Goal: Task Accomplishment & Management: Manage account settings

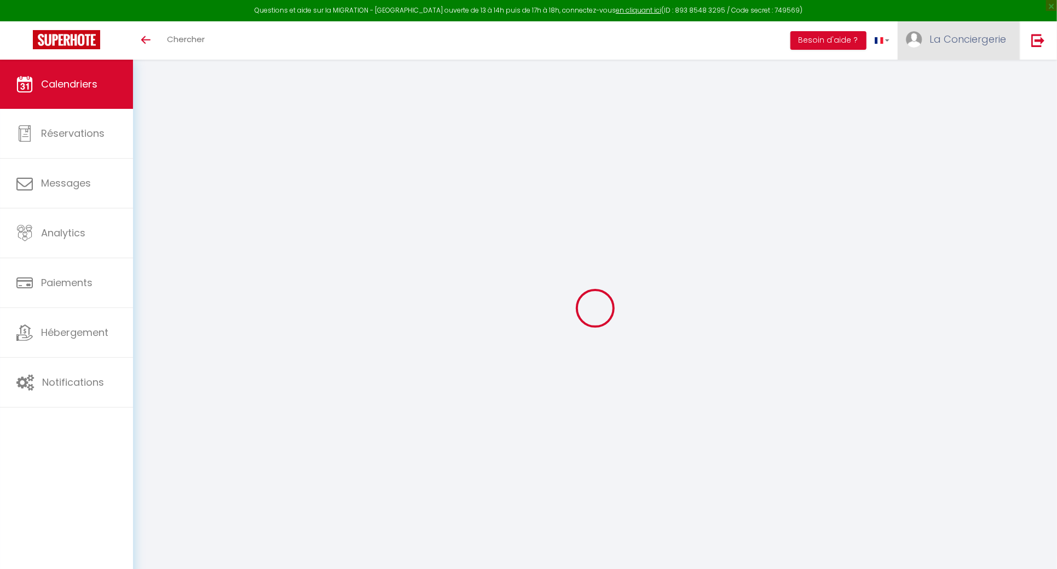
click at [960, 44] on span "La Conciergerie" at bounding box center [968, 39] width 77 height 14
click at [959, 93] on link "Équipe" at bounding box center [976, 96] width 81 height 19
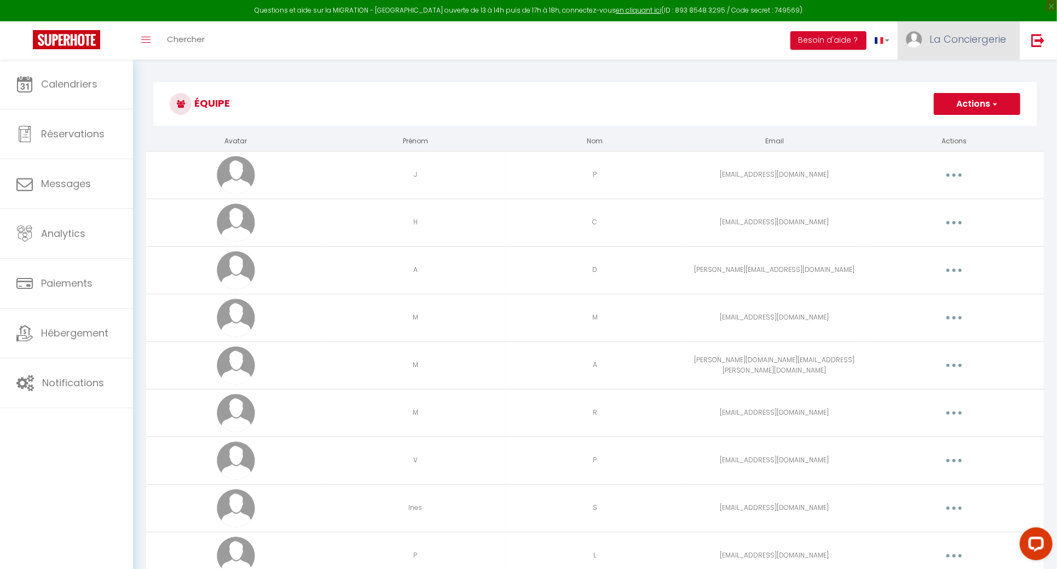
click at [972, 45] on span "La Conciergerie" at bounding box center [968, 39] width 77 height 14
click at [831, 101] on h3 "Équipe" at bounding box center [595, 104] width 884 height 44
click at [993, 96] on button "Actions" at bounding box center [977, 104] width 87 height 22
click at [975, 126] on link "Ajouter un nouvel utilisateur" at bounding box center [955, 128] width 129 height 14
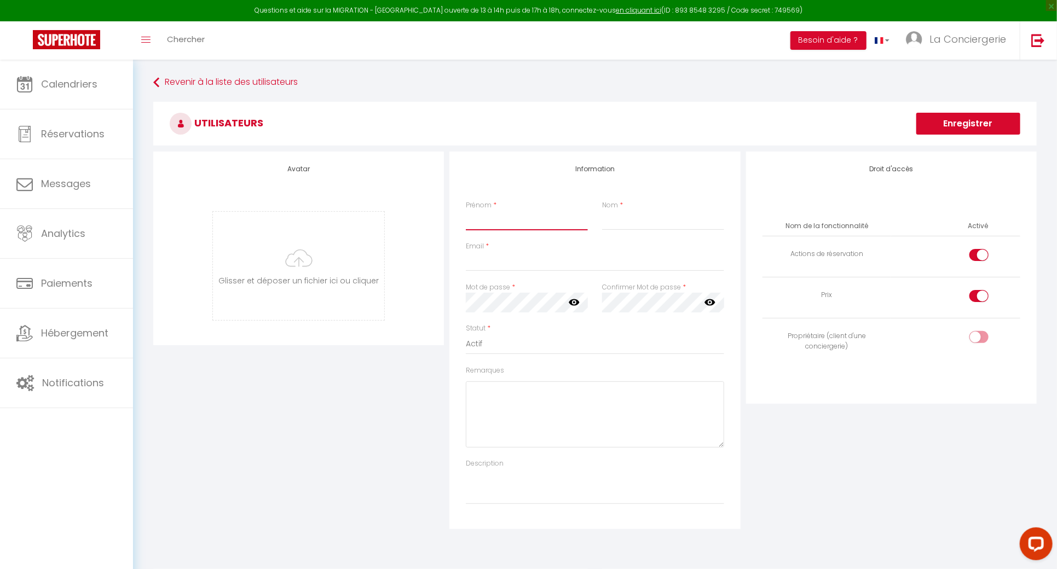
click at [551, 227] on input "Prénom" at bounding box center [527, 221] width 122 height 20
click at [580, 252] on input "Email" at bounding box center [595, 262] width 258 height 20
paste input "[EMAIL_ADDRESS][DOMAIN_NAME]"
type input "[EMAIL_ADDRESS][DOMAIN_NAME]"
click at [571, 300] on icon at bounding box center [574, 302] width 11 height 11
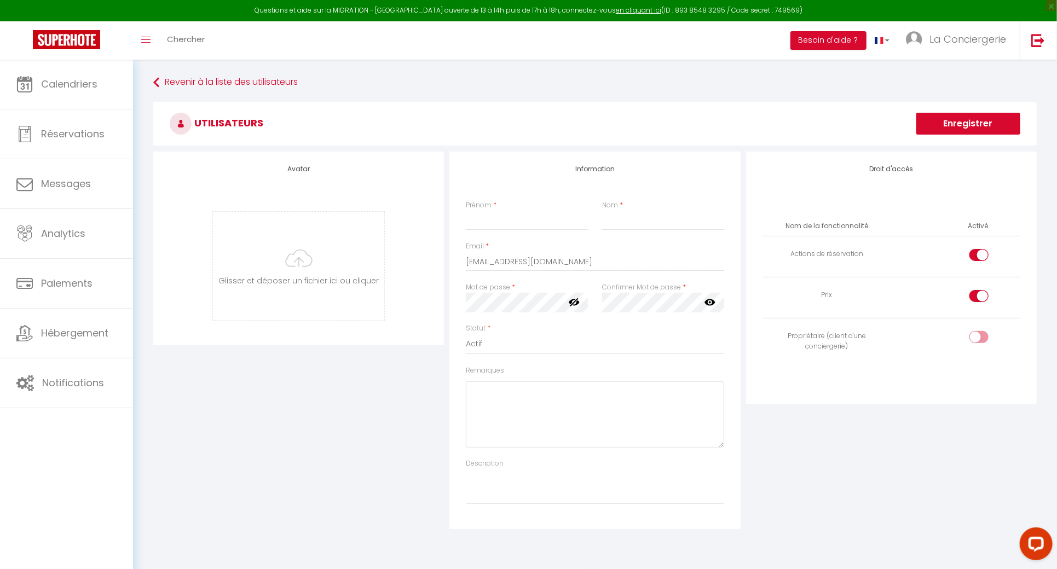
click at [432, 303] on div "Avatar Glisser et déposer un fichier ici ou cliquer Ooops, something wrong happ…" at bounding box center [595, 341] width 889 height 378
click at [530, 224] on input "Prénom" at bounding box center [527, 221] width 122 height 20
type input "A"
type input "P"
click at [982, 251] on input "checkbox" at bounding box center [988, 257] width 19 height 16
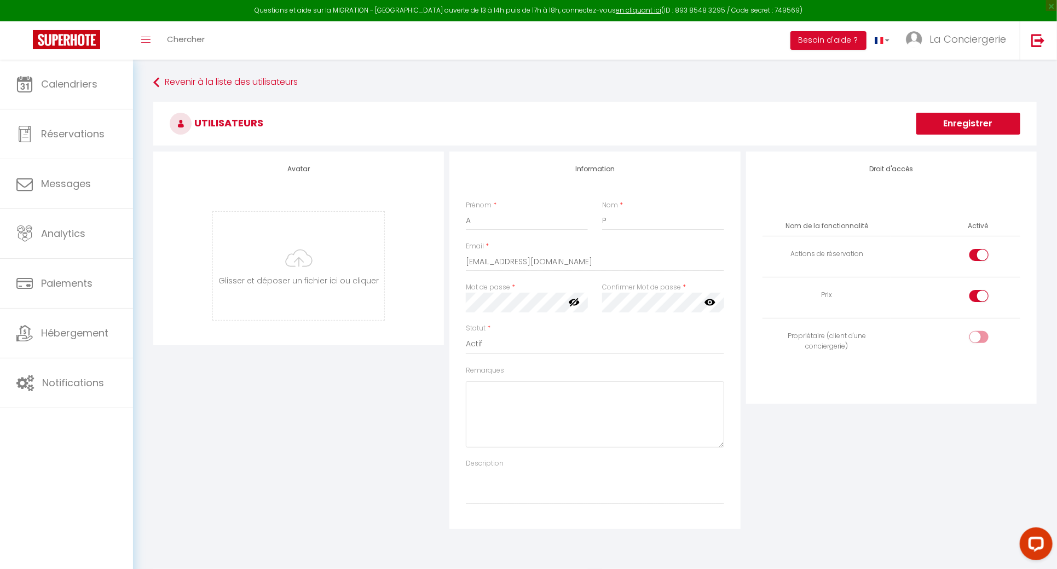
checkbox input "false"
click at [984, 344] on input "checkbox" at bounding box center [988, 339] width 19 height 16
checkbox input "true"
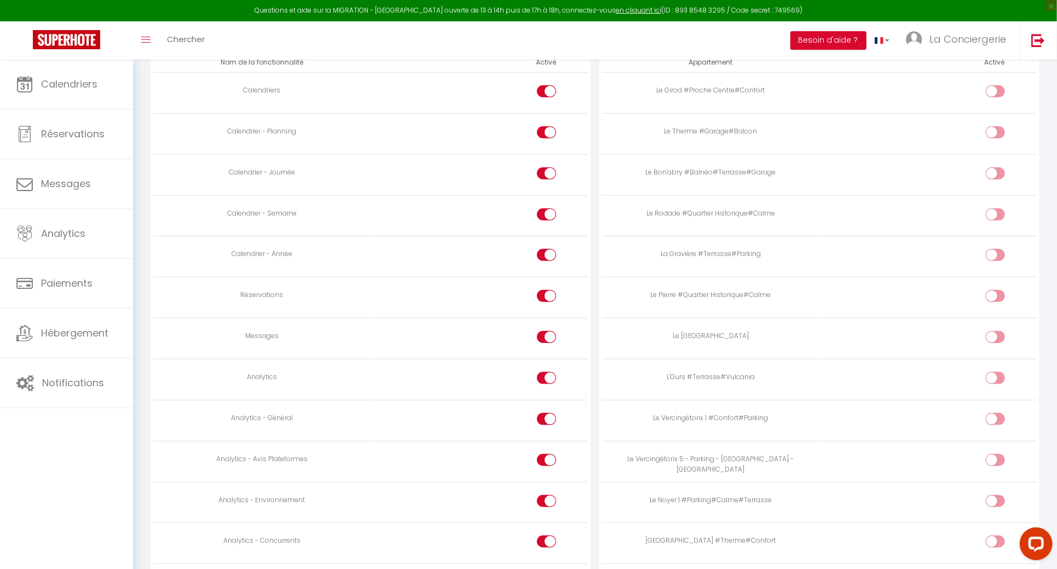
scroll to position [584, 0]
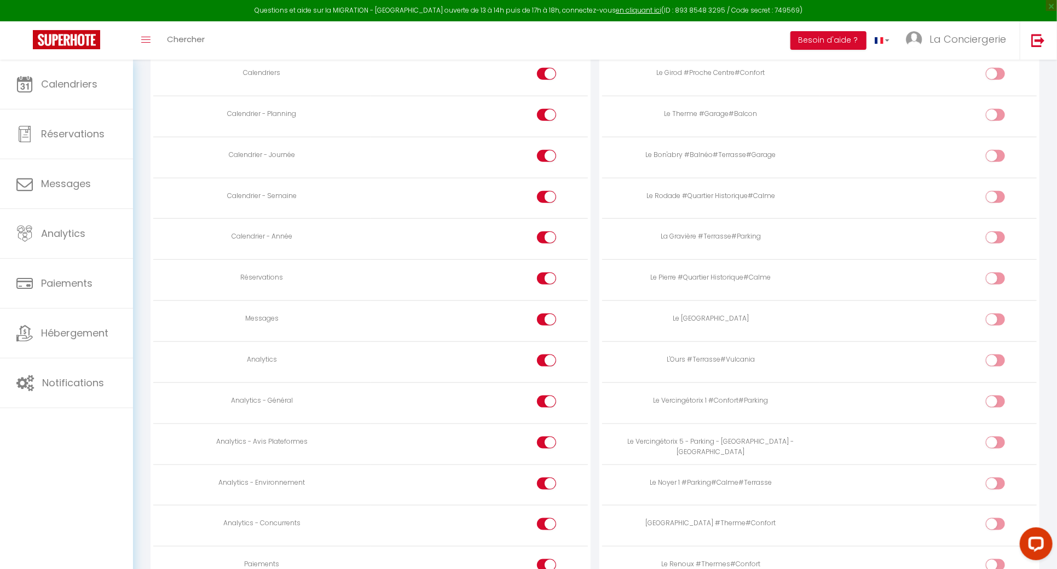
click at [549, 113] on input "checkbox" at bounding box center [555, 117] width 19 height 16
checkbox input "false"
click at [539, 320] on div at bounding box center [546, 320] width 19 height 12
click at [546, 320] on input "checkbox" at bounding box center [555, 322] width 19 height 16
checkbox input "false"
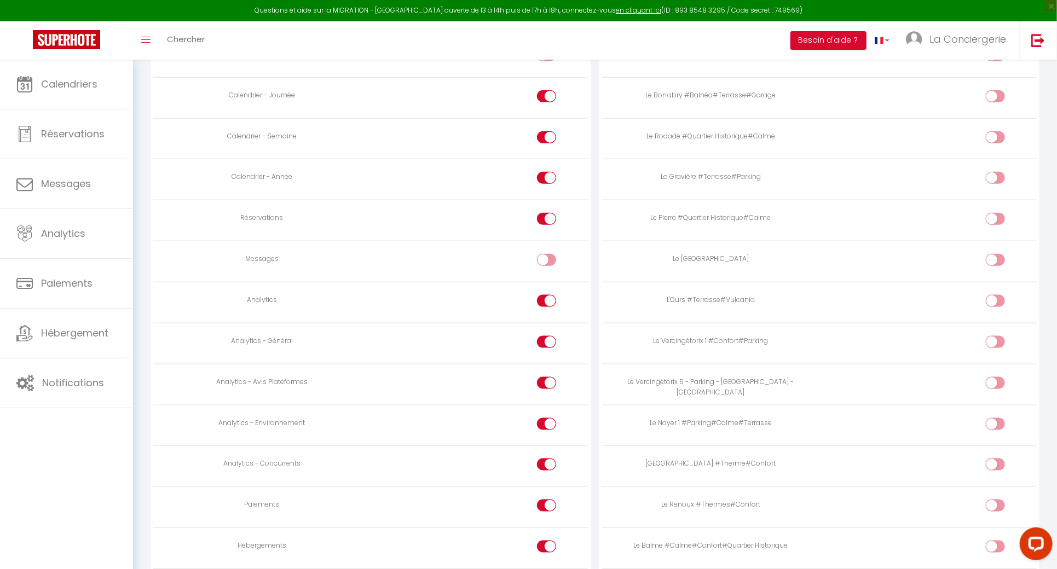
scroll to position [730, 0]
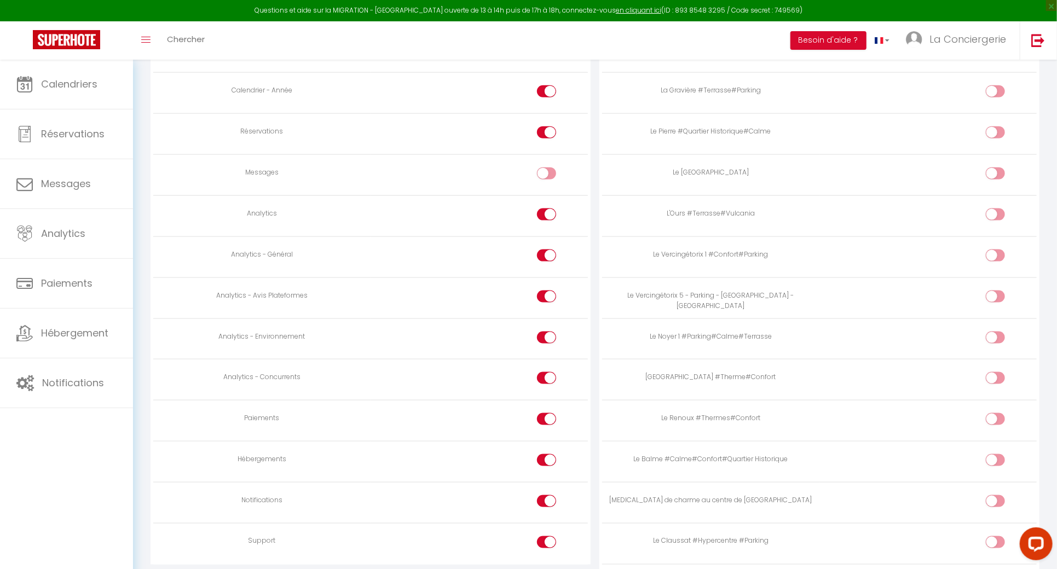
click at [552, 300] on input "checkbox" at bounding box center [555, 299] width 19 height 16
checkbox input "false"
click at [546, 337] on input "checkbox" at bounding box center [555, 340] width 19 height 16
checkbox input "false"
click at [545, 372] on div at bounding box center [546, 378] width 19 height 12
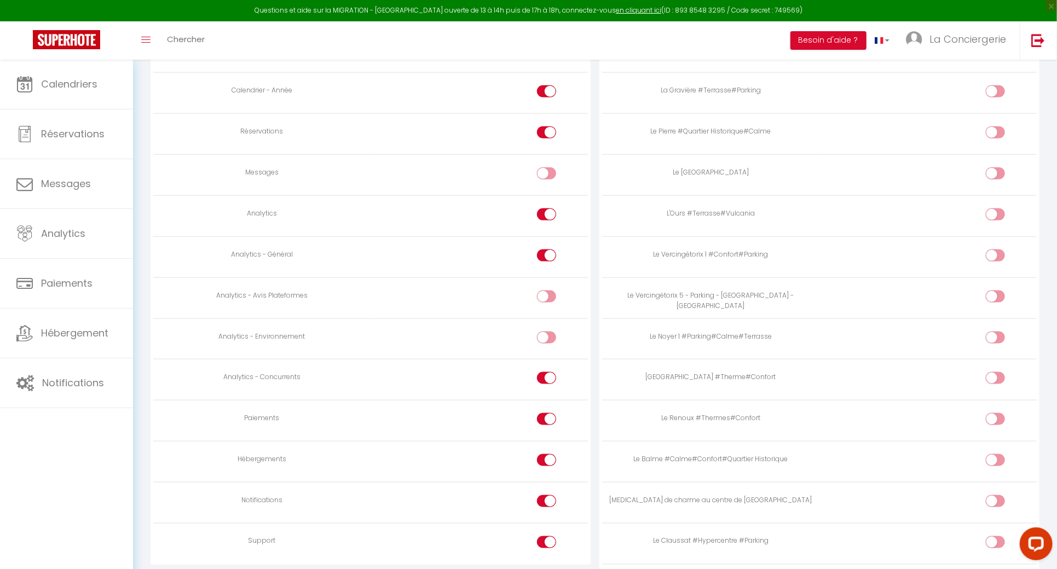
click at [546, 372] on input "checkbox" at bounding box center [555, 380] width 19 height 16
checkbox input "false"
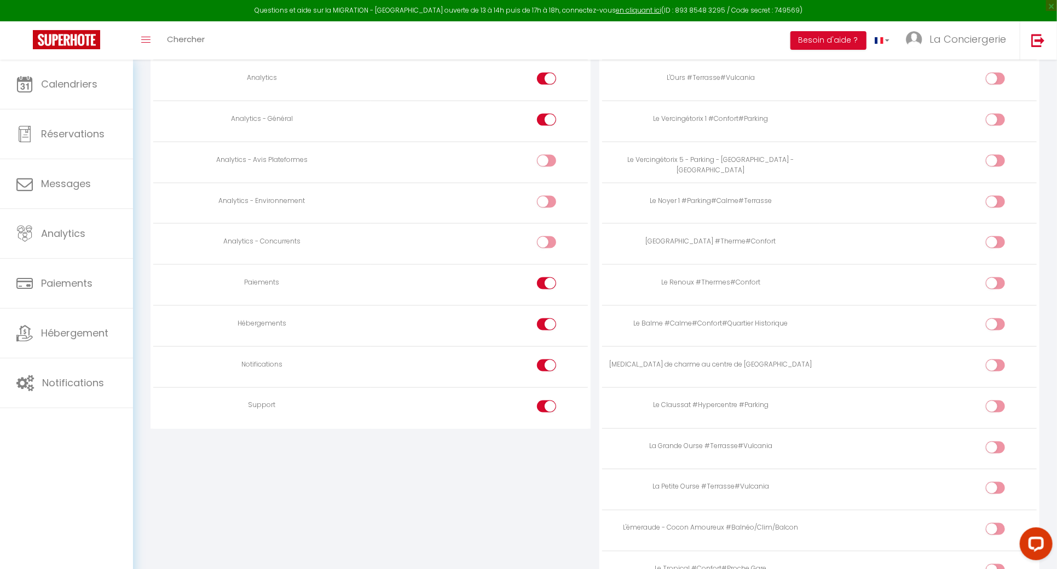
scroll to position [949, 0]
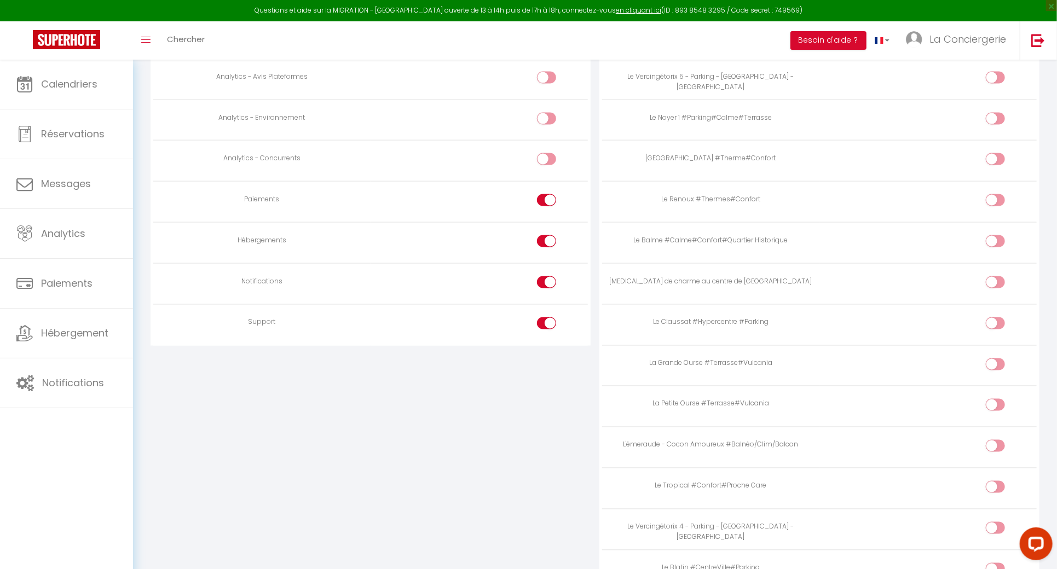
click at [550, 319] on input "checkbox" at bounding box center [555, 326] width 19 height 16
checkbox input "false"
click at [545, 287] on label at bounding box center [546, 285] width 19 height 16
click at [546, 287] on input "checkbox" at bounding box center [555, 285] width 19 height 16
checkbox input "false"
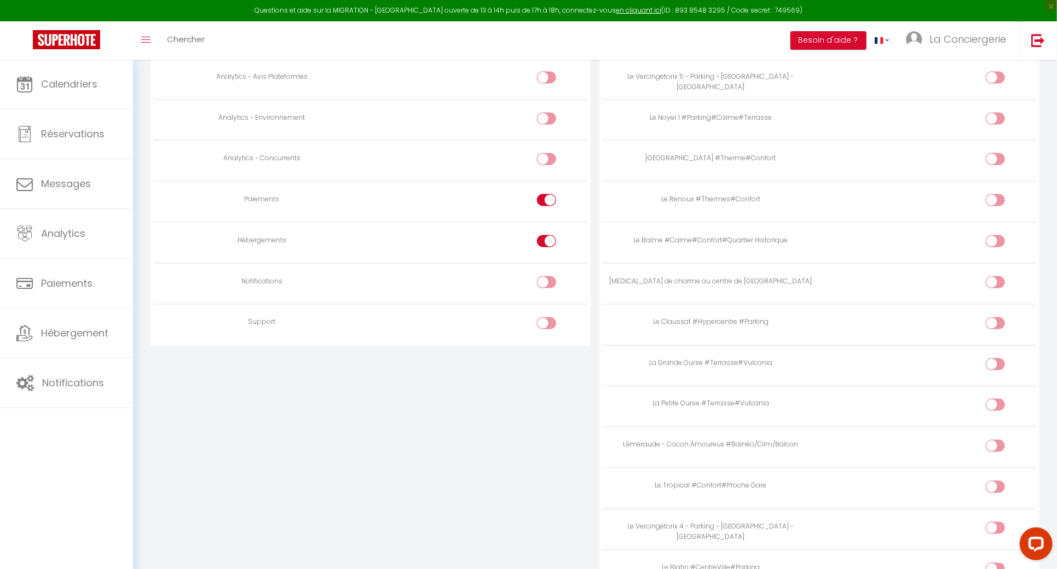
click at [546, 238] on input "checkbox" at bounding box center [555, 243] width 19 height 16
checkbox input "false"
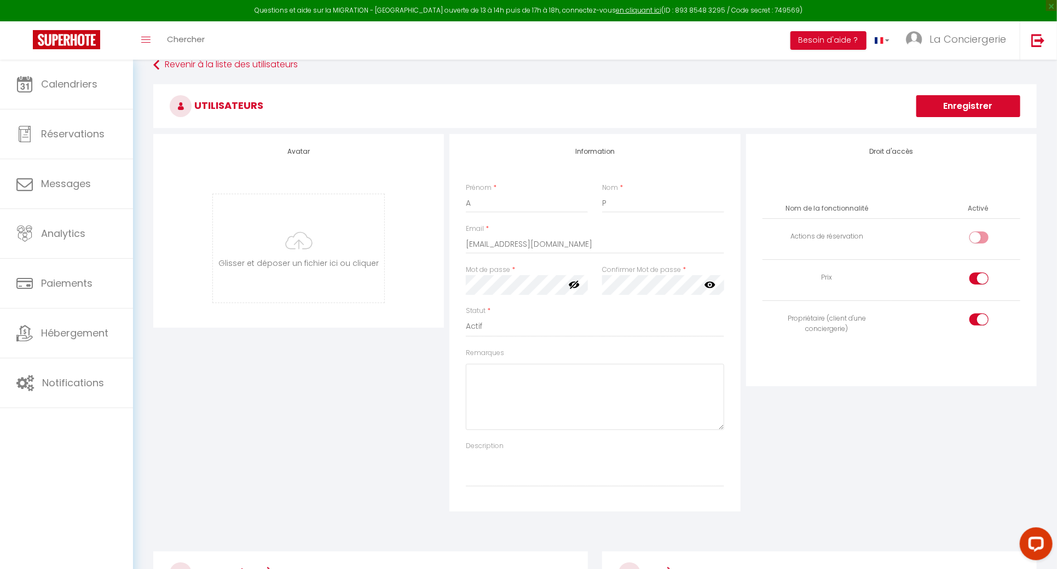
scroll to position [2006, 0]
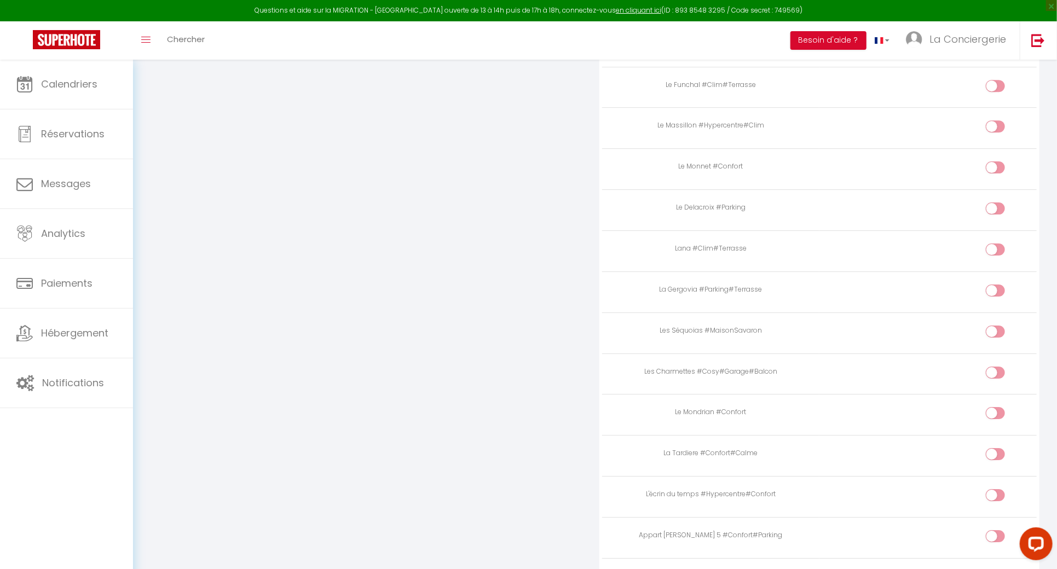
click at [998, 285] on input "checkbox" at bounding box center [1004, 293] width 19 height 16
checkbox input "true"
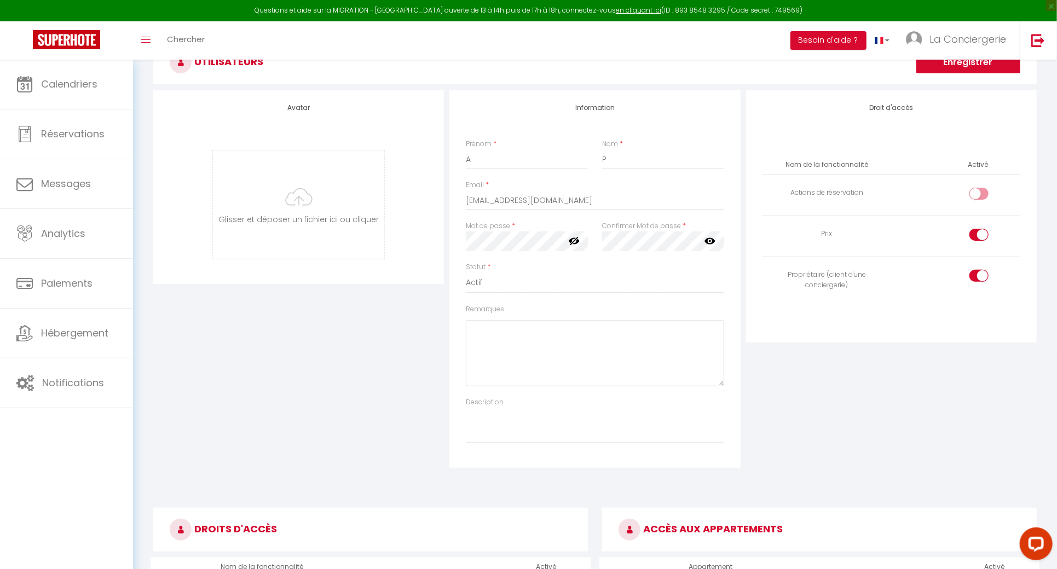
scroll to position [0, 0]
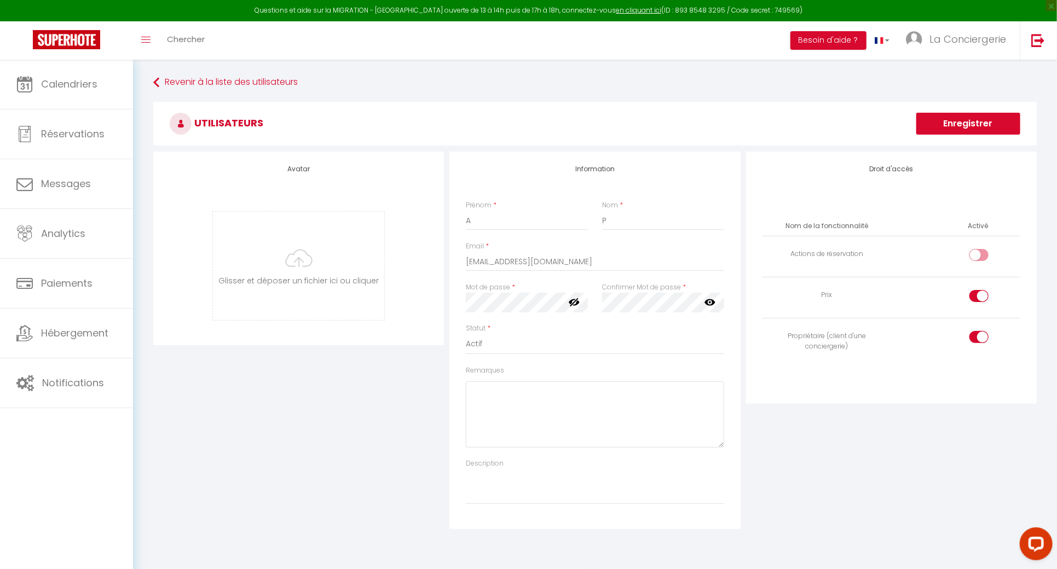
click at [943, 124] on button "Enregistrer" at bounding box center [969, 124] width 104 height 22
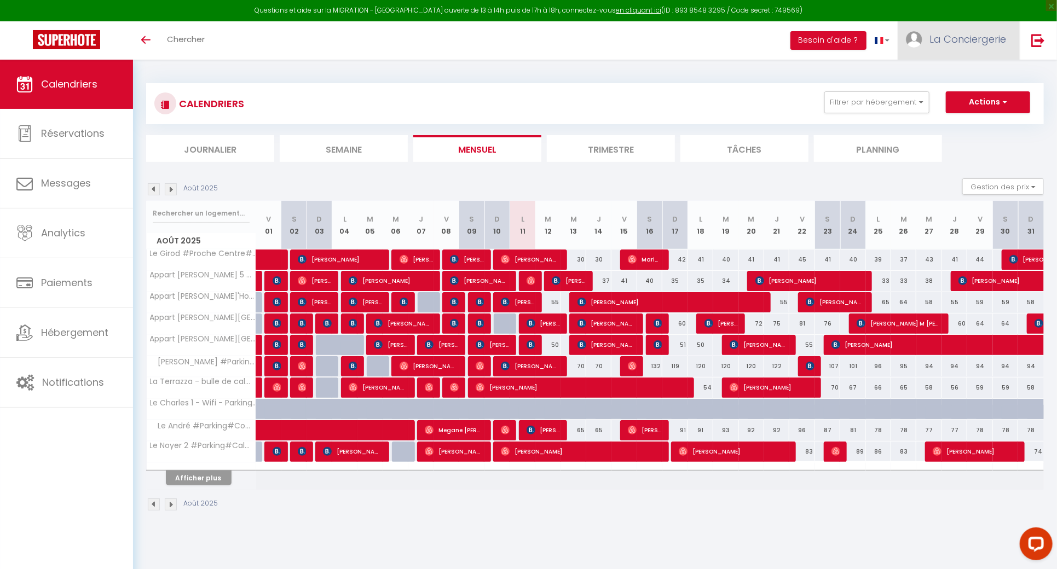
click at [955, 43] on span "La Conciergerie" at bounding box center [968, 39] width 77 height 14
click at [968, 92] on link "Équipe" at bounding box center [976, 96] width 81 height 19
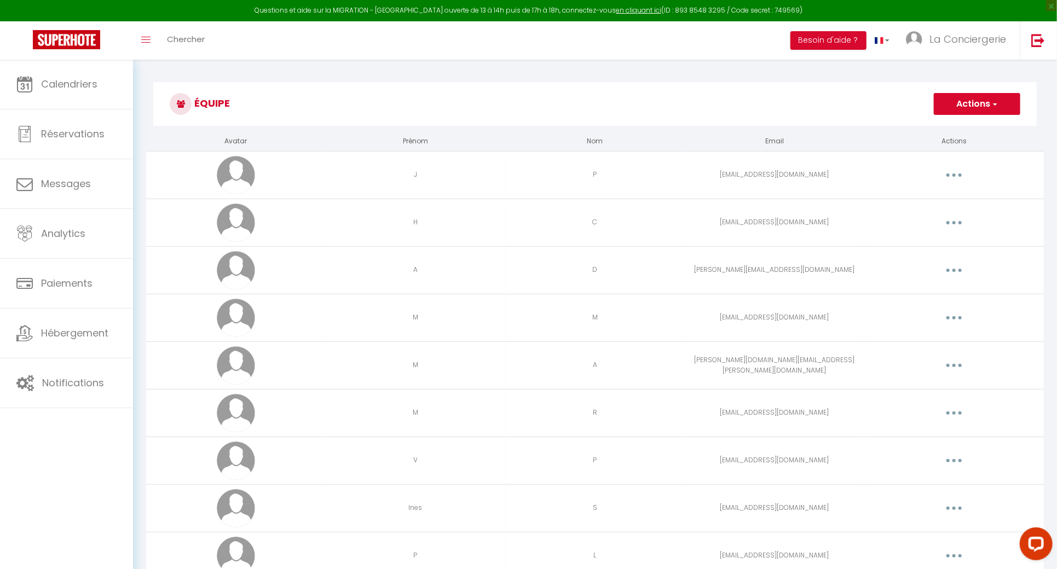
click at [959, 213] on td "Editer Supprimer" at bounding box center [955, 223] width 180 height 48
click at [960, 227] on button "button" at bounding box center [954, 223] width 31 height 18
click at [944, 246] on link "Editer" at bounding box center [925, 248] width 81 height 19
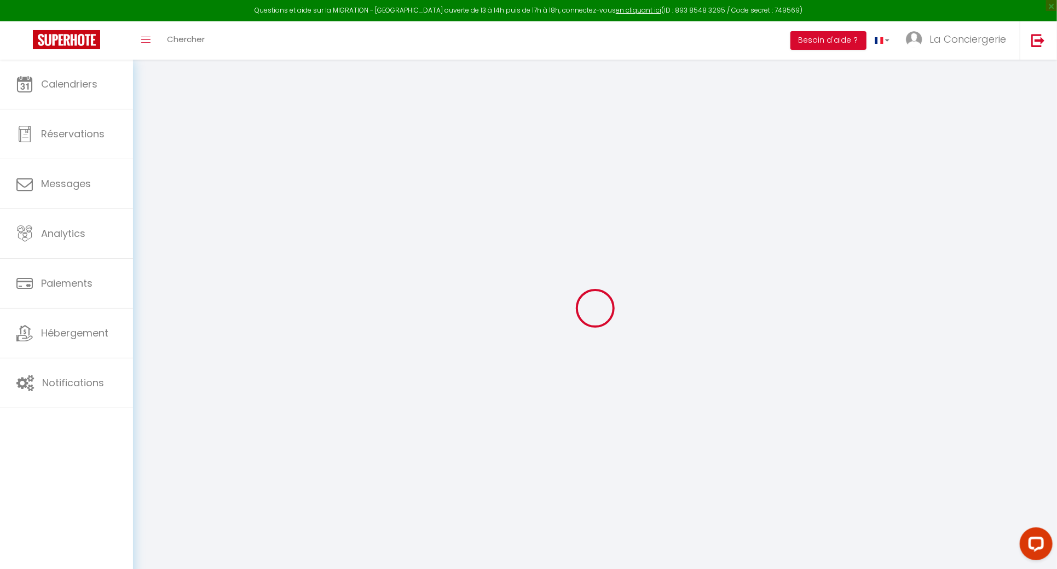
type input "H"
type input "C"
type input "[EMAIL_ADDRESS][DOMAIN_NAME]"
type textarea "https://app.superhote.com/#/connect/yMJY7qKyAd"
checkbox input "false"
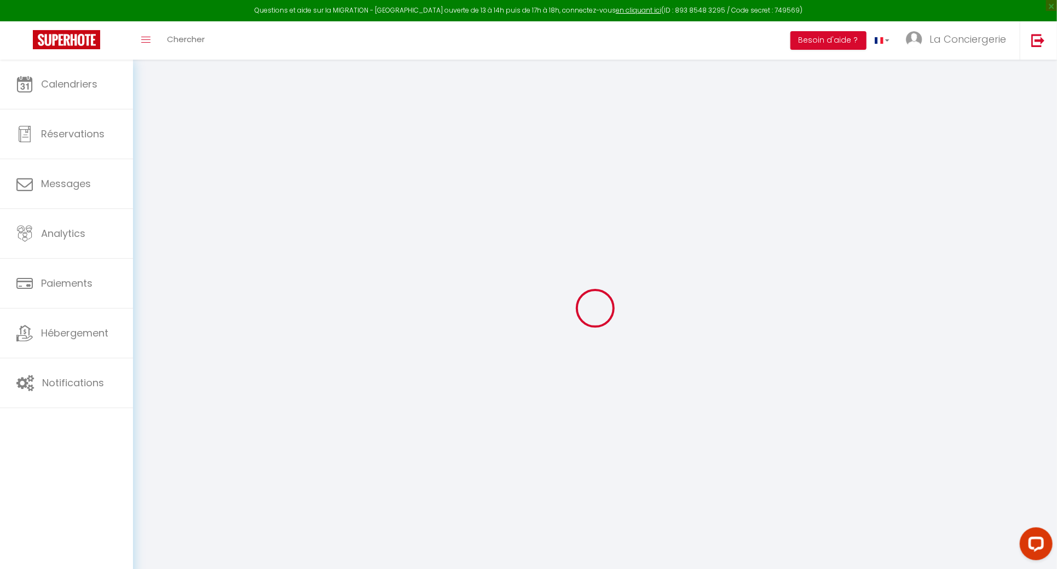
checkbox input "true"
checkbox input "false"
checkbox input "true"
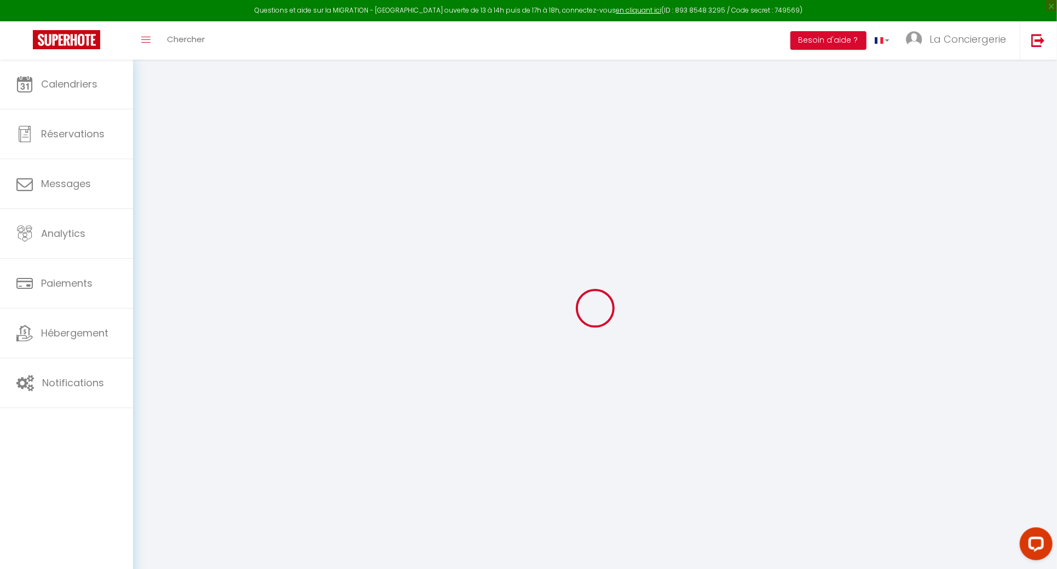
checkbox input "true"
checkbox input "false"
checkbox input "true"
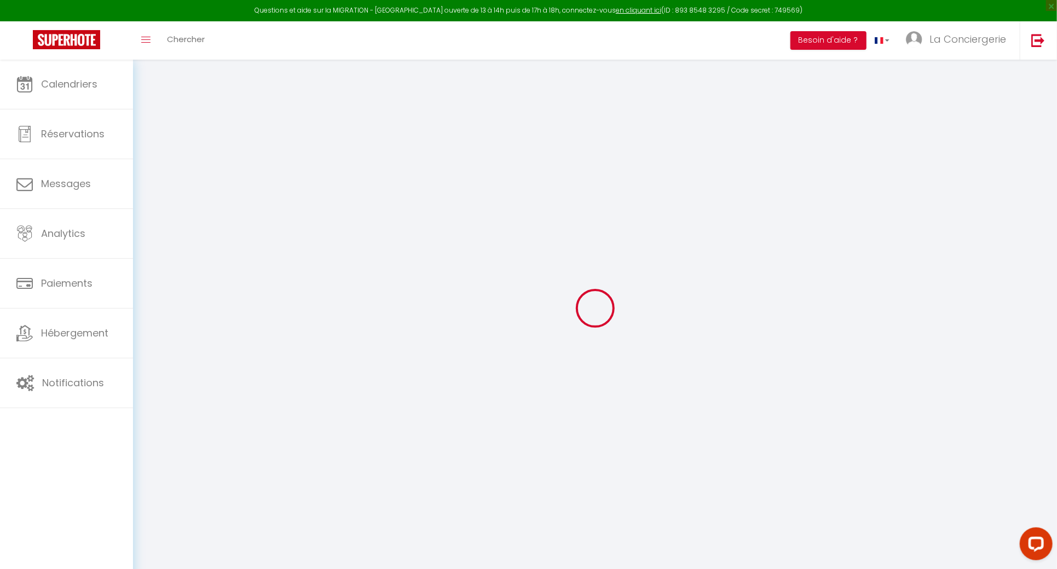
checkbox input "true"
checkbox input "false"
checkbox input "true"
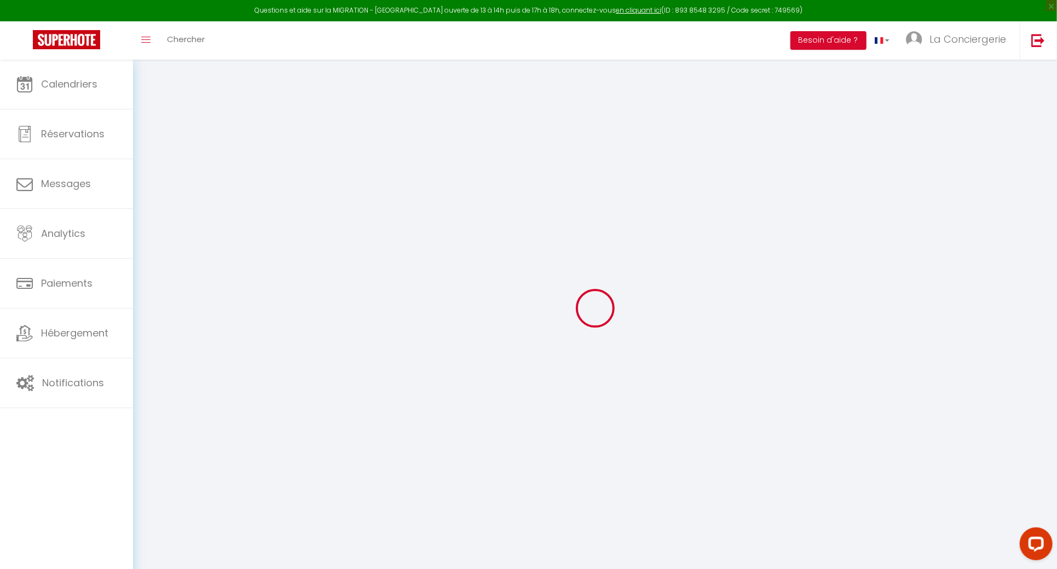
checkbox input "false"
select select
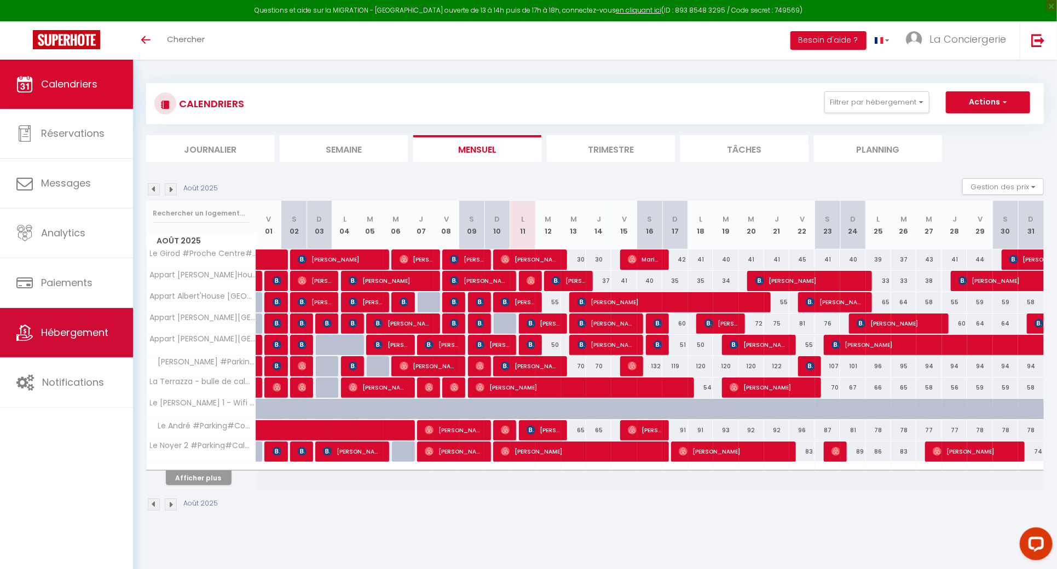
click at [44, 335] on span "Hébergement" at bounding box center [74, 333] width 67 height 14
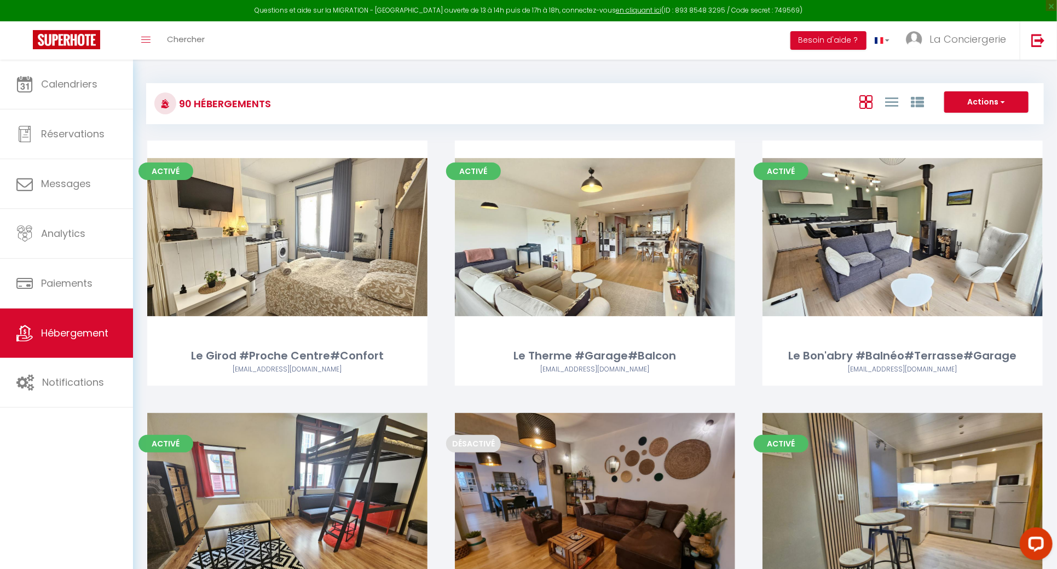
scroll to position [3642, 0]
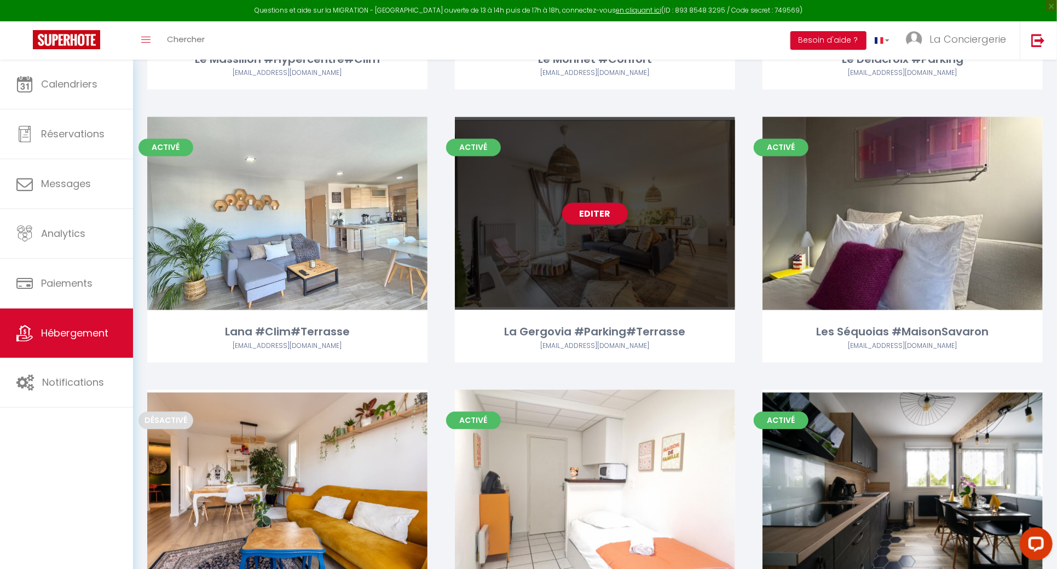
click at [607, 203] on link "Editer" at bounding box center [595, 214] width 66 height 22
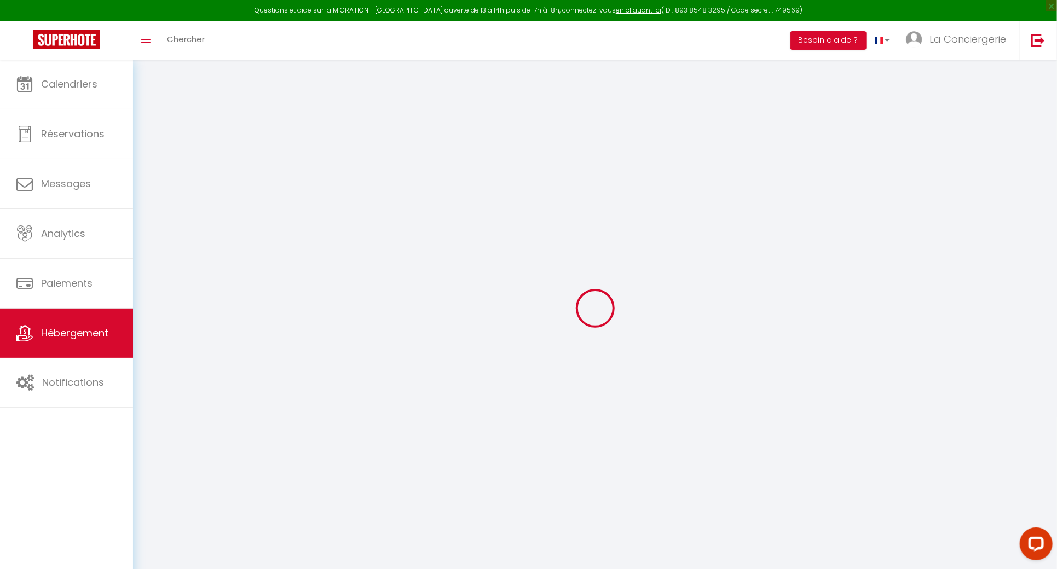
select select
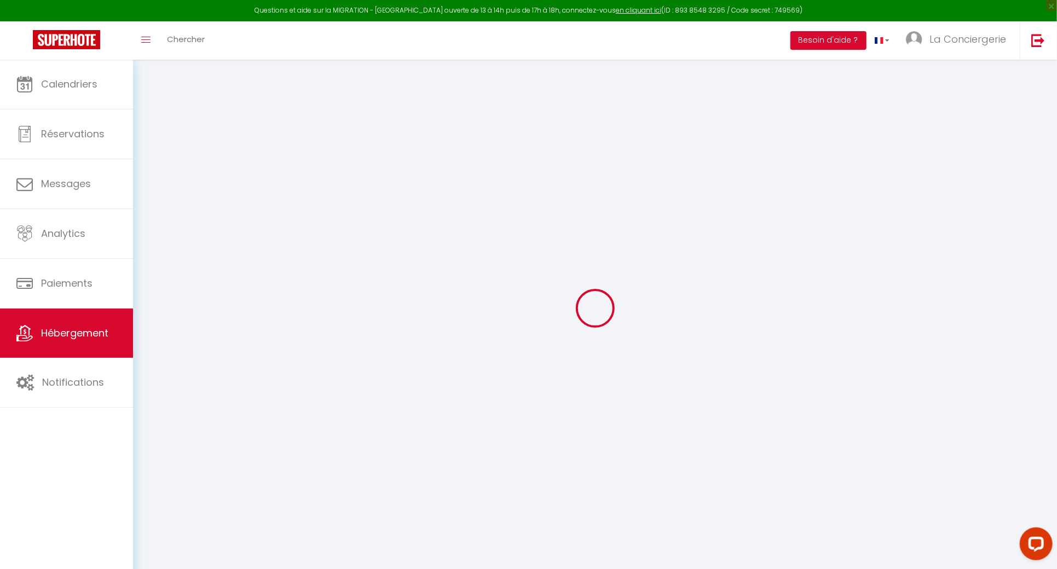
select select
checkbox input "false"
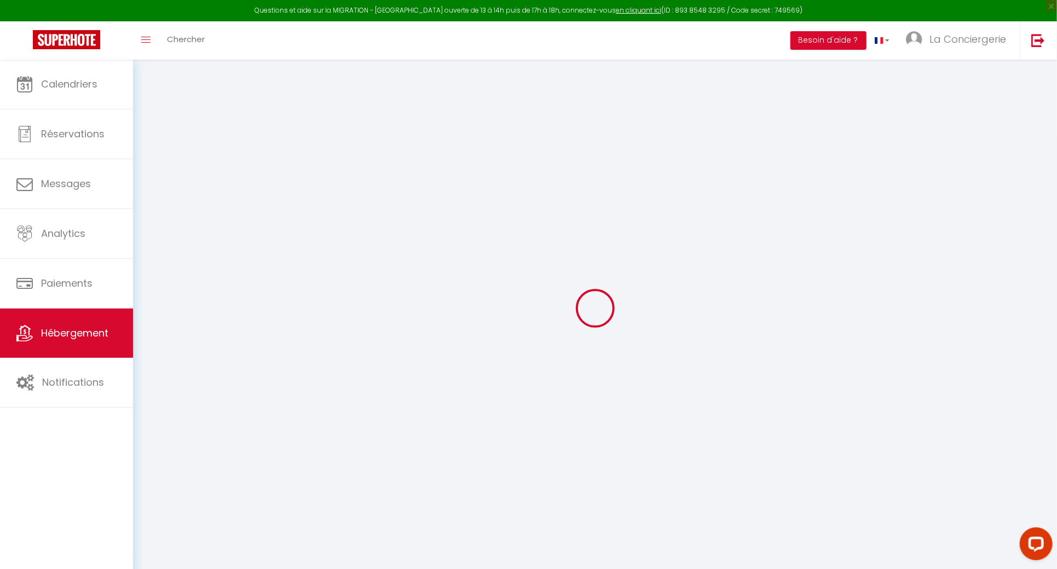
select select
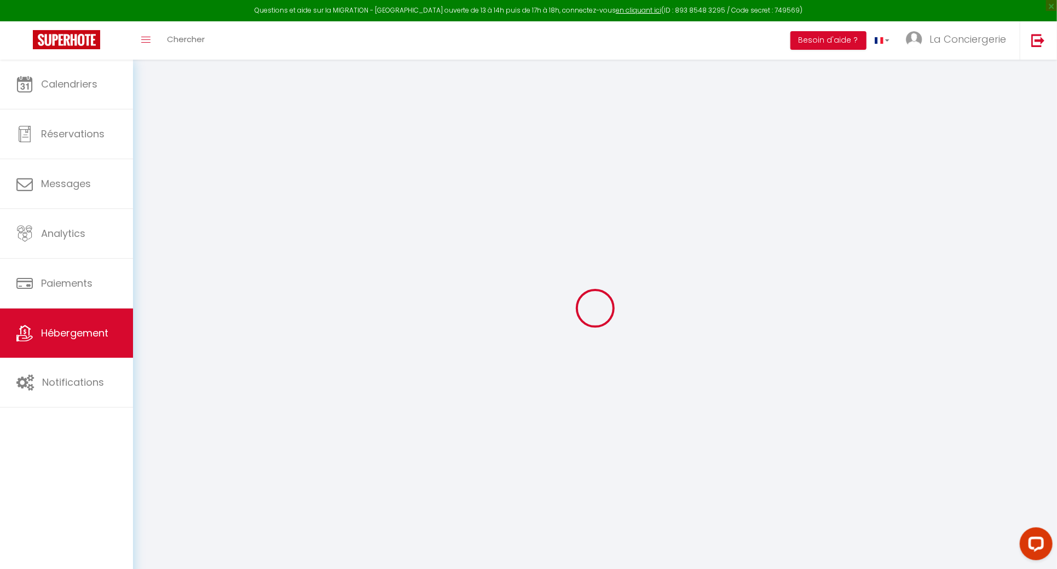
select select
checkbox input "false"
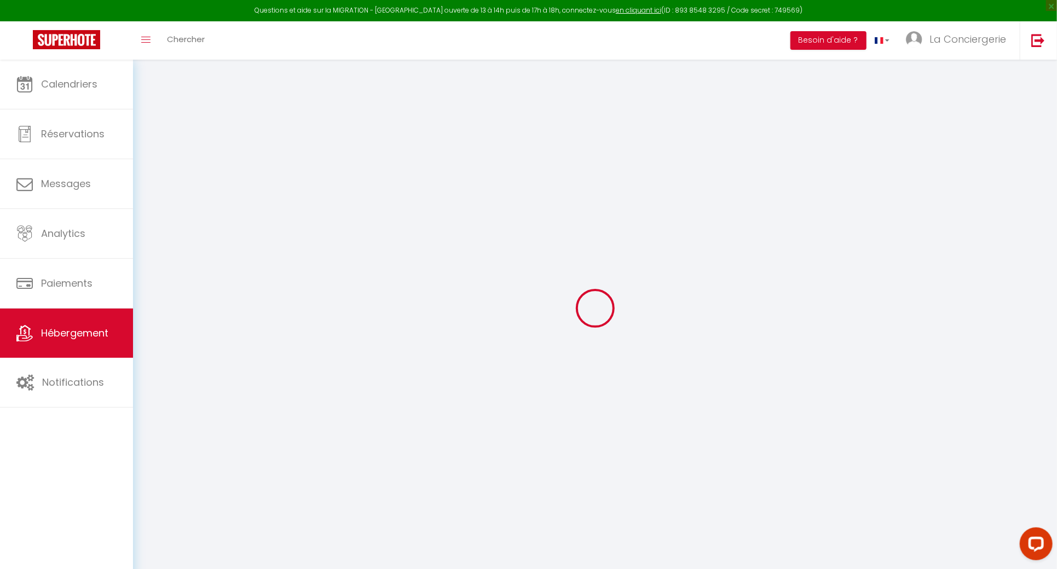
checkbox input "false"
select select
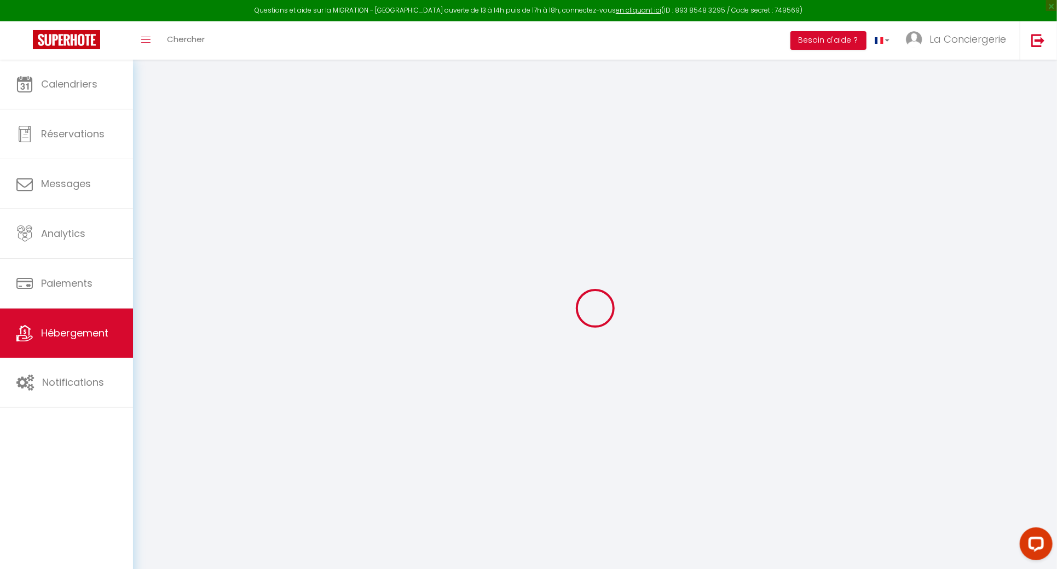
select select
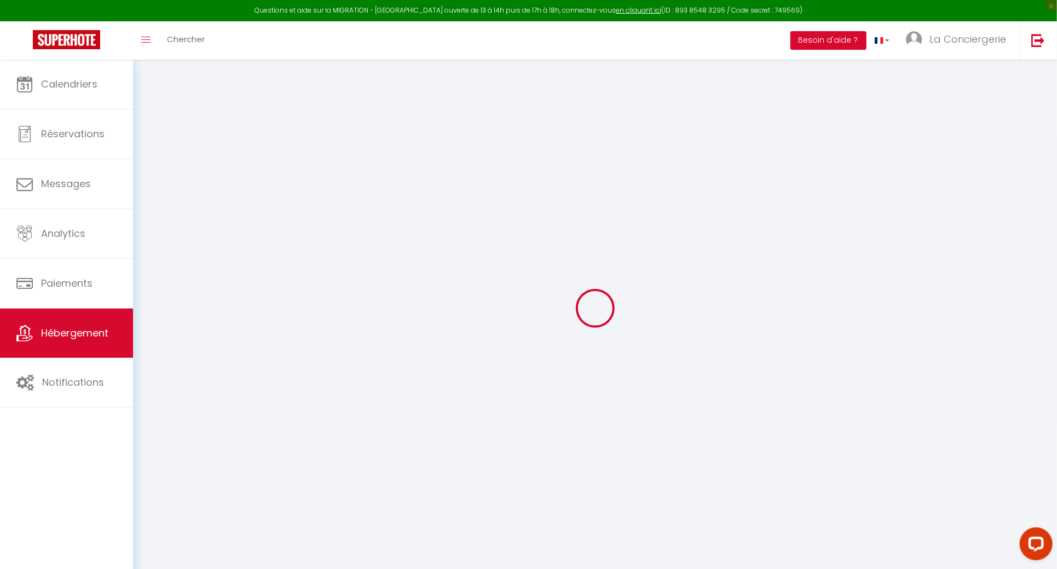
checkbox input "false"
select select
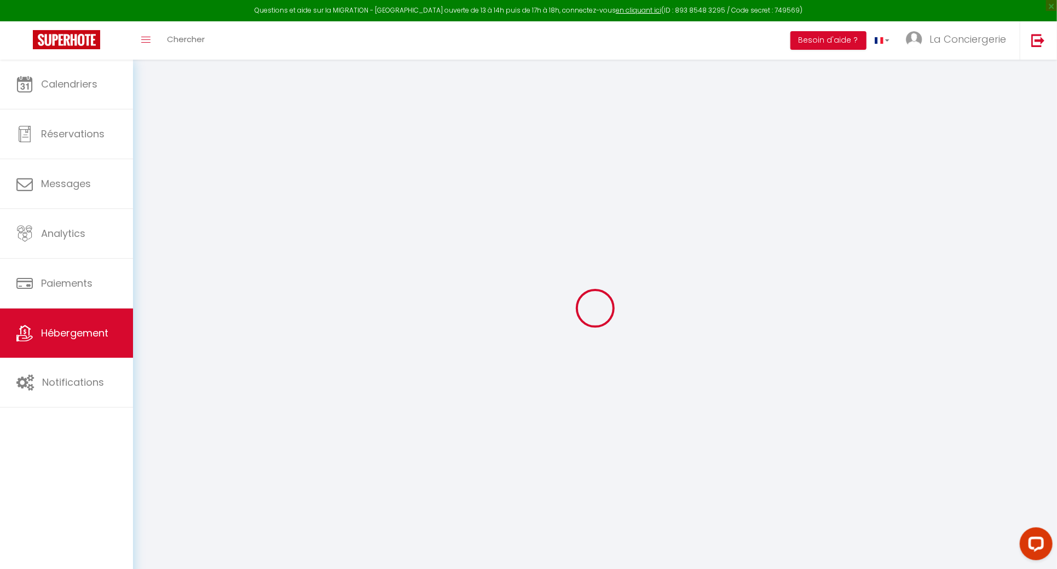
select select
type input "La Gergovia #Parking#Terrasse"
type input "Amandine"
type input "Paugnat"
select select "houses"
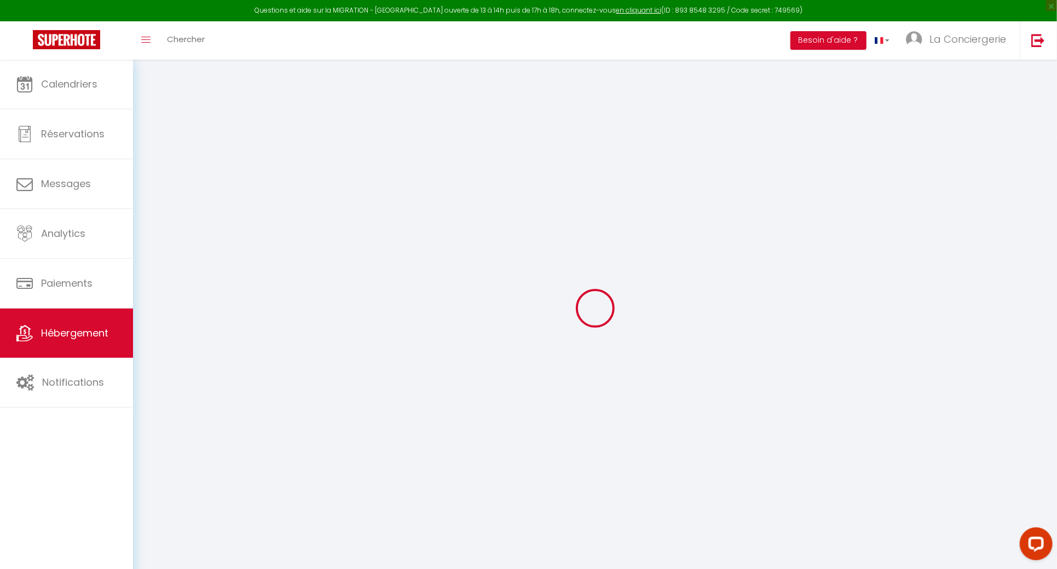
select select "7"
select select "4"
select select "2"
type input "115"
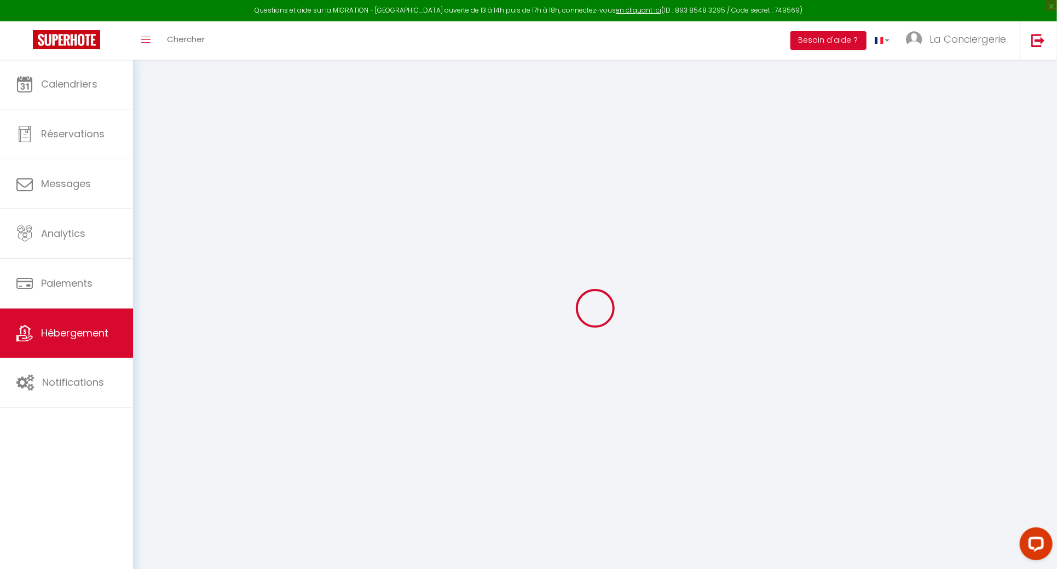
type input "100"
type input "5"
type input "3.2"
type input "300"
select select
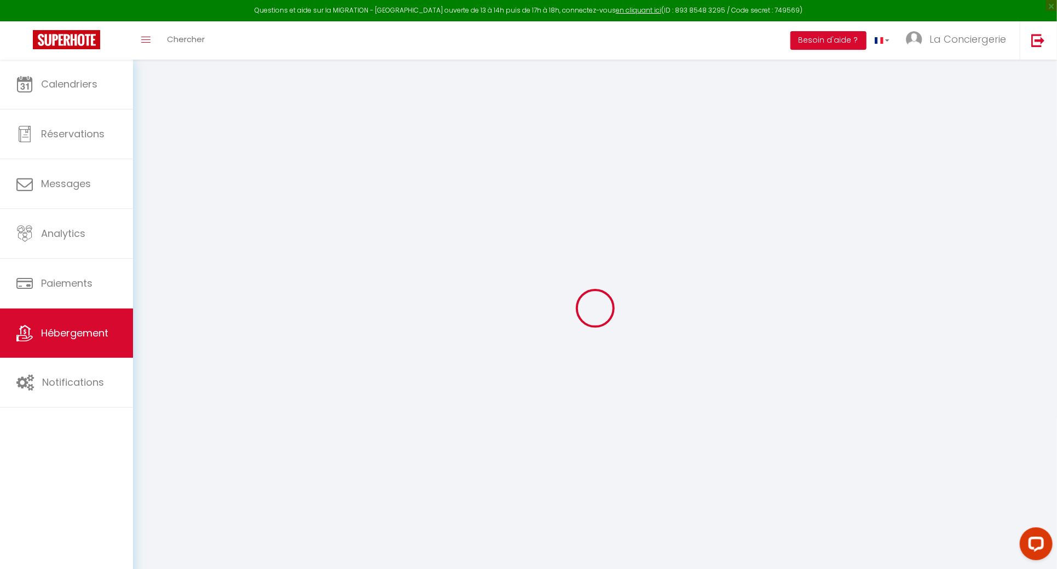
select select
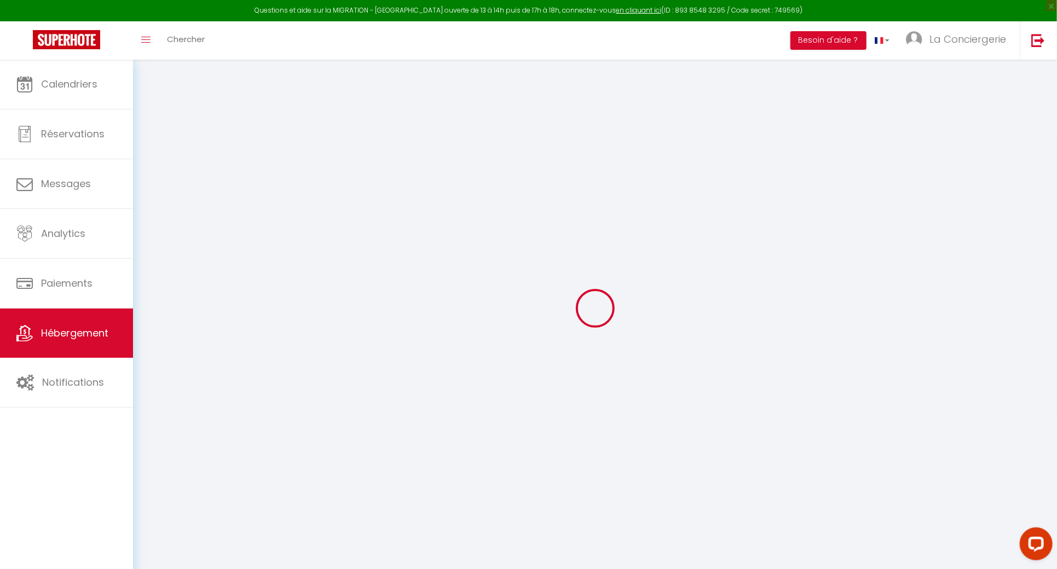
type input "21 Avenue Gergovia"
type input "63540"
type input "Romagnat"
type input "[EMAIL_ADDRESS][DOMAIN_NAME]"
select select
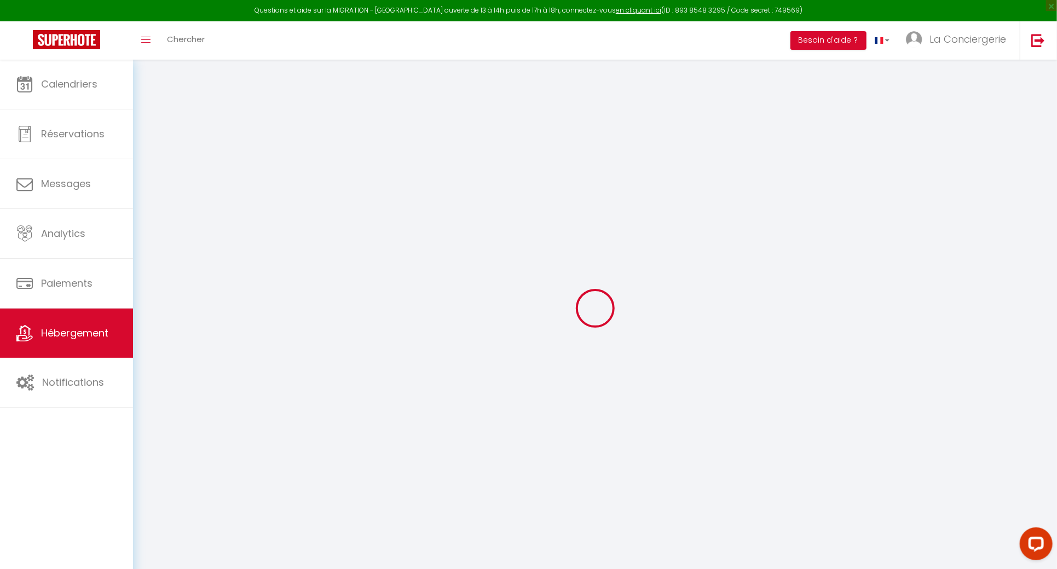
checkbox input "false"
radio input "true"
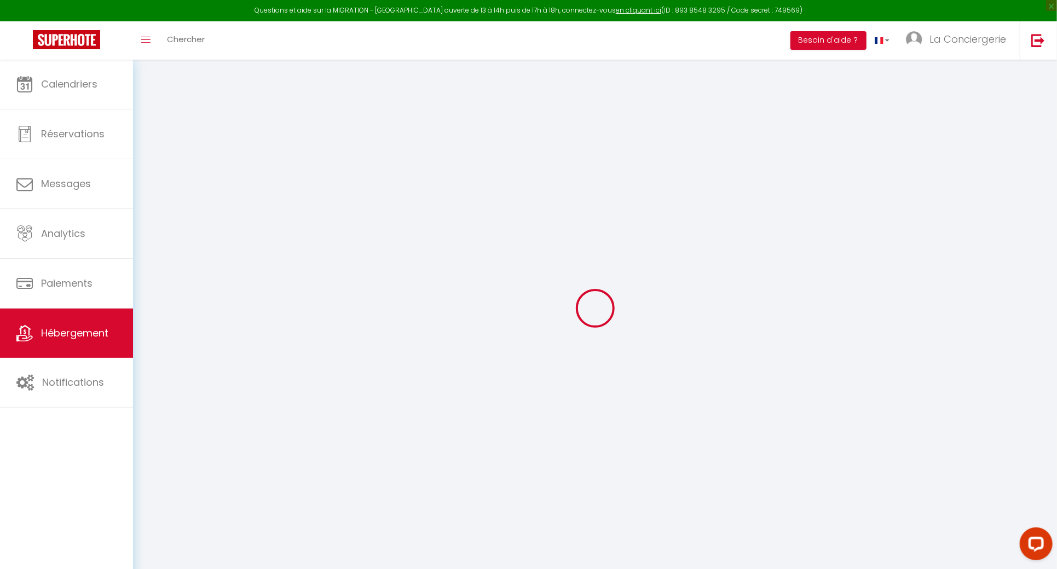
type input "100"
type input "0"
select select
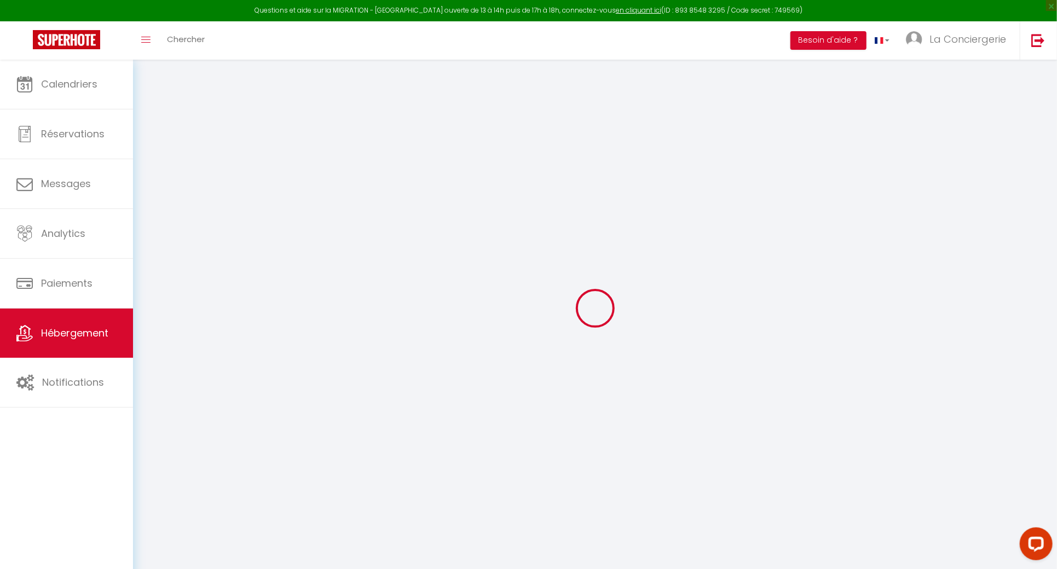
select select
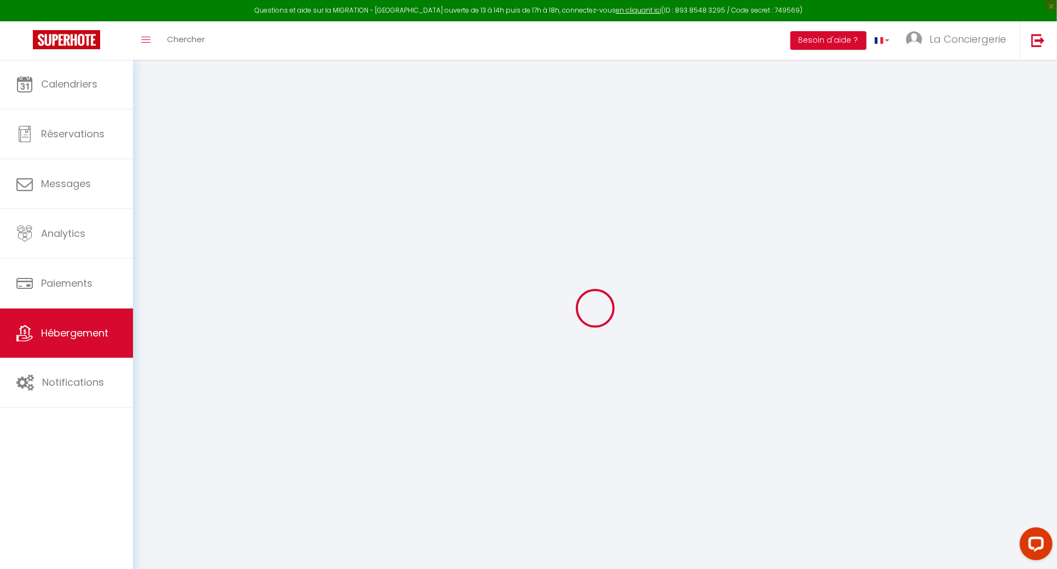
select select
checkbox input "false"
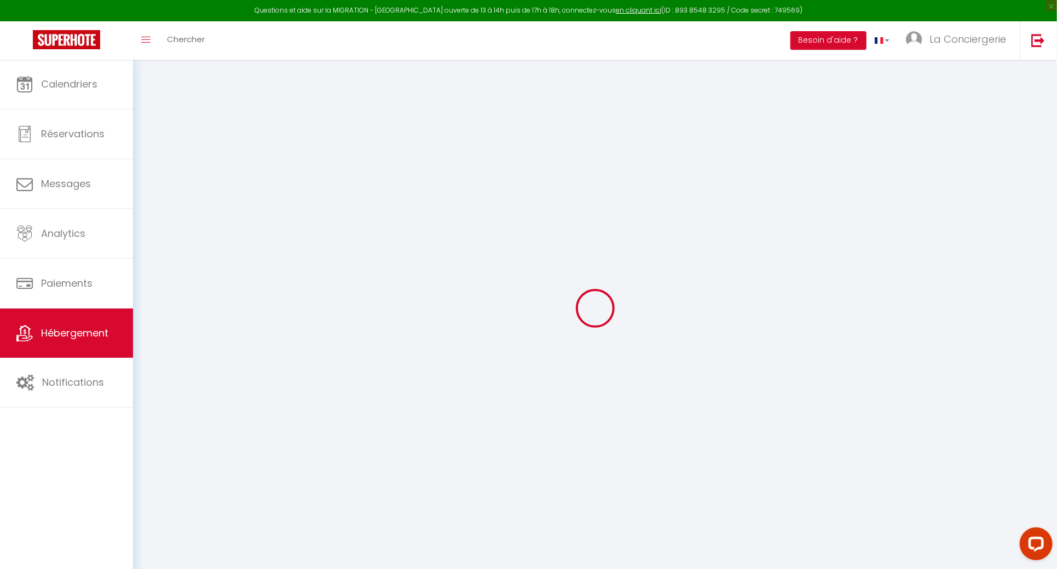
select select
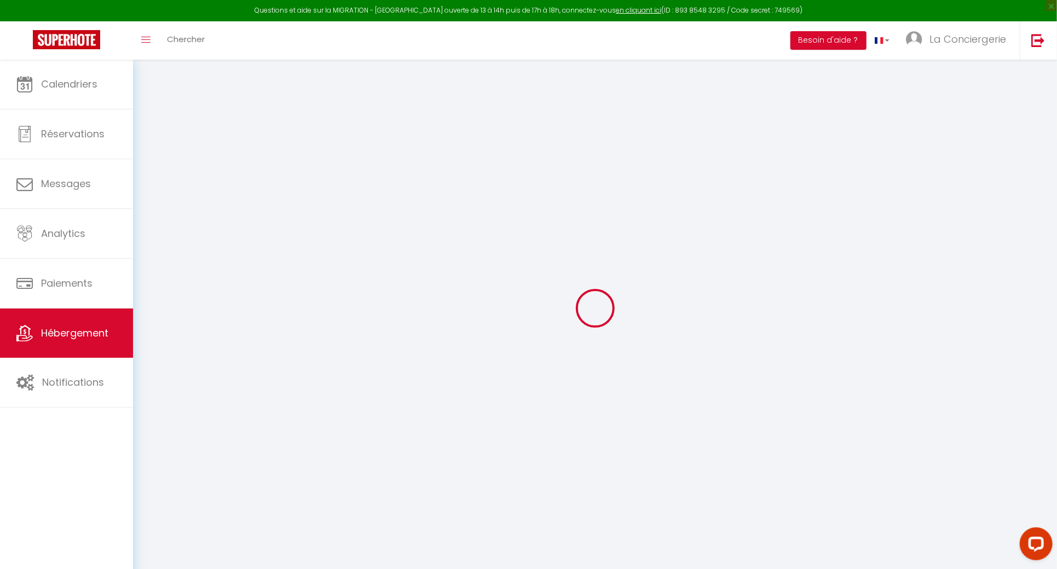
select select
checkbox input "false"
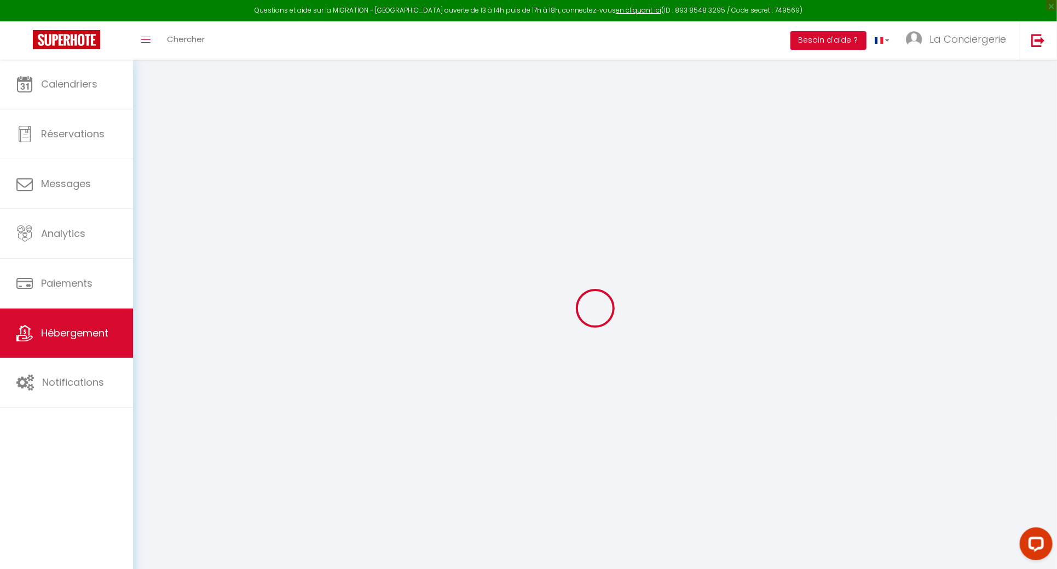
checkbox input "false"
select select
checkbox input "false"
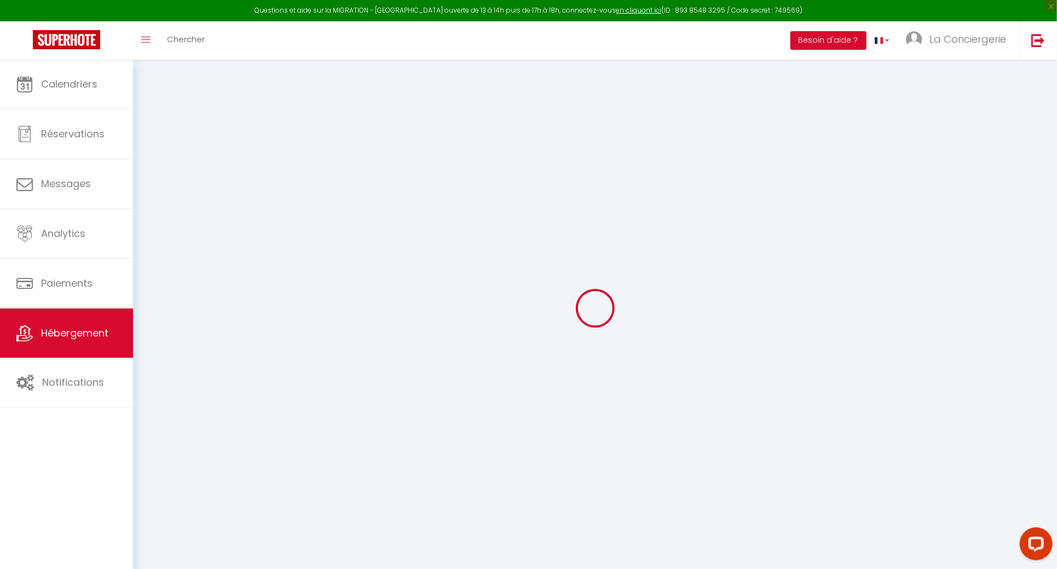
checkbox input "false"
select select "17:00"
select select "23:45"
select select "10:00"
select select "30"
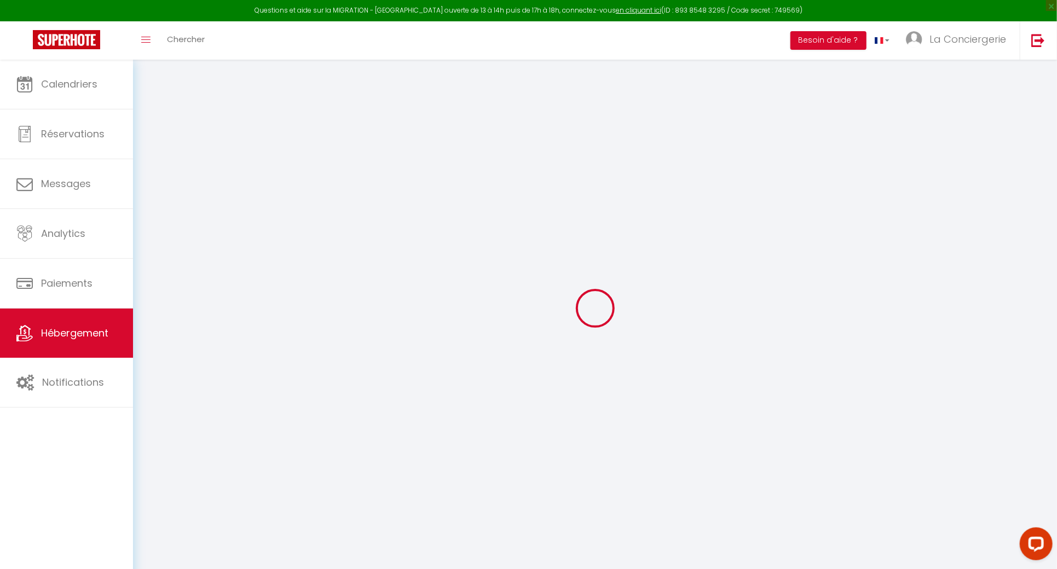
select select "120"
select select "19:00"
select select
checkbox input "false"
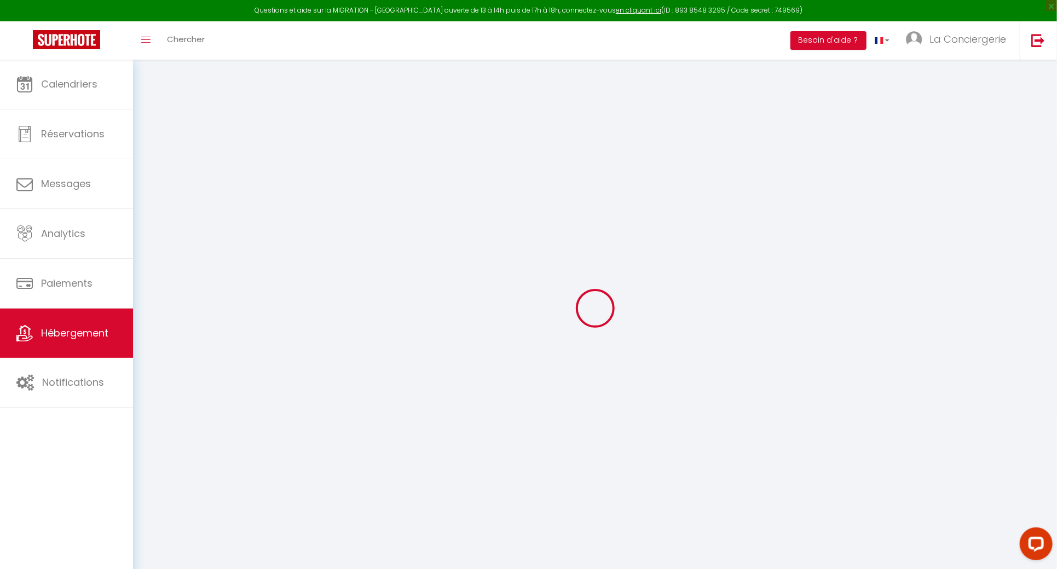
checkbox input "false"
select select
checkbox input "false"
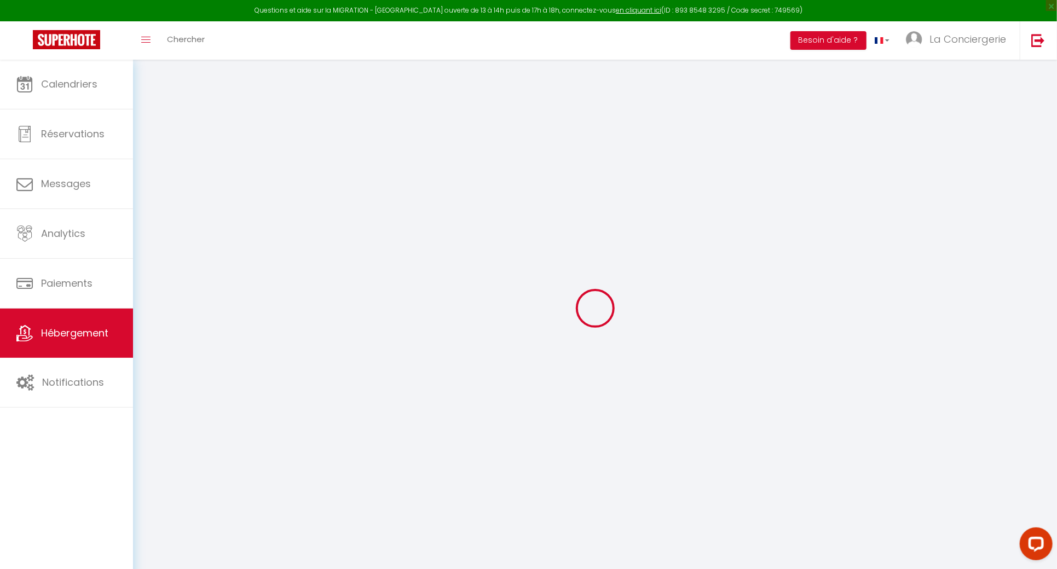
checkbox input "false"
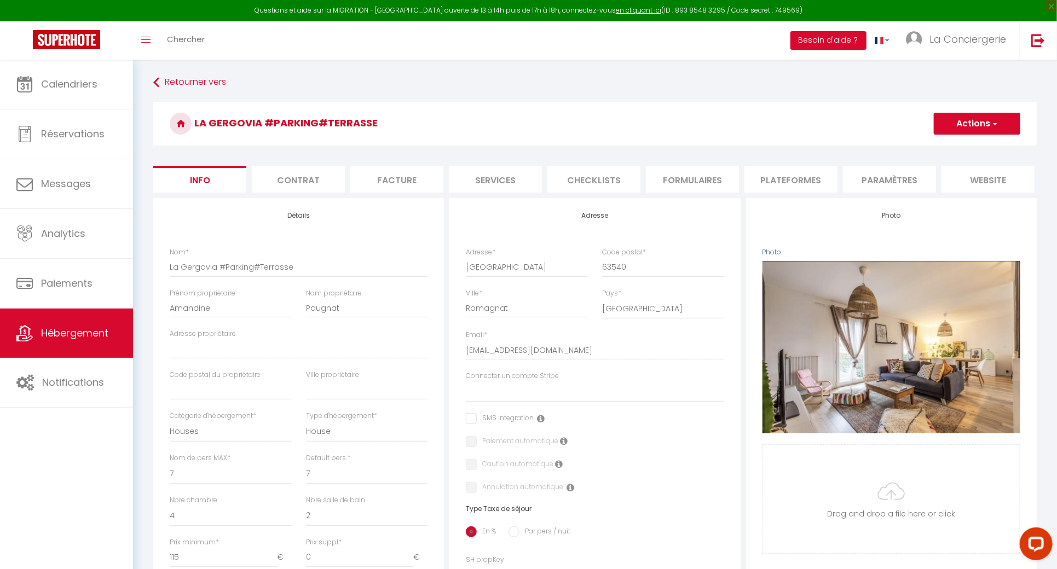
click at [660, 188] on li "Formulaires" at bounding box center [692, 179] width 93 height 27
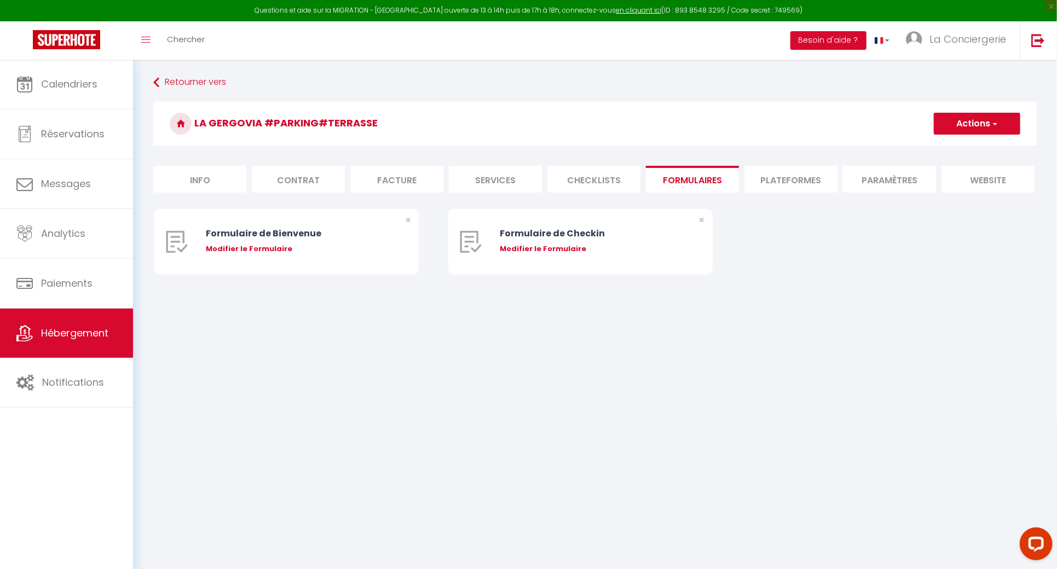
click at [767, 175] on li "Plateformes" at bounding box center [791, 179] width 93 height 27
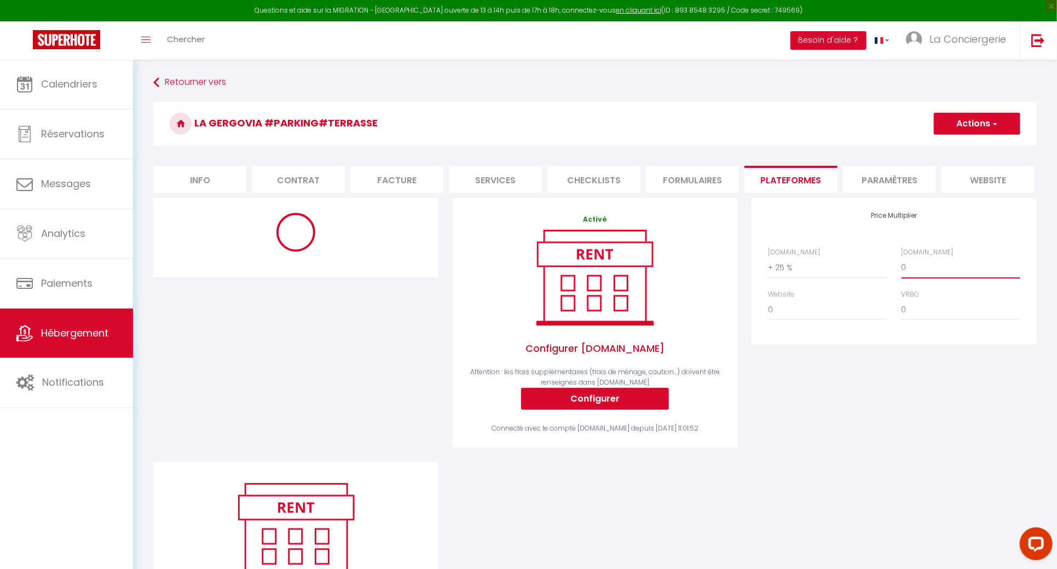
click at [912, 278] on select "0 + 1 % + 2 % + 3 % + 4 % + 5 % + 6 % + 7 % + 8 % + 9 %" at bounding box center [961, 267] width 119 height 21
select select "+ 20 %"
click at [902, 268] on select "0 + 1 % + 2 % + 3 % + 4 % + 5 % + 6 % + 7 % + 8 % + 9 %" at bounding box center [961, 267] width 119 height 21
click at [969, 137] on h3 "La Gergovia #Parking#Terrasse" at bounding box center [595, 124] width 884 height 44
click at [969, 132] on button "Actions" at bounding box center [977, 124] width 87 height 22
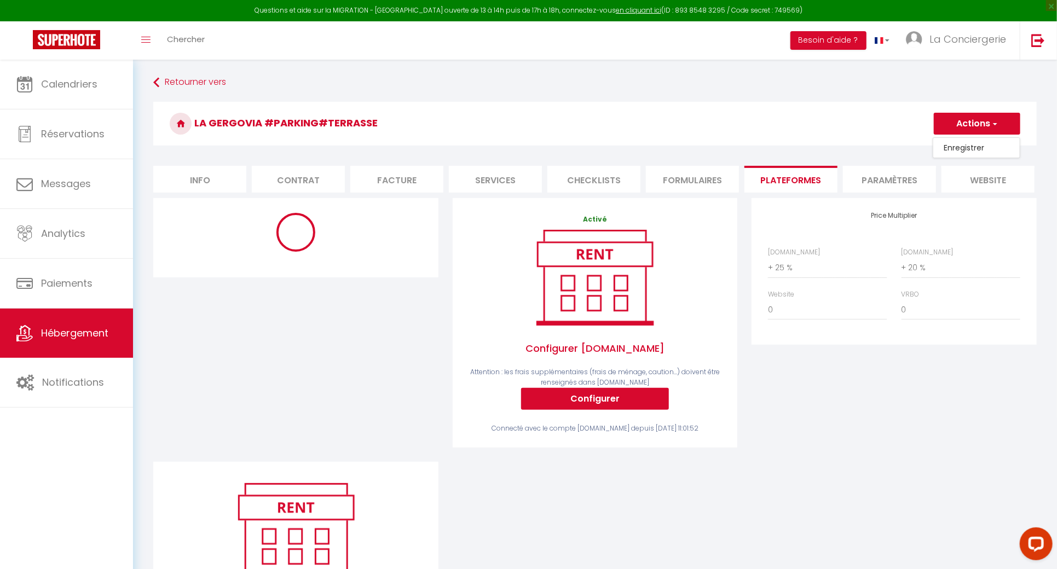
click at [964, 142] on link "Enregistrer" at bounding box center [977, 148] width 87 height 14
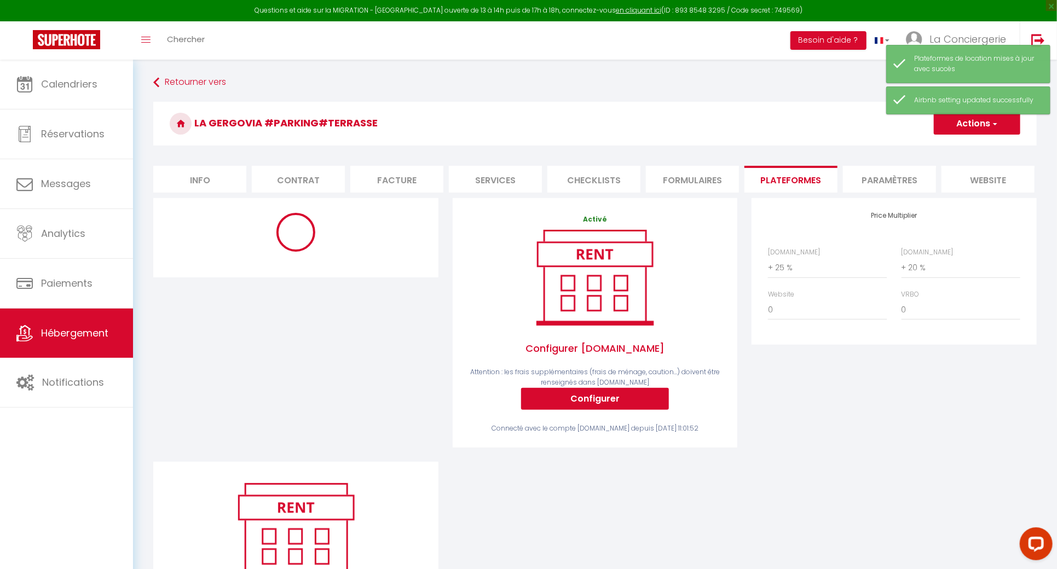
click at [965, 127] on button "Actions" at bounding box center [977, 124] width 87 height 22
click at [965, 126] on button "Actions" at bounding box center [977, 124] width 87 height 22
click at [966, 128] on button "Actions" at bounding box center [977, 124] width 87 height 22
click at [964, 149] on link "Enregistrer" at bounding box center [977, 148] width 87 height 14
click at [970, 128] on button "Actions" at bounding box center [977, 124] width 87 height 22
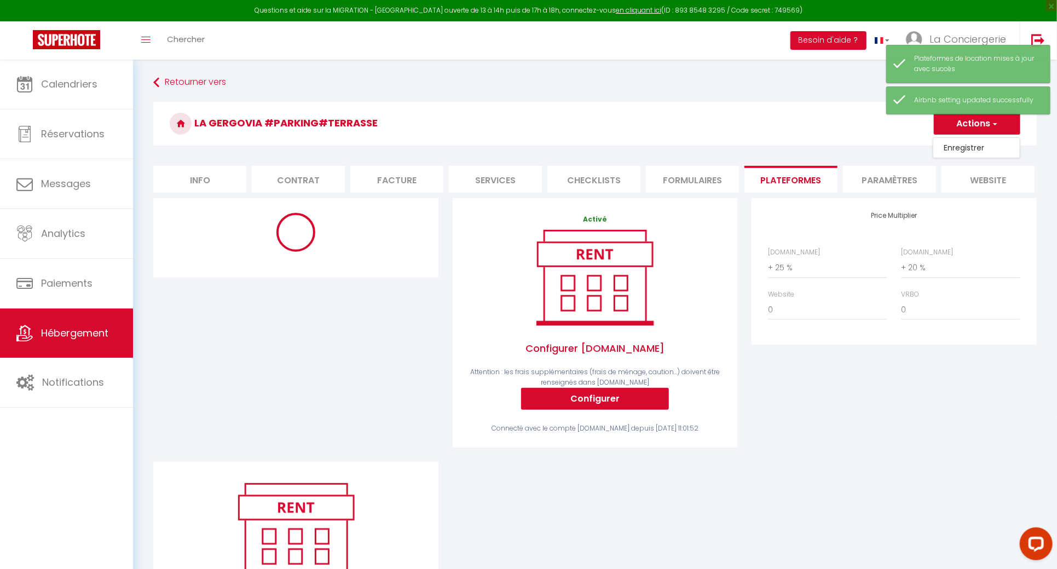
click at [965, 151] on link "Enregistrer" at bounding box center [977, 148] width 87 height 14
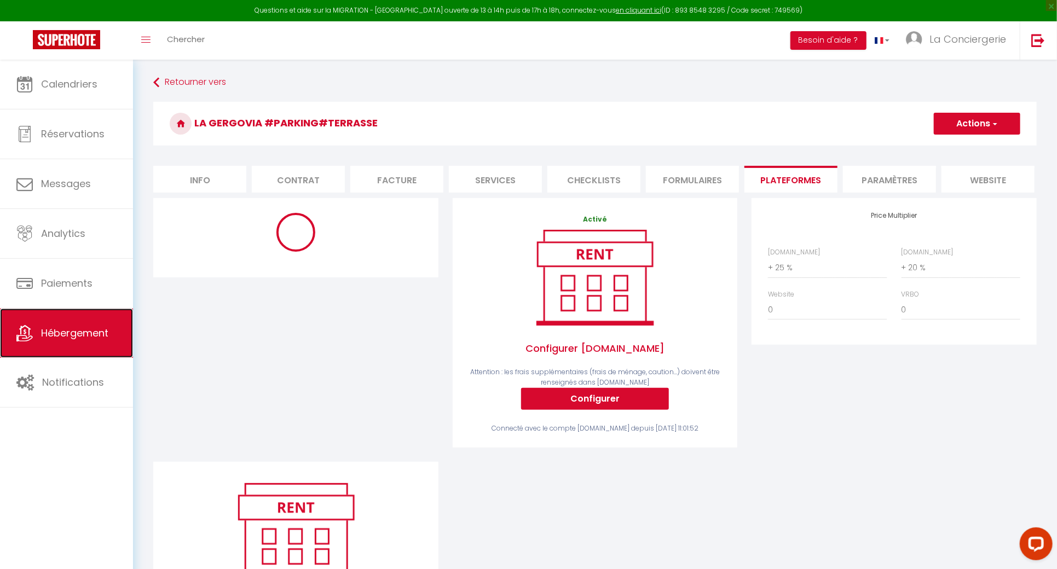
click at [80, 329] on span "Hébergement" at bounding box center [74, 333] width 67 height 14
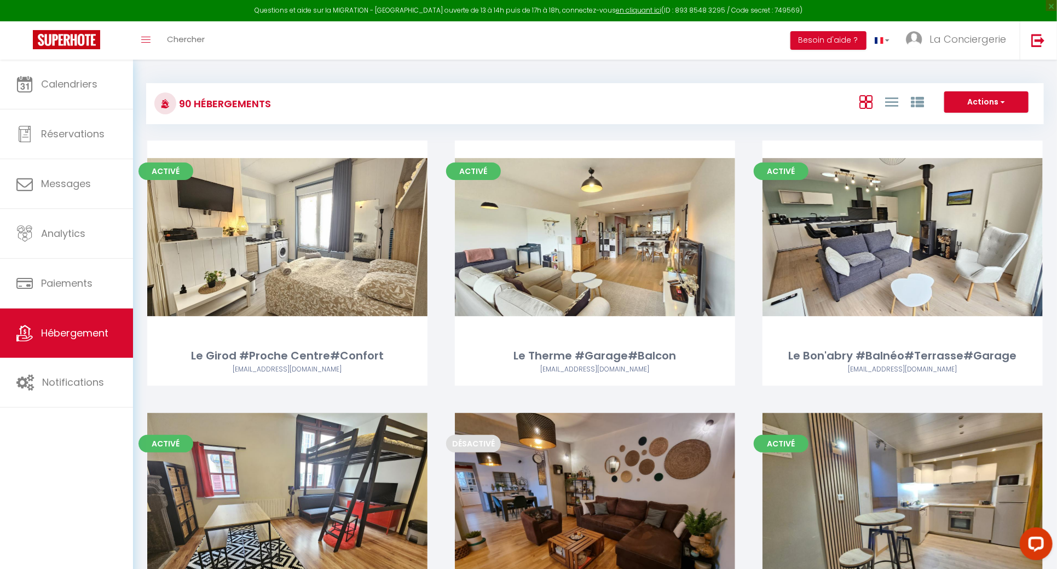
scroll to position [3642, 0]
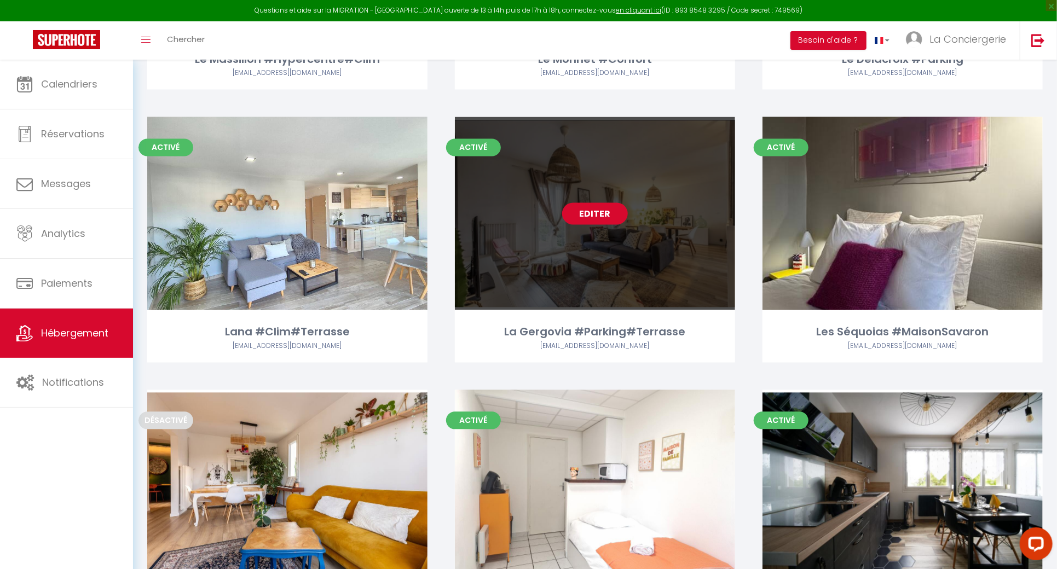
click at [615, 203] on link "Editer" at bounding box center [595, 214] width 66 height 22
click at [607, 203] on link "Editer" at bounding box center [595, 214] width 66 height 22
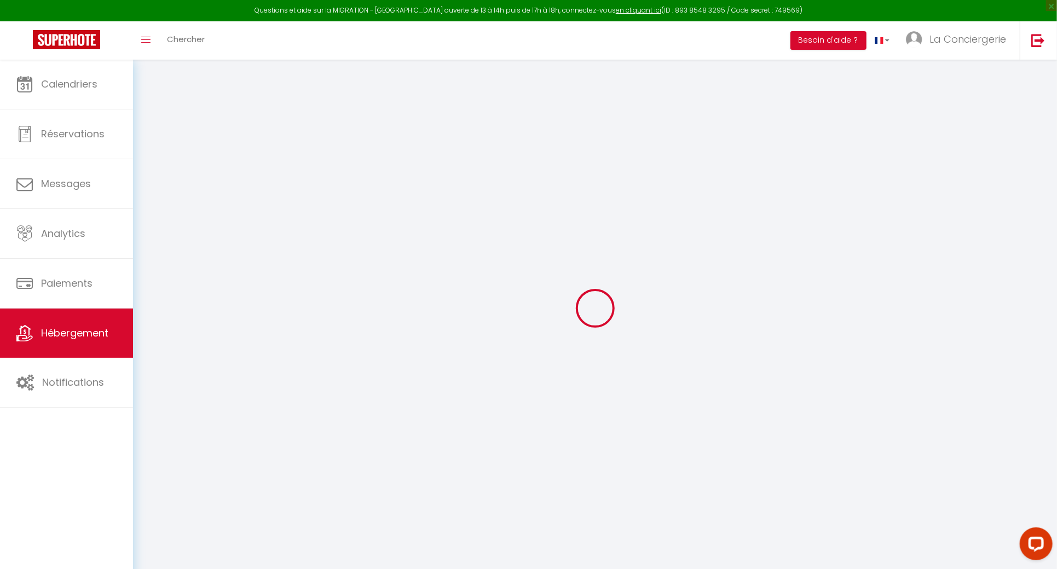
select select
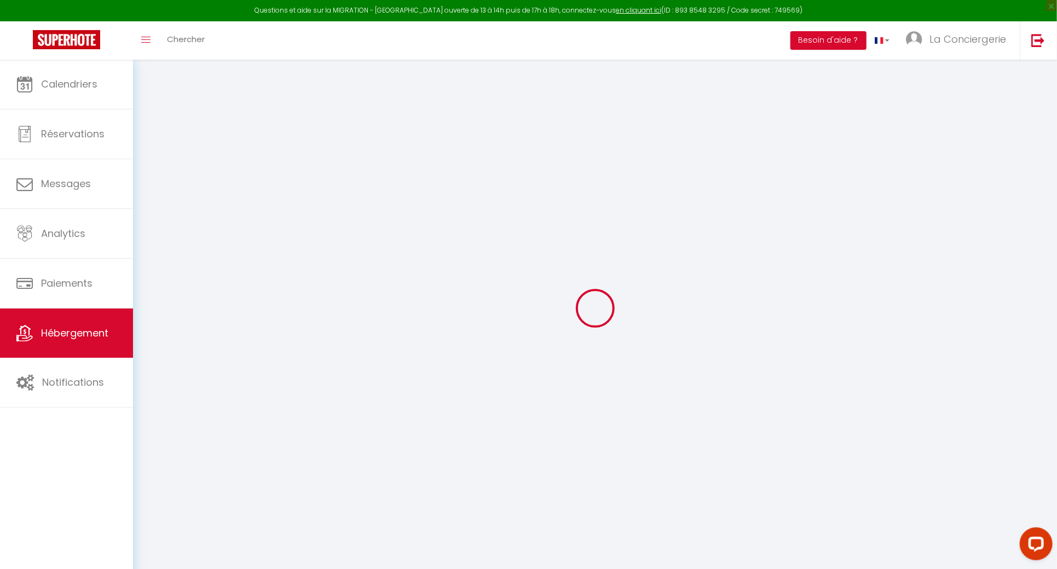
select select
checkbox input "false"
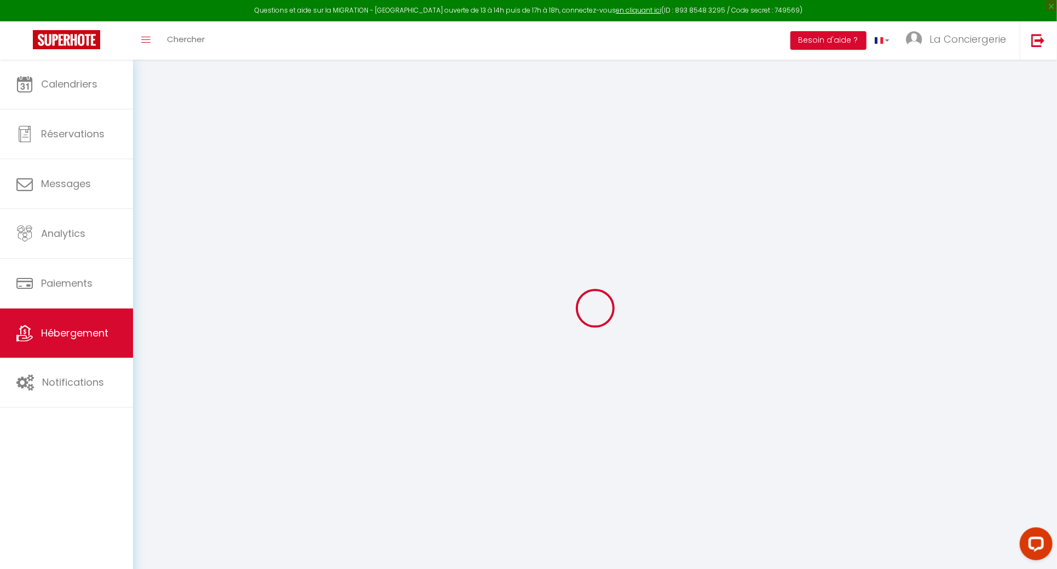
checkbox input "false"
select select
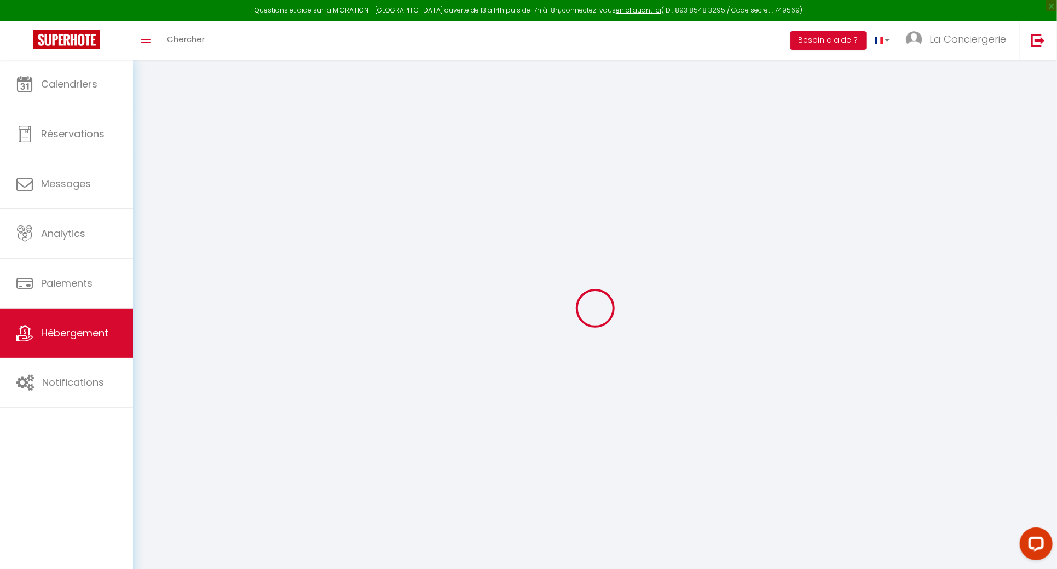
select select
checkbox input "false"
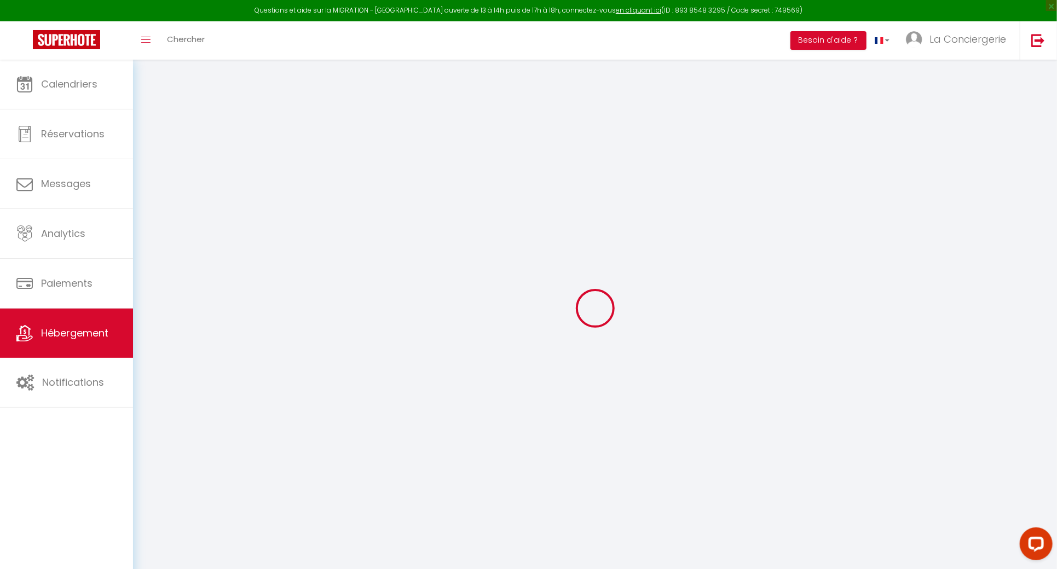
checkbox input "false"
select select
checkbox input "false"
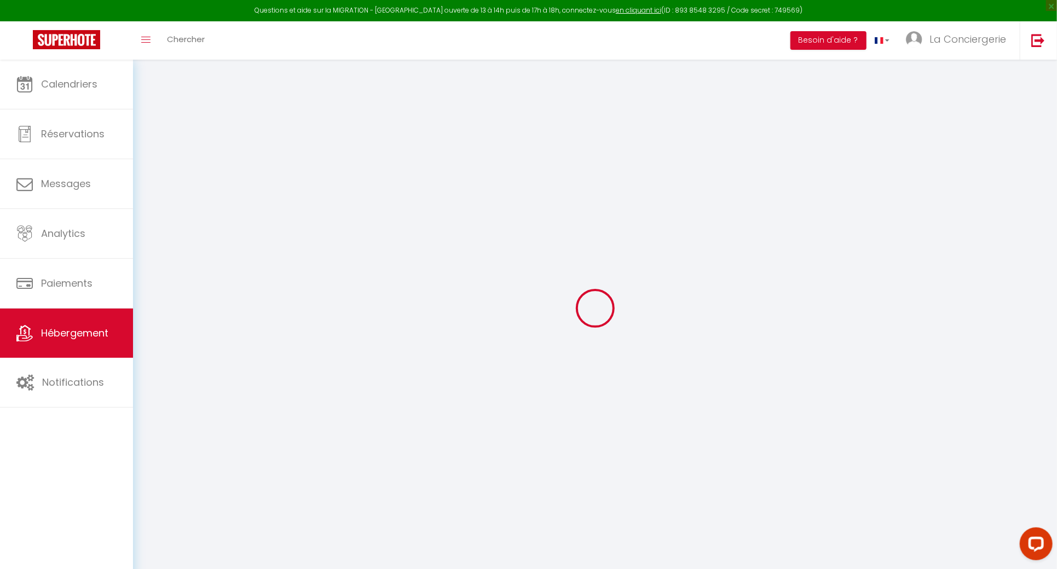
checkbox input "false"
select select "17:00"
select select "23:45"
select select "10:00"
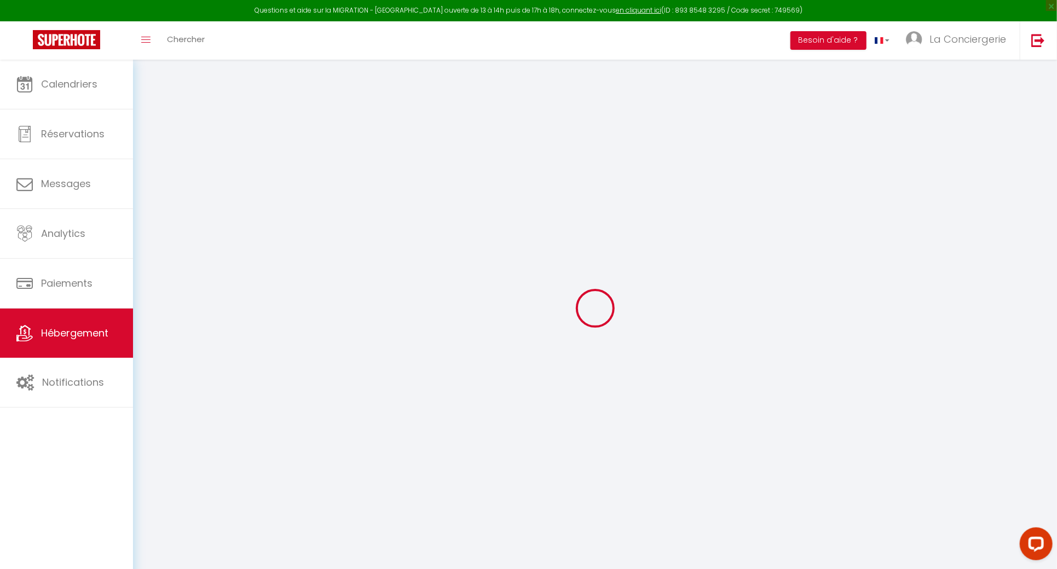
select select "30"
select select "120"
select select "19:00"
select select
checkbox input "false"
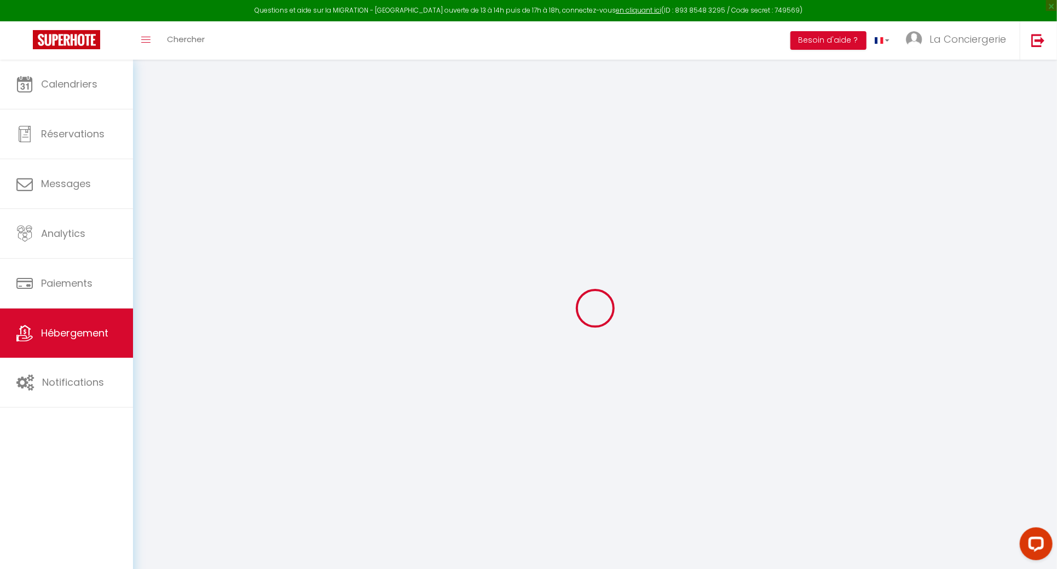
checkbox input "false"
select select
checkbox input "false"
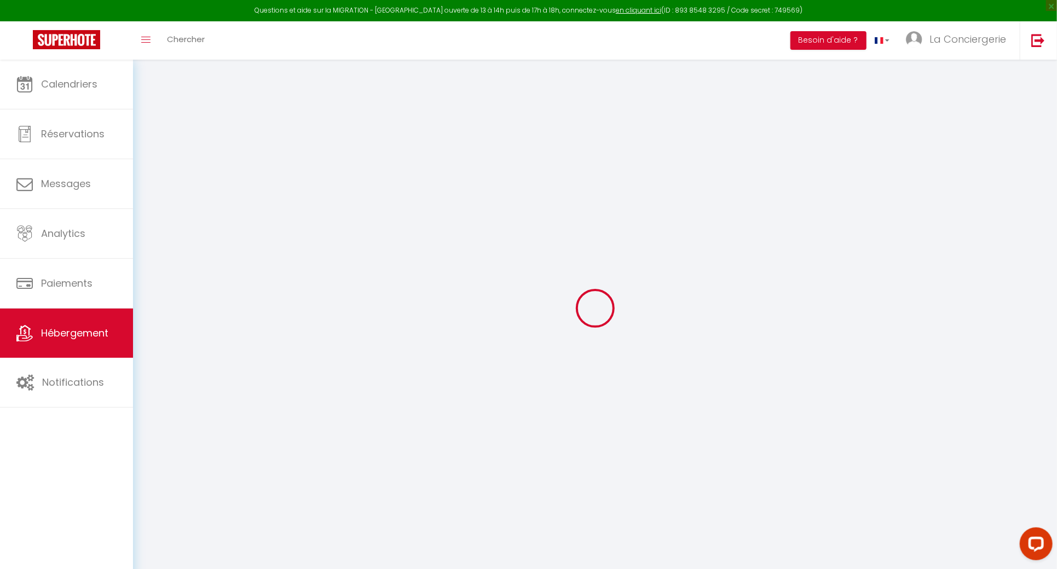
checkbox input "false"
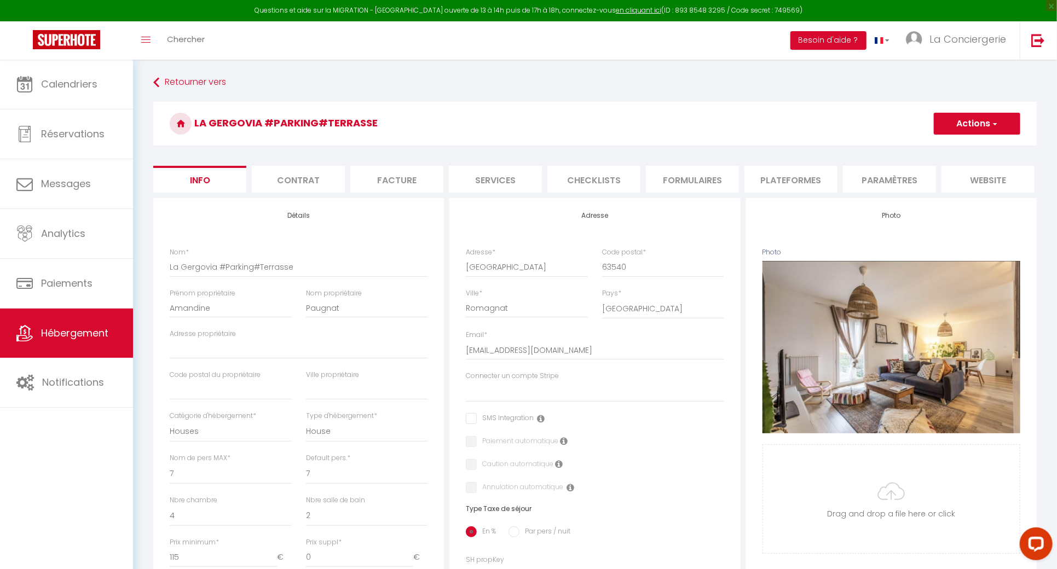
select select
checkbox input "false"
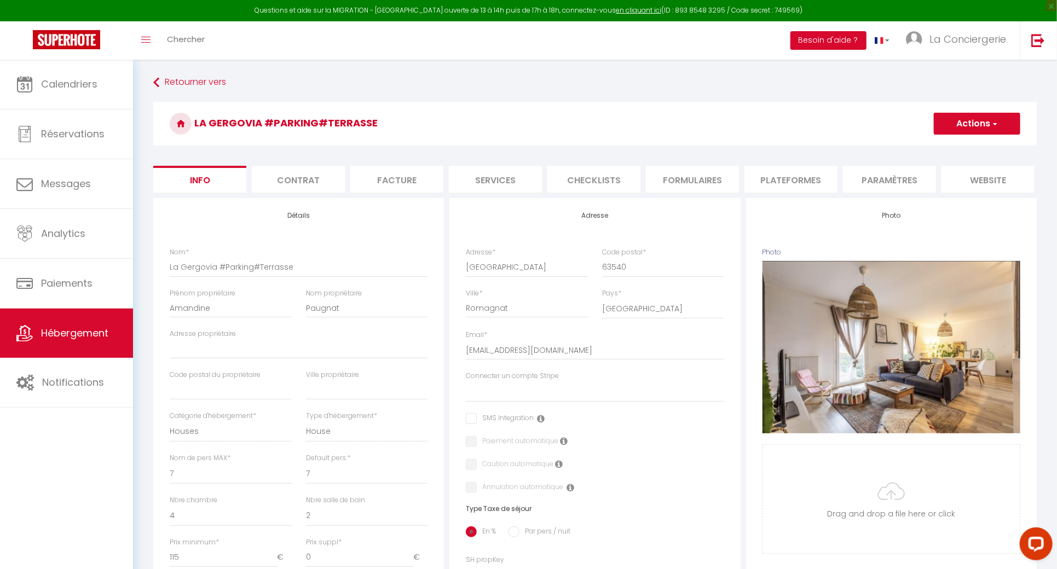
click at [626, 187] on li "Checklists" at bounding box center [594, 179] width 93 height 27
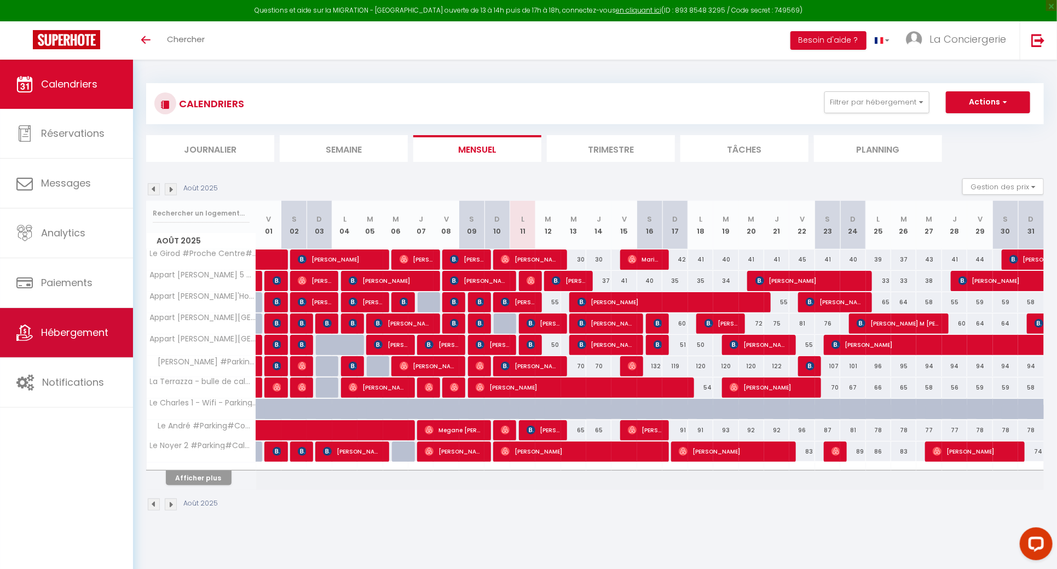
click at [78, 325] on link "Hébergement" at bounding box center [66, 332] width 133 height 49
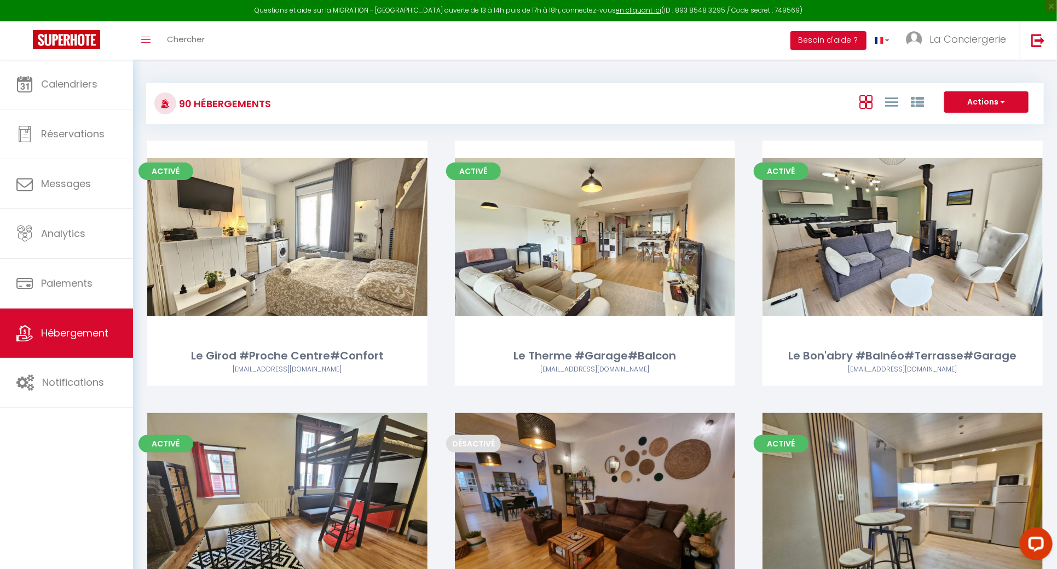
scroll to position [890, 0]
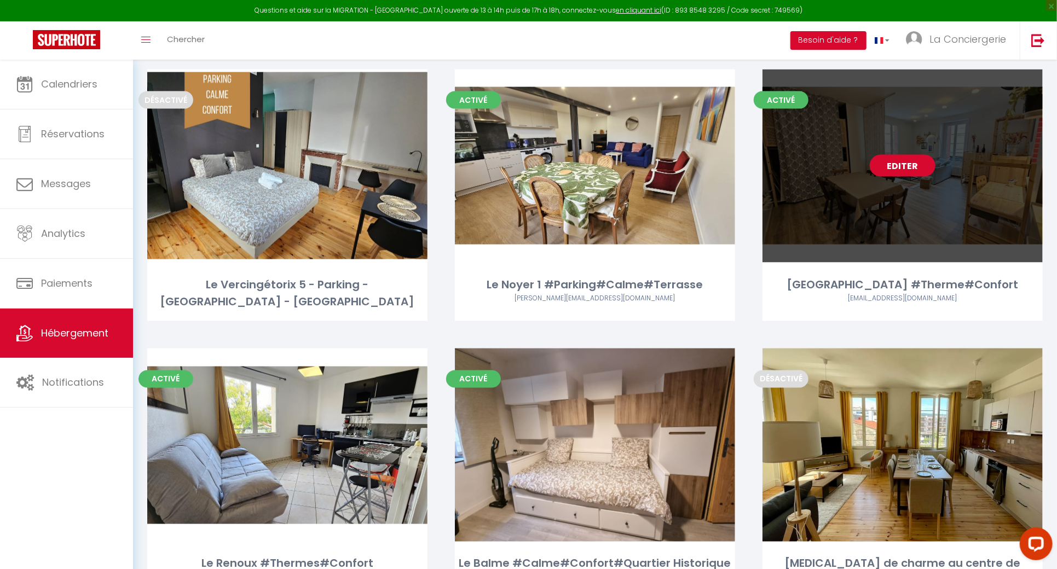
click at [918, 159] on link "Editer" at bounding box center [903, 166] width 66 height 22
select select "3"
select select "2"
select select "1"
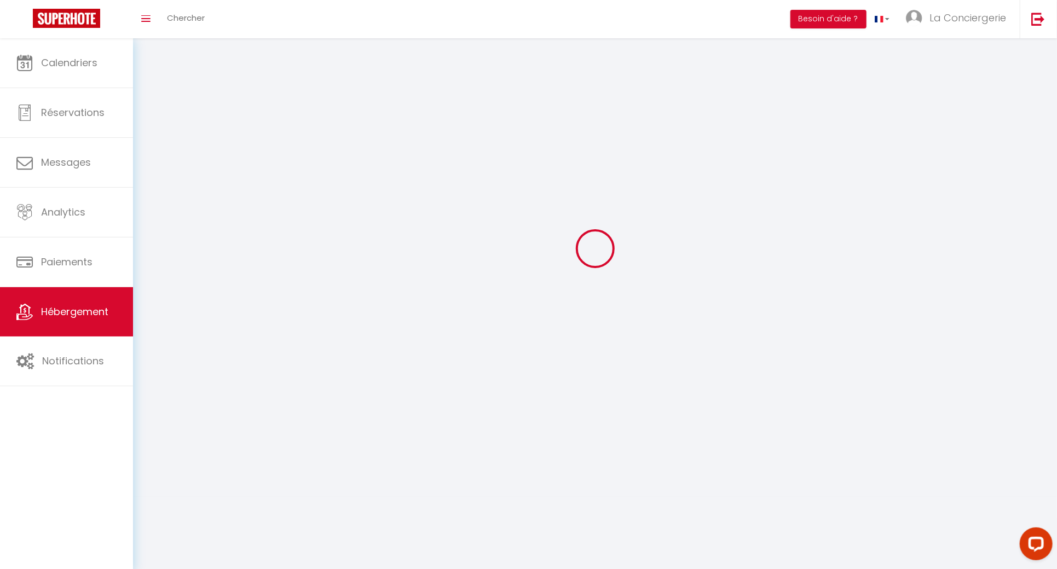
select select
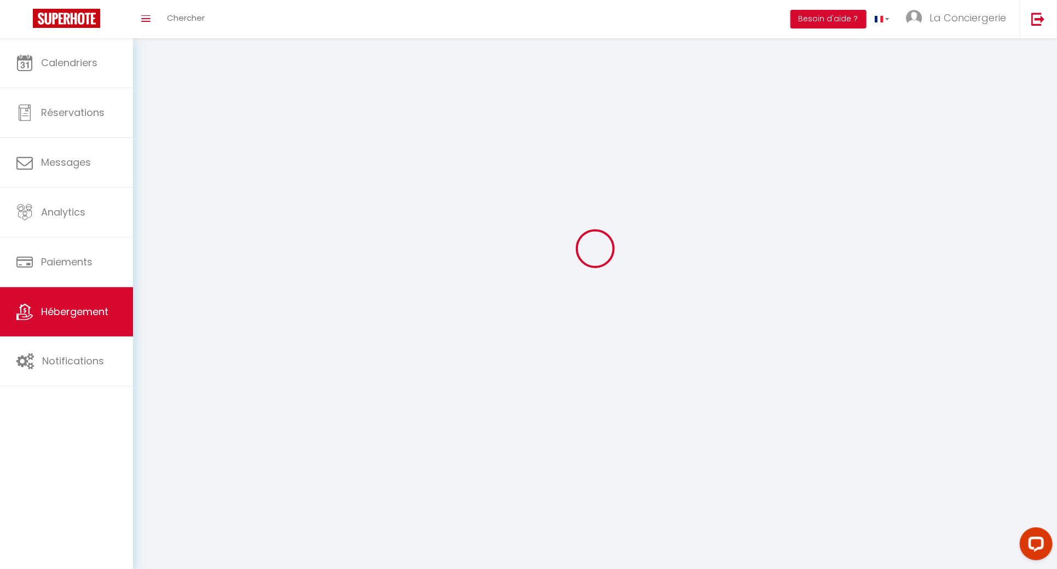
checkbox input "false"
select select
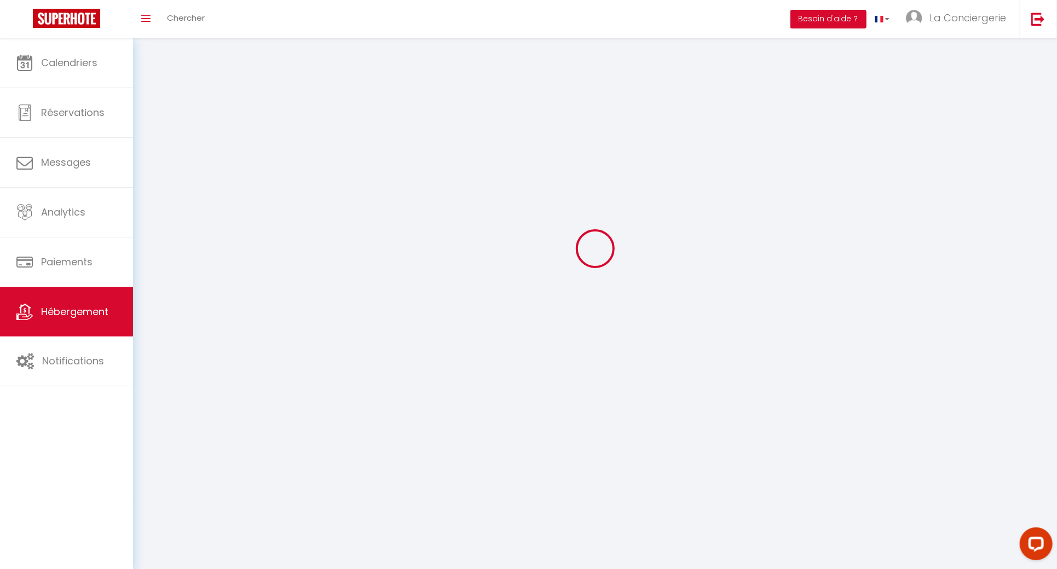
select select
select select "1"
select select
select select "28"
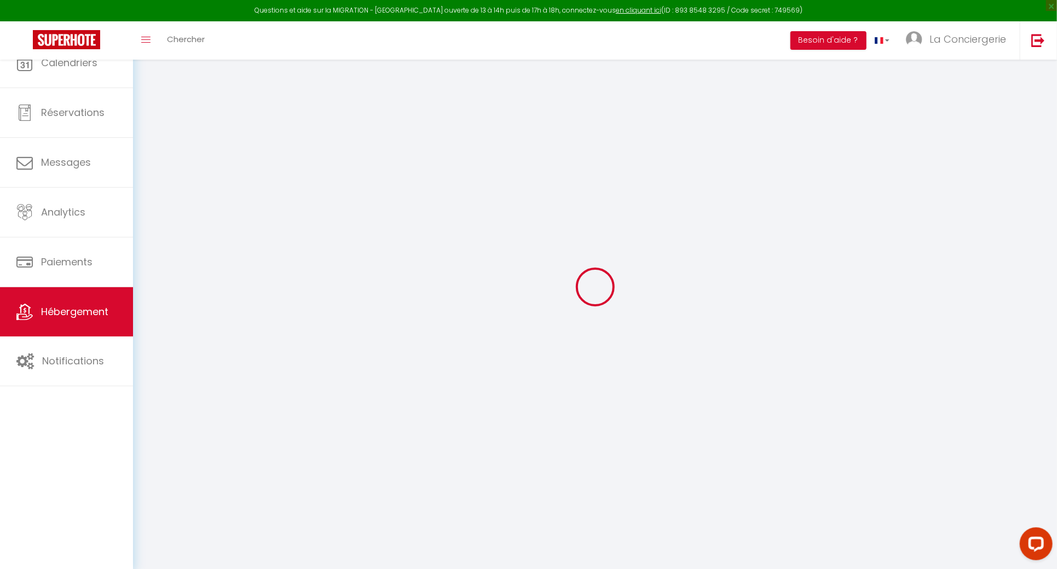
select select
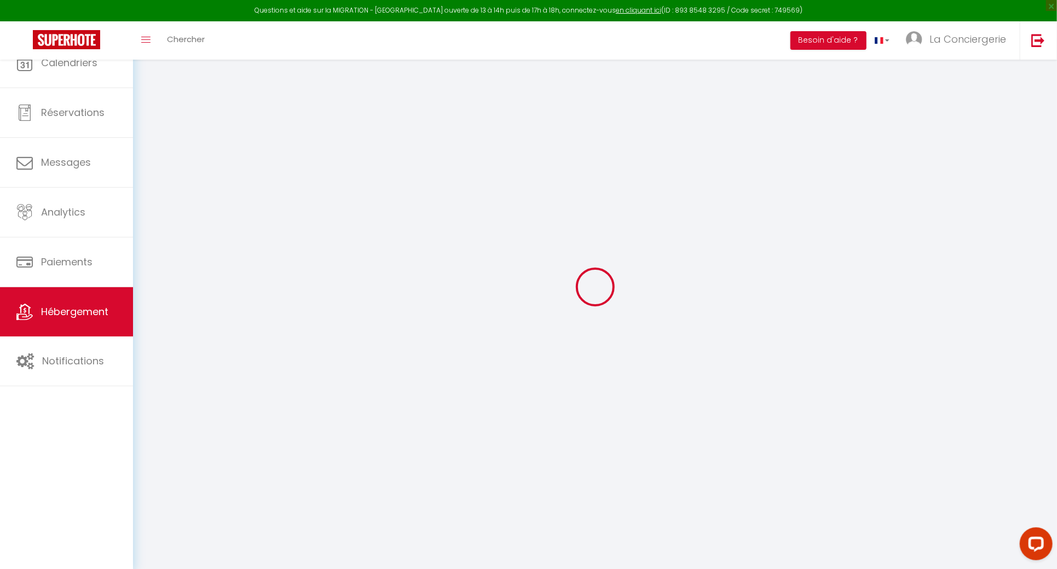
select select
checkbox input "false"
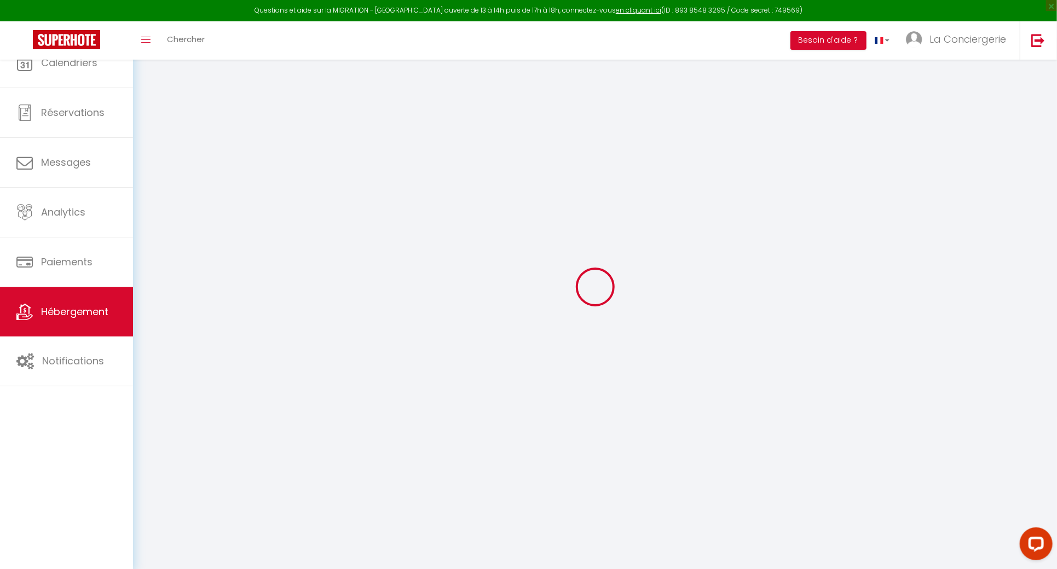
select select
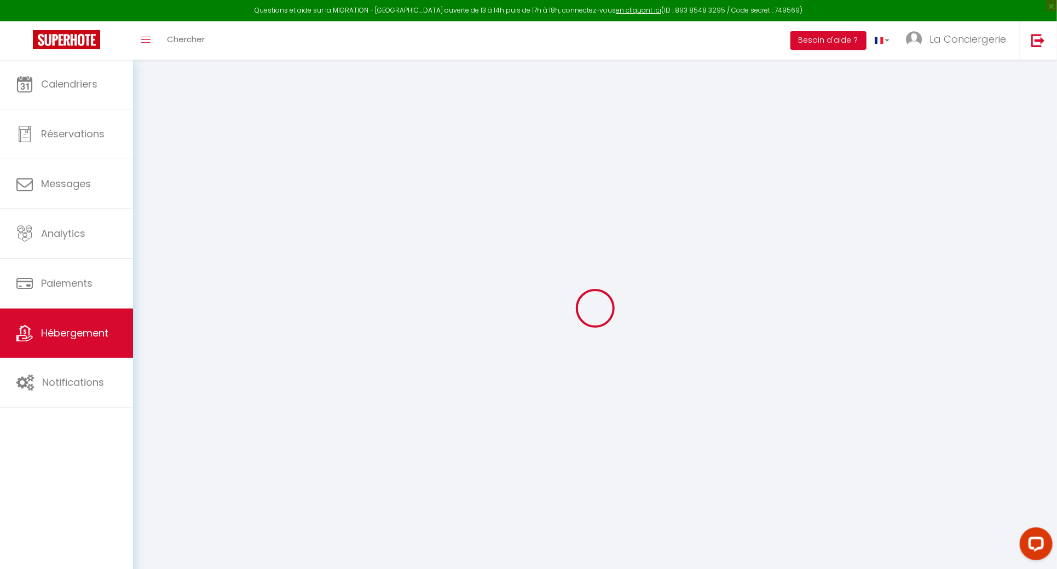
select select
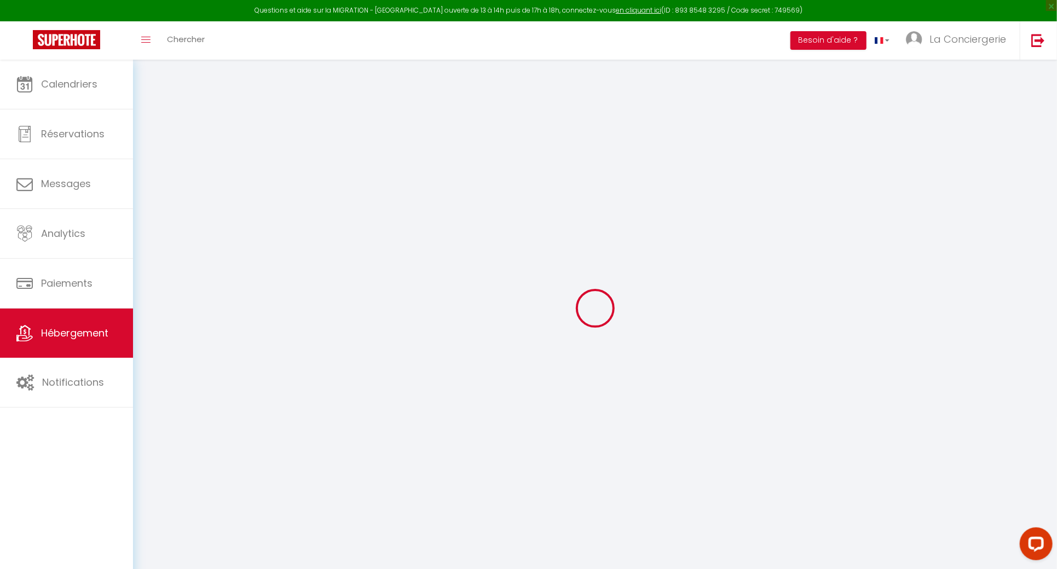
select select
checkbox input "false"
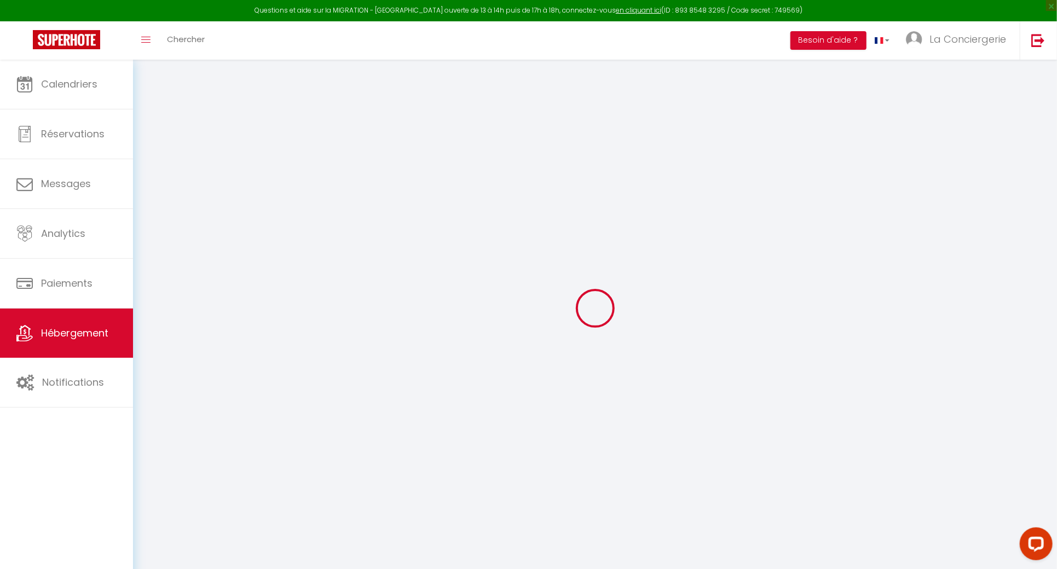
select select
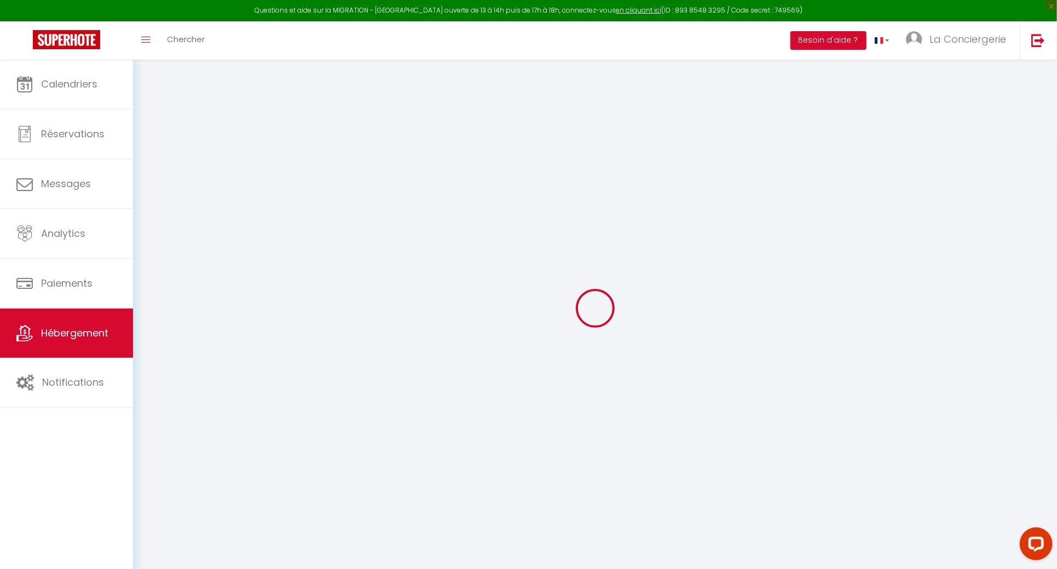
select select
checkbox input "false"
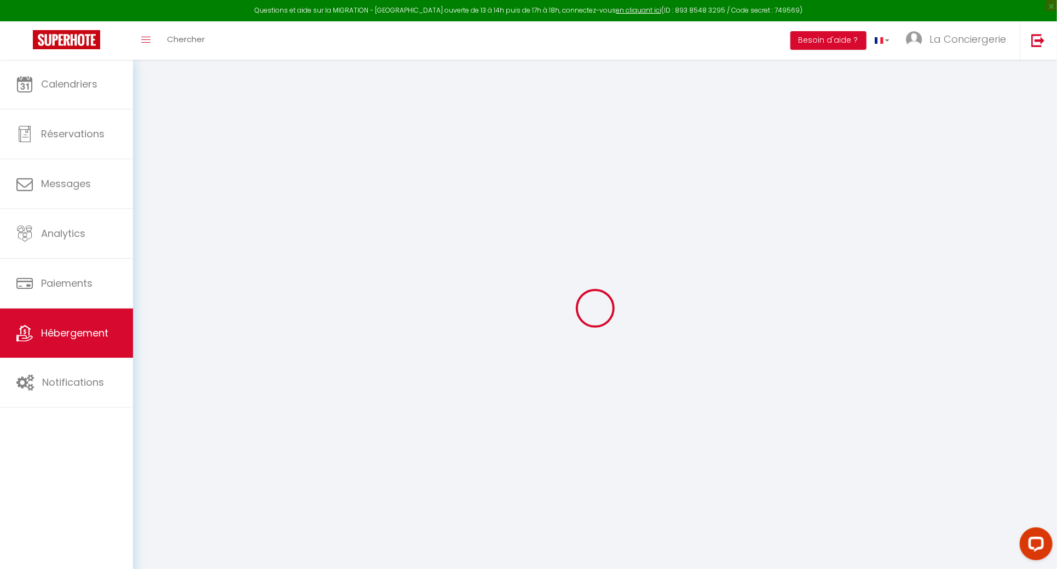
checkbox input "false"
select select
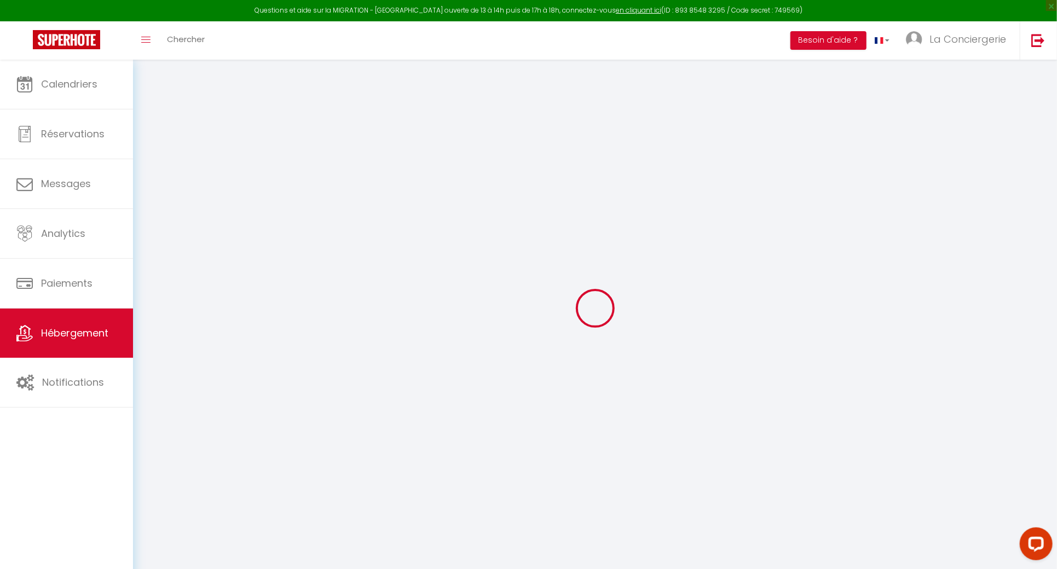
select select
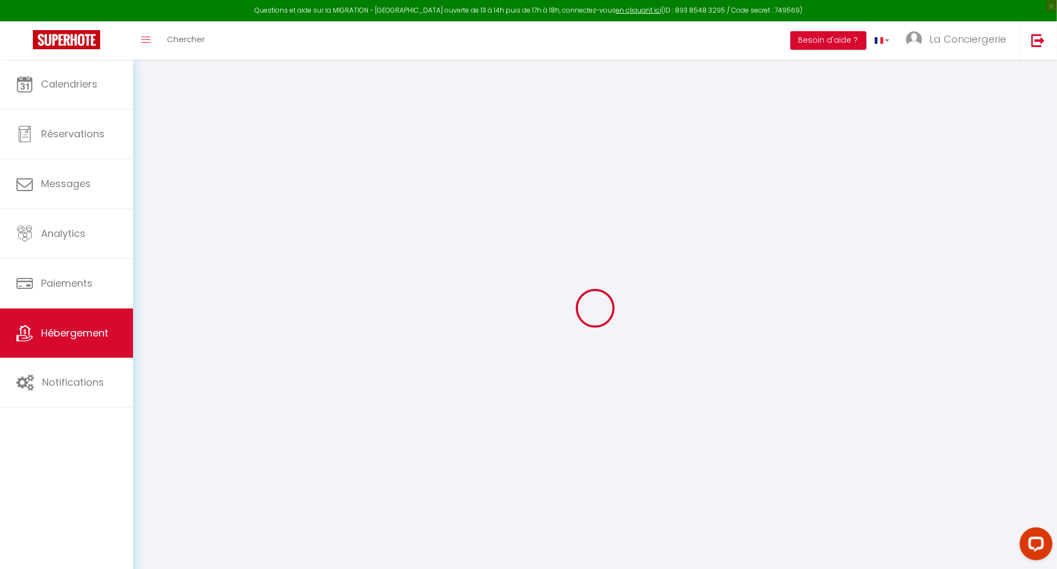
checkbox input "false"
select select
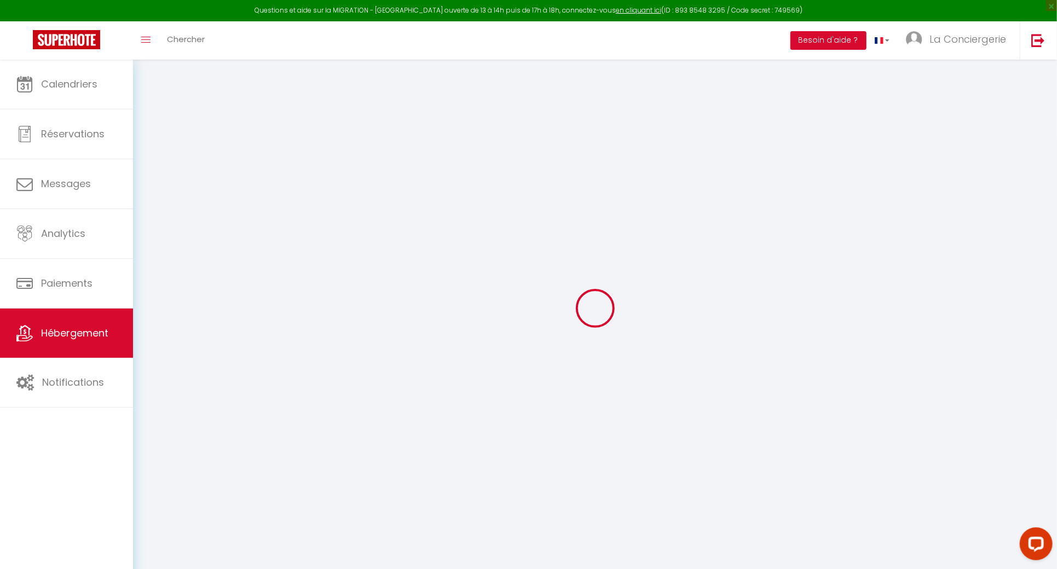
select select
type input "[GEOGRAPHIC_DATA] #Therme#Confort"
type input "Hannah"
type input "Cognard"
select select "4"
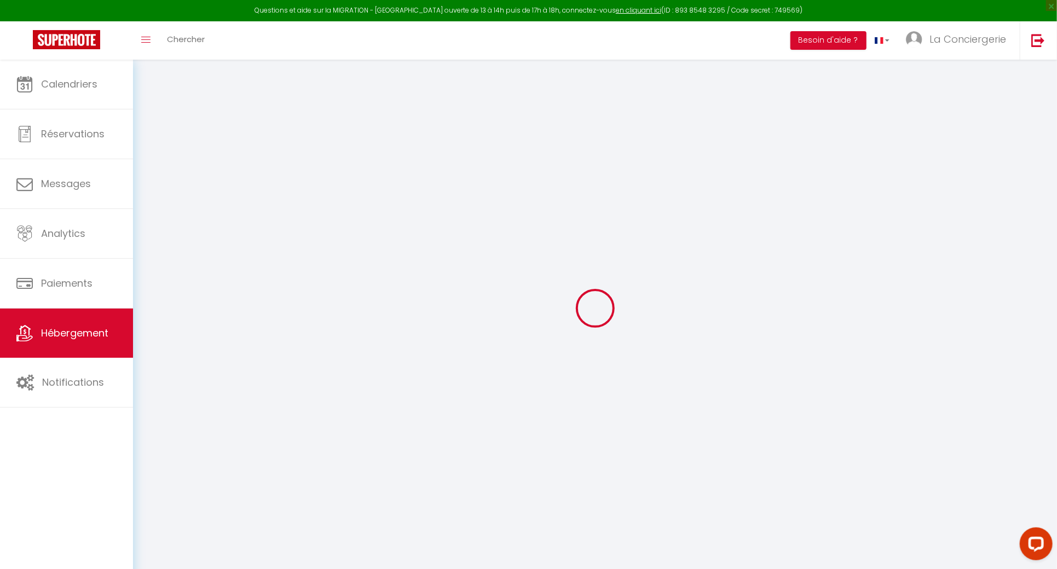
type input "55"
type input "43"
type input "5"
type input "3.2"
type input "300"
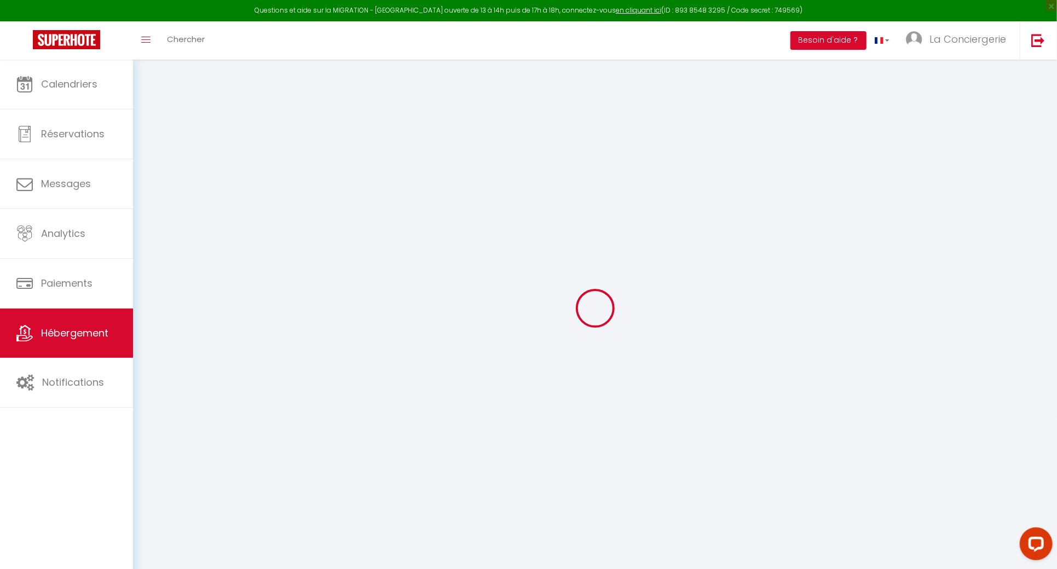
select select
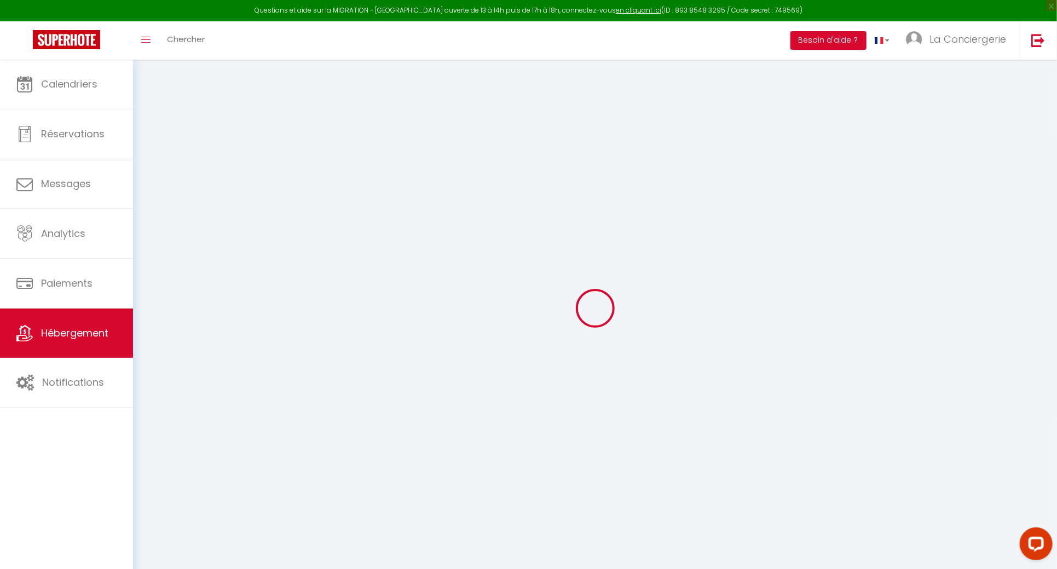
select select
type input "Boulevard Barrieu"
type input "63130"
type input "Royat"
type input "[EMAIL_ADDRESS][DOMAIN_NAME]"
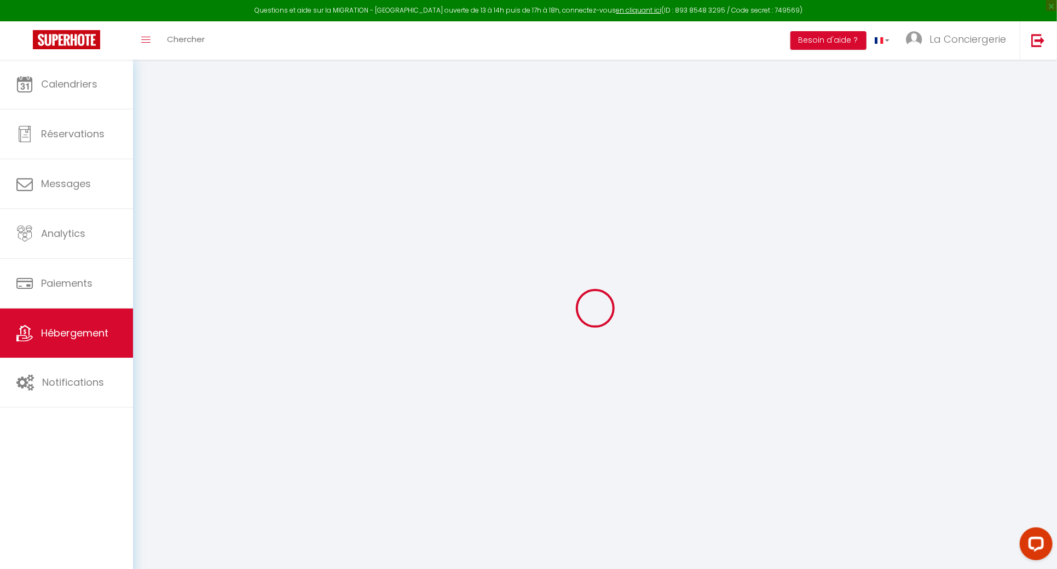
select select "6126"
checkbox input "false"
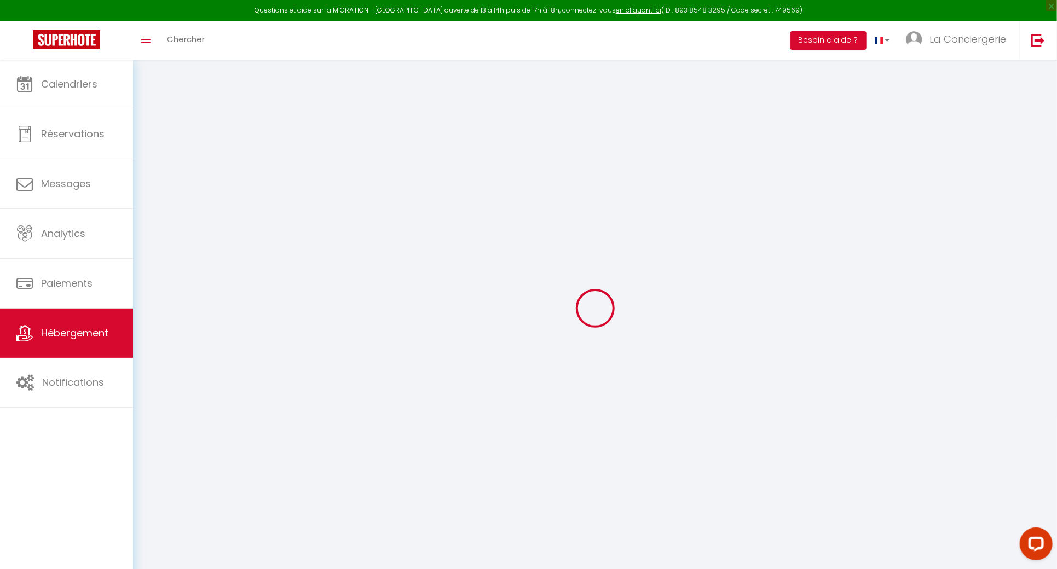
radio input "true"
type input "43"
type input "0"
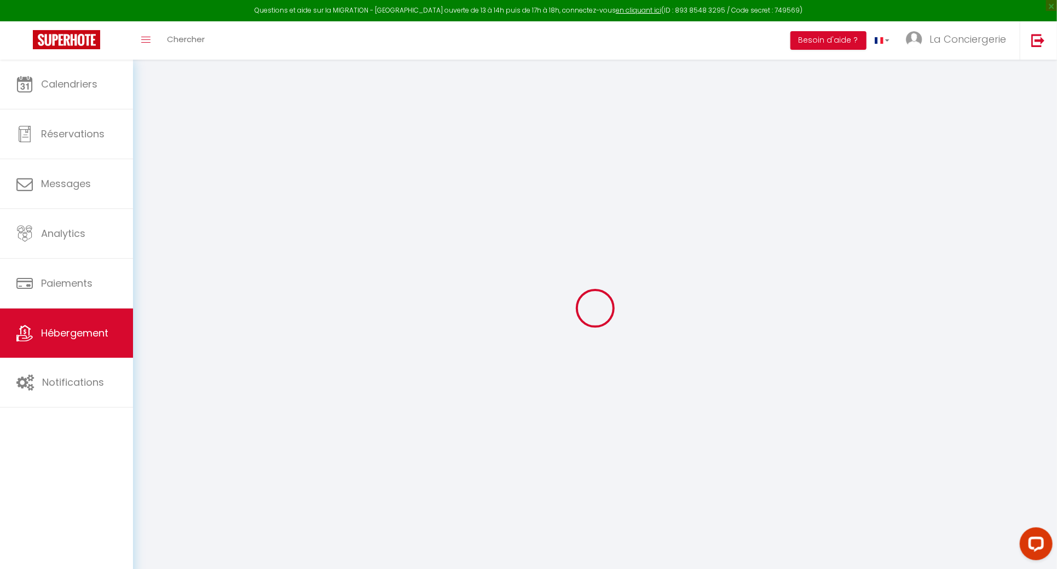
select select
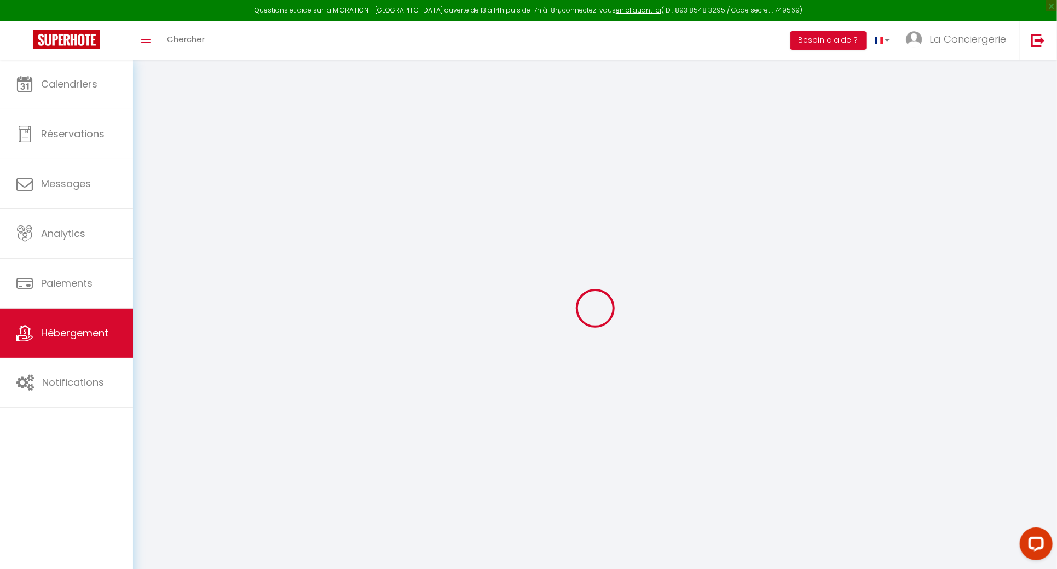
select select
checkbox input "false"
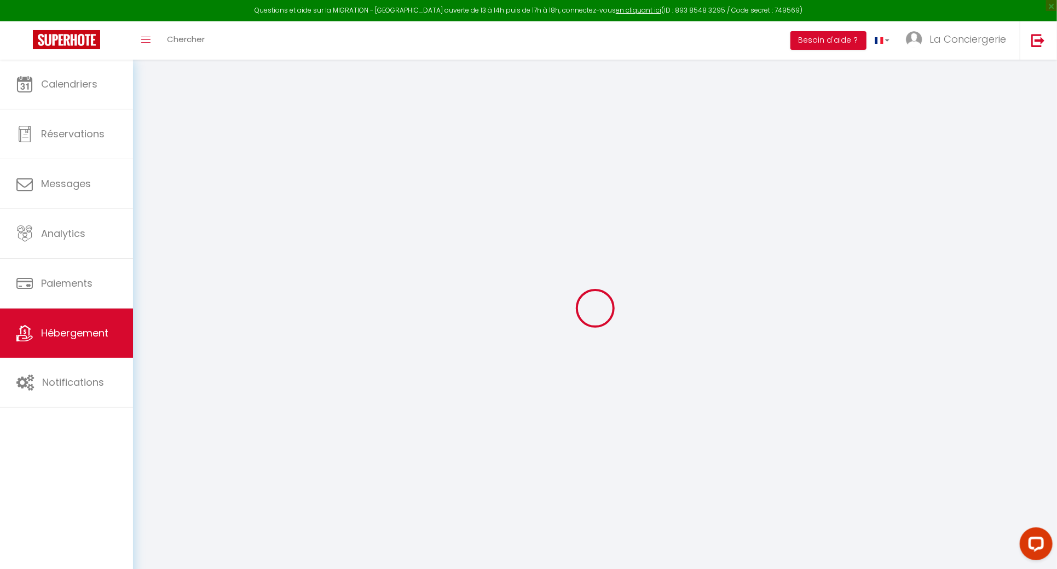
select select
checkbox input "false"
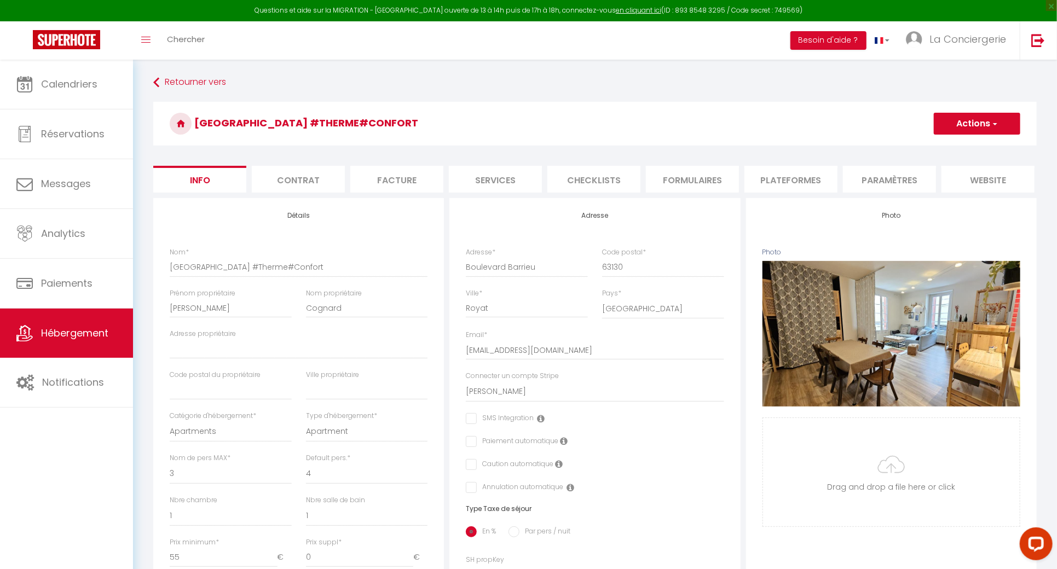
click at [617, 182] on li "Checklists" at bounding box center [594, 179] width 93 height 27
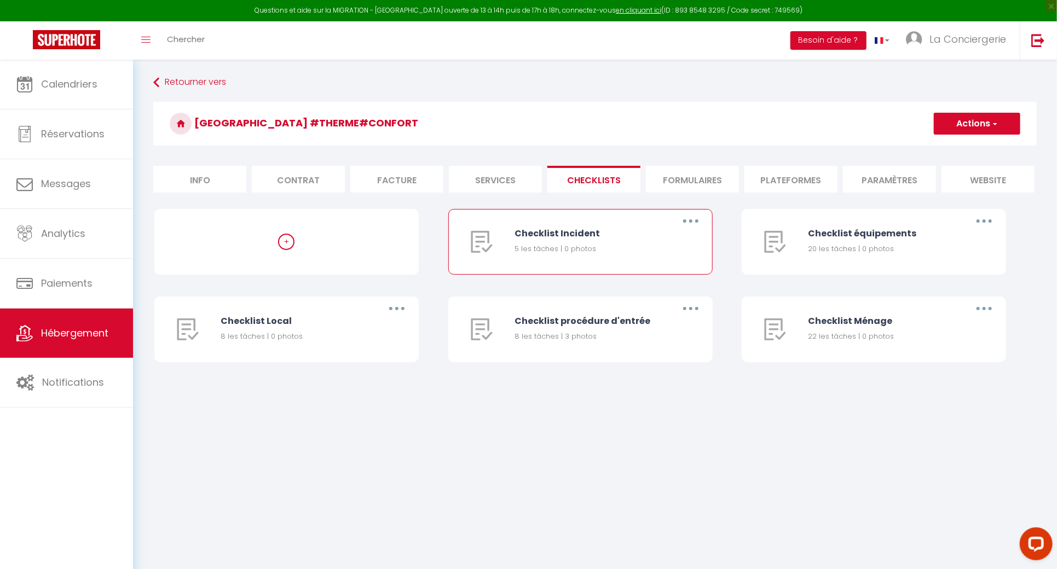
drag, startPoint x: 685, startPoint y: 233, endPoint x: 688, endPoint y: 245, distance: 13.0
click at [686, 230] on button "button" at bounding box center [691, 221] width 31 height 18
click at [679, 270] on link "Dupliquer" at bounding box center [662, 266] width 81 height 19
select select "29550"
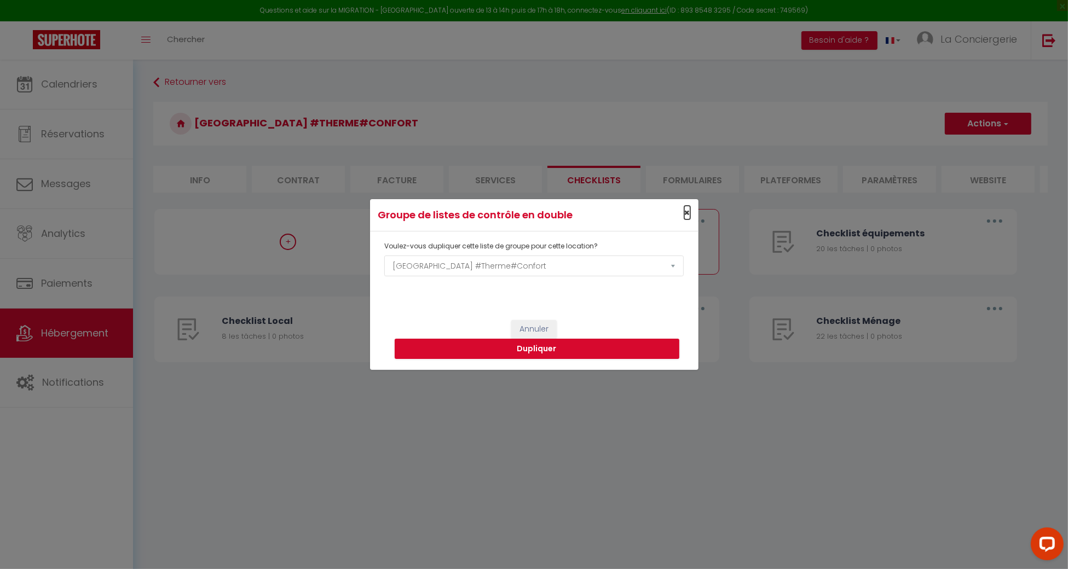
click at [687, 206] on span "×" at bounding box center [687, 213] width 6 height 14
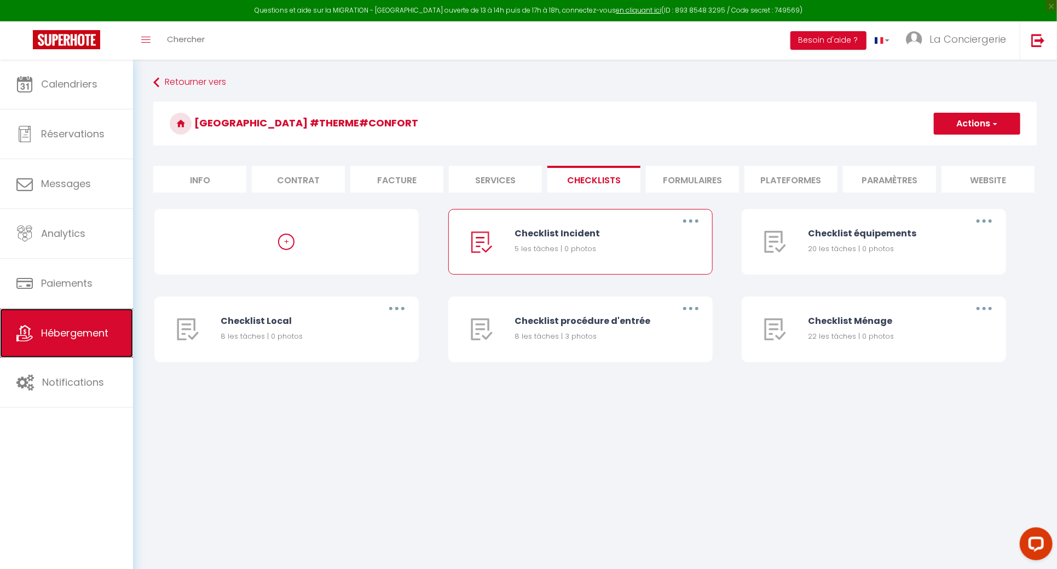
click at [82, 332] on span "Hébergement" at bounding box center [74, 333] width 67 height 14
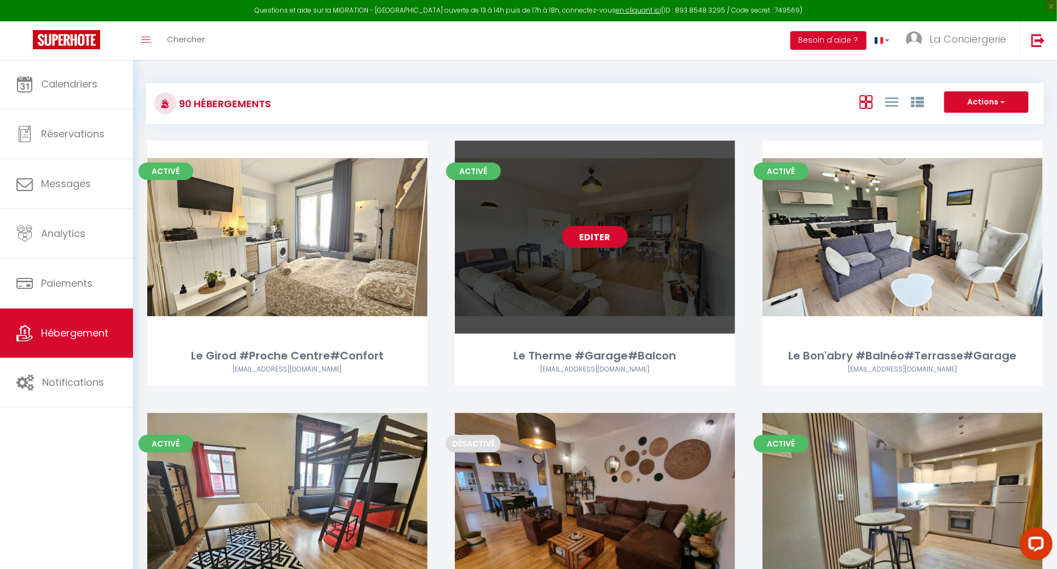
click at [601, 242] on link "Editer" at bounding box center [595, 237] width 66 height 22
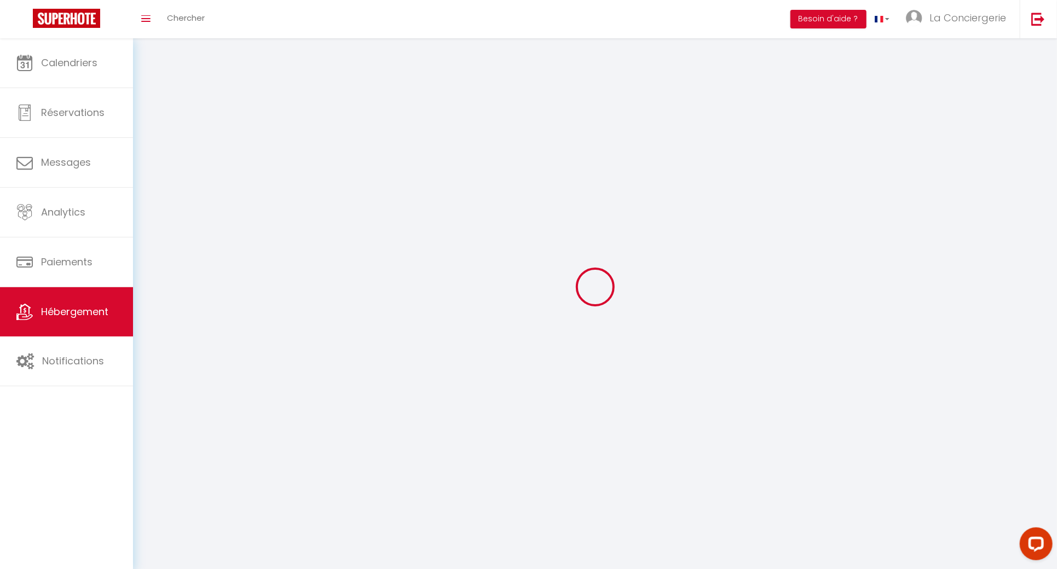
select select "1"
select select
select select "28"
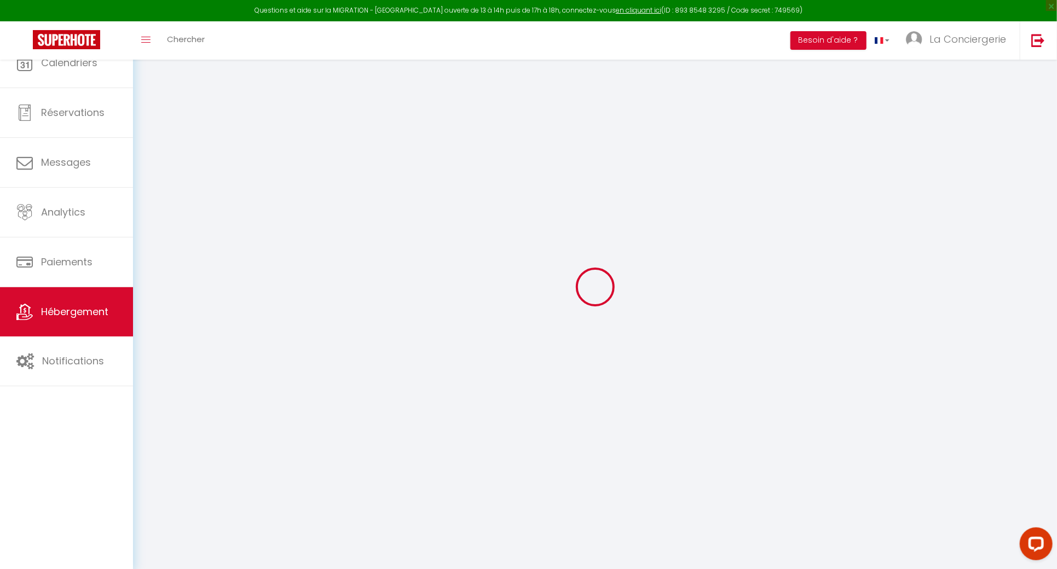
select select
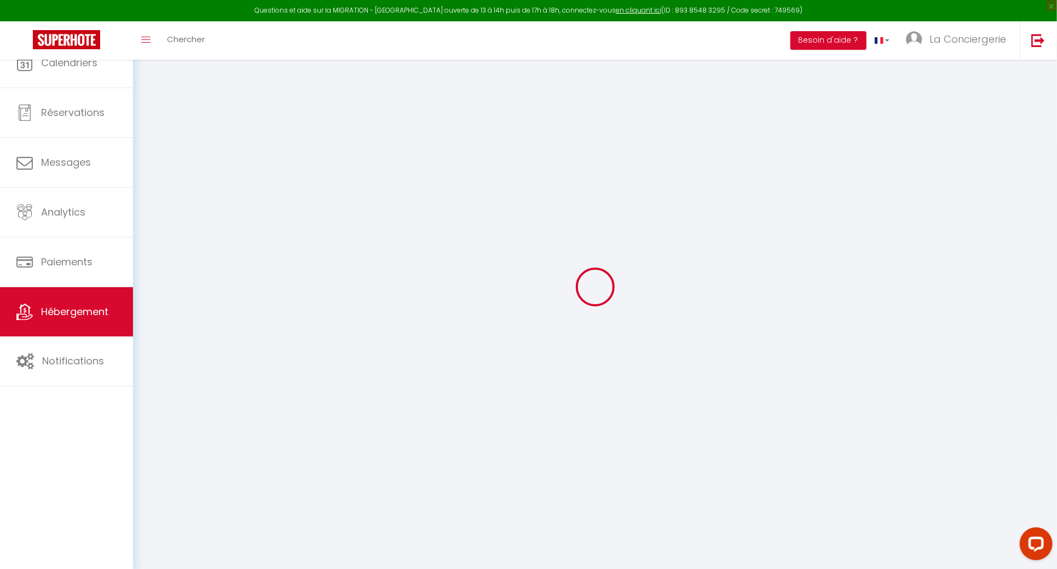
select select
checkbox input "false"
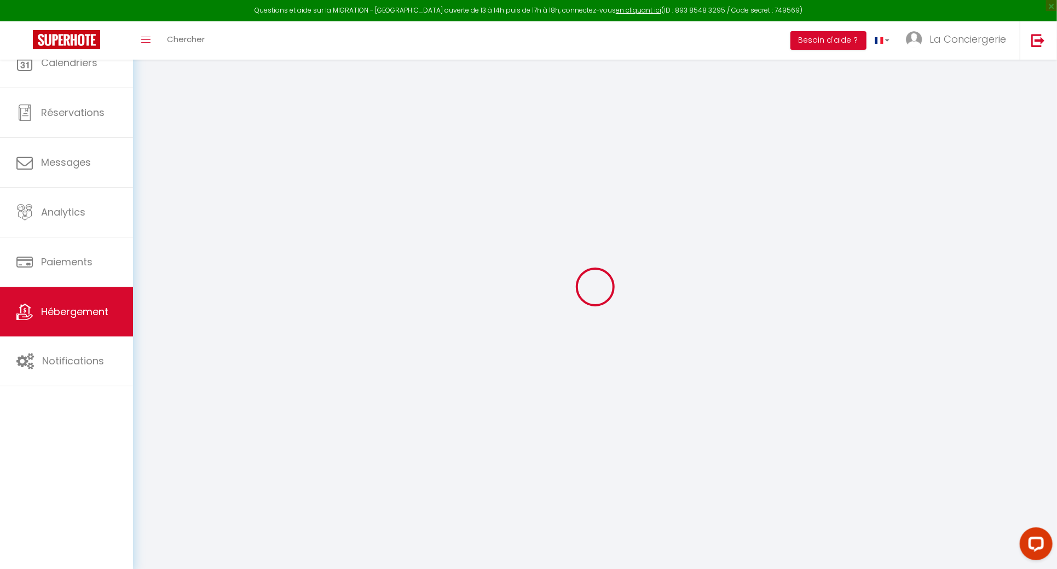
select select
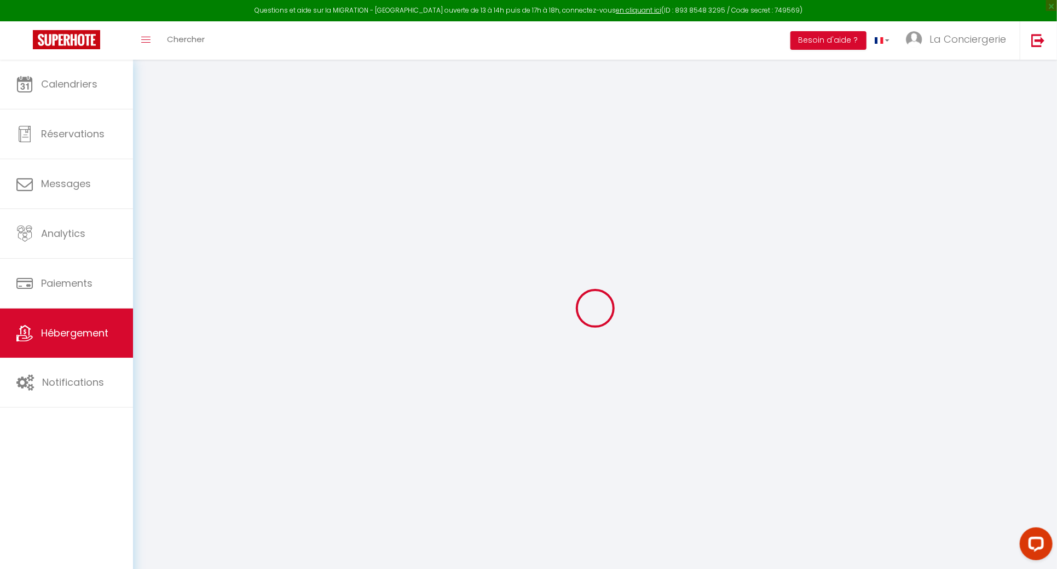
select select
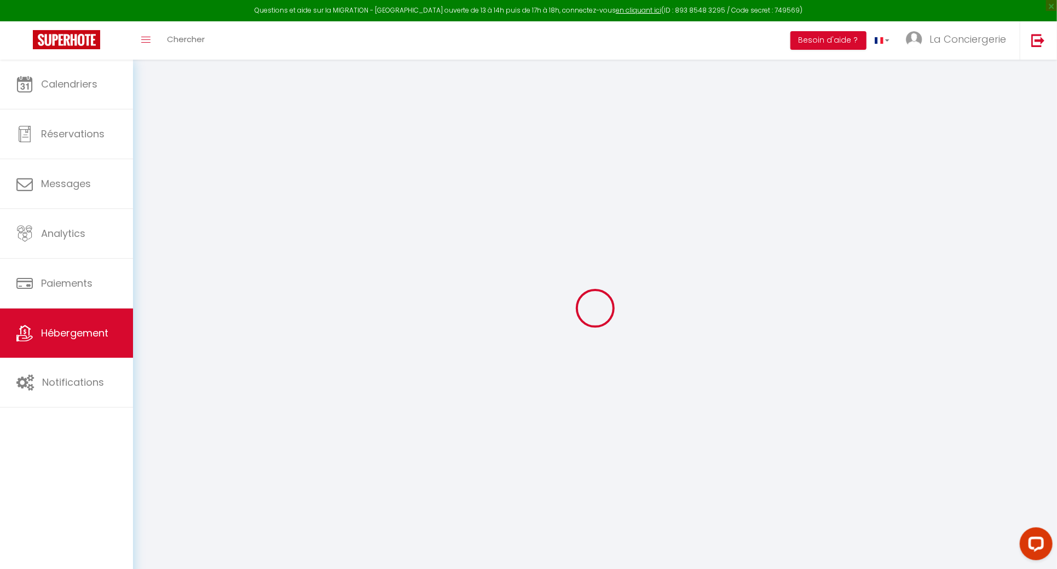
select select
checkbox input "false"
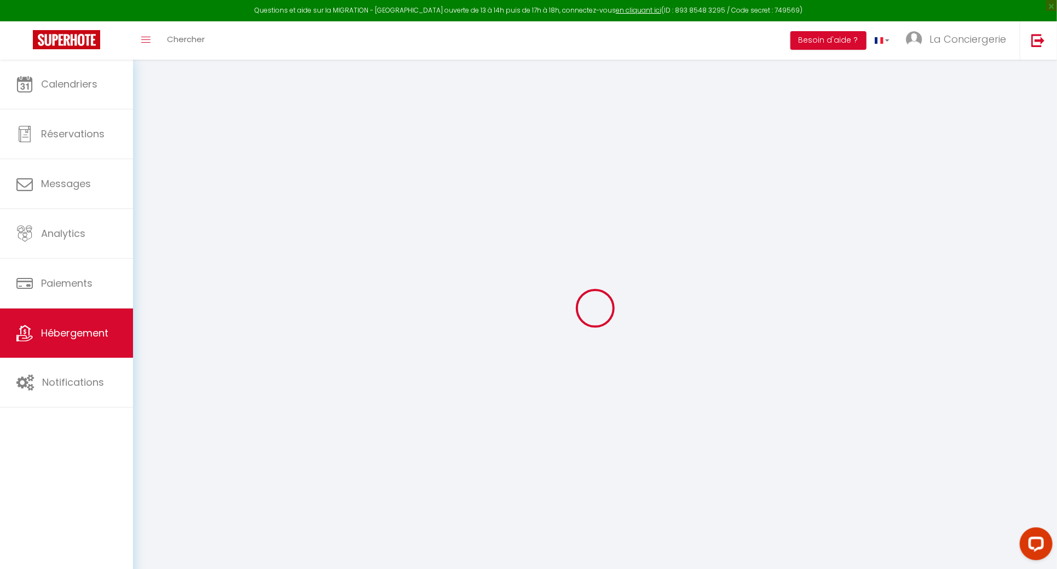
select select
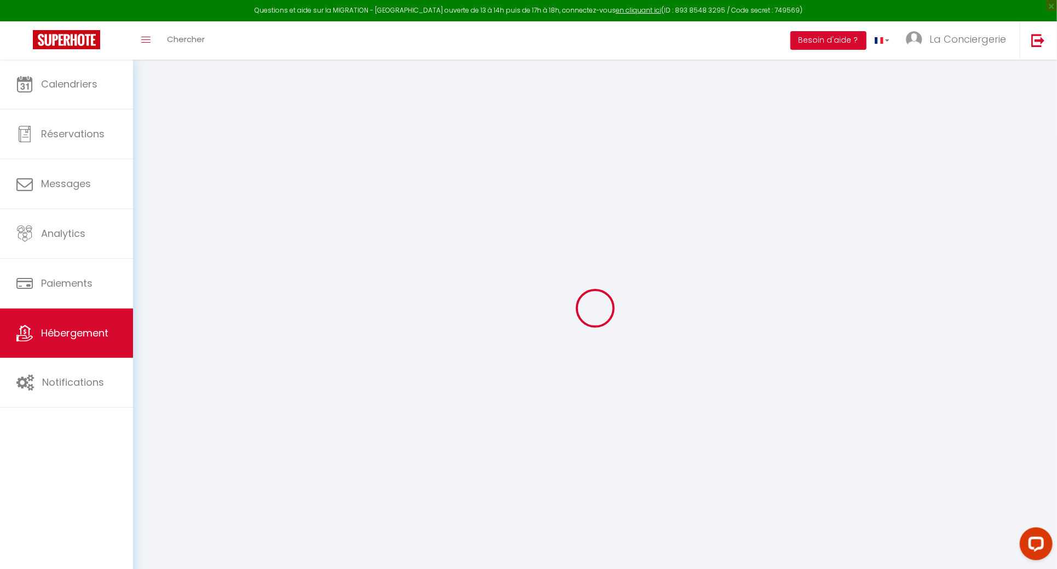
select select
checkbox input "false"
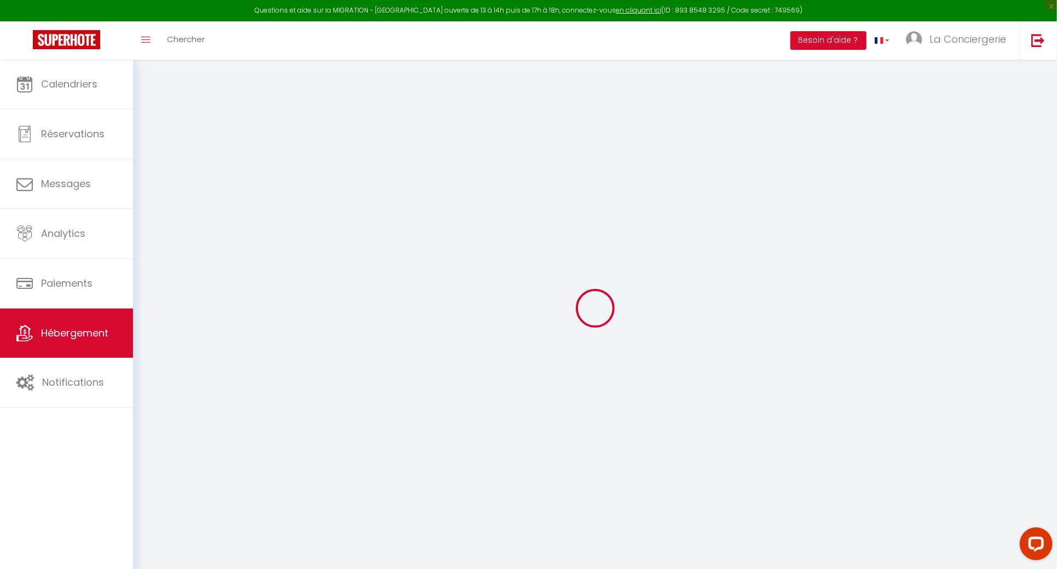
checkbox input "false"
select select
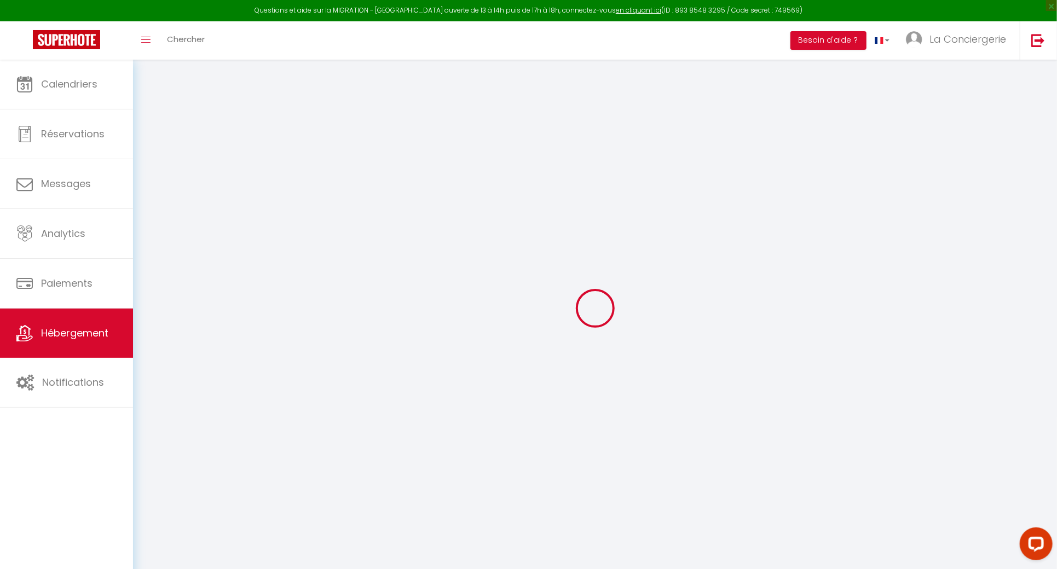
select select
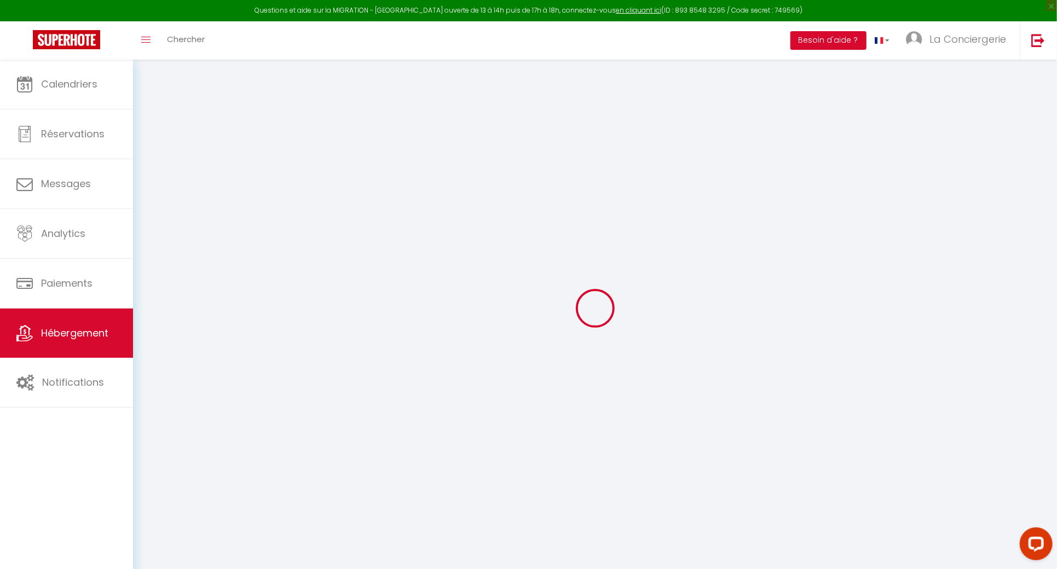
checkbox input "false"
select select
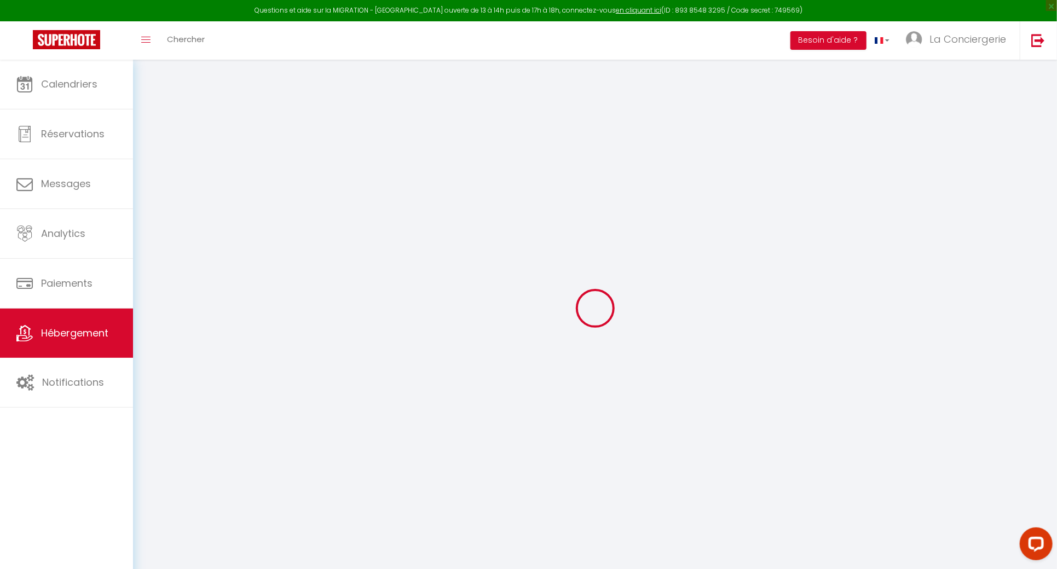
select select
type input "Le Therme #Garage#Balcon"
type input "Sylvain"
type input "Leguay"
select select "6"
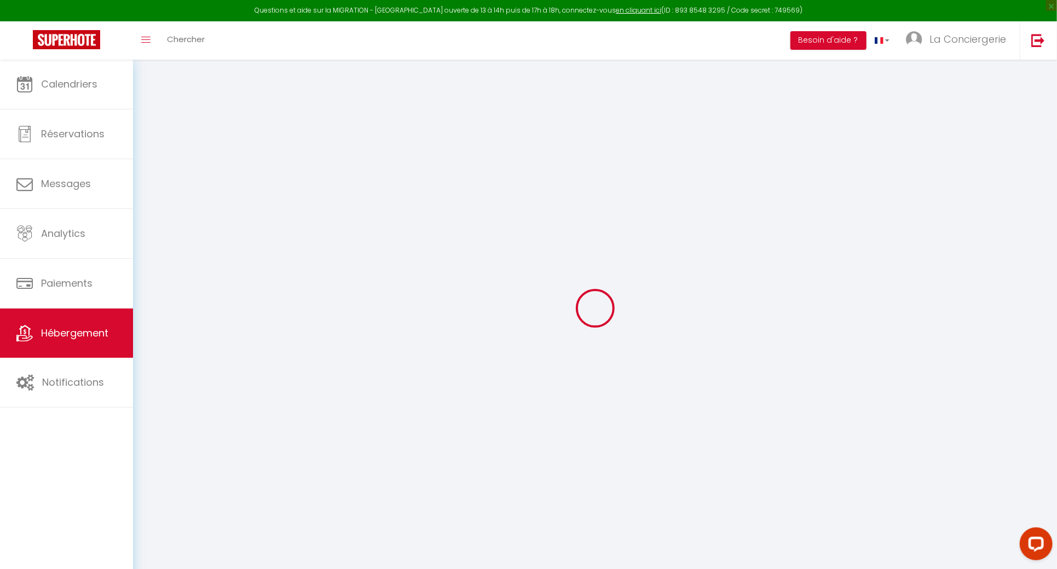
select select "6"
select select "2"
type input "90"
type input "55"
type input "5"
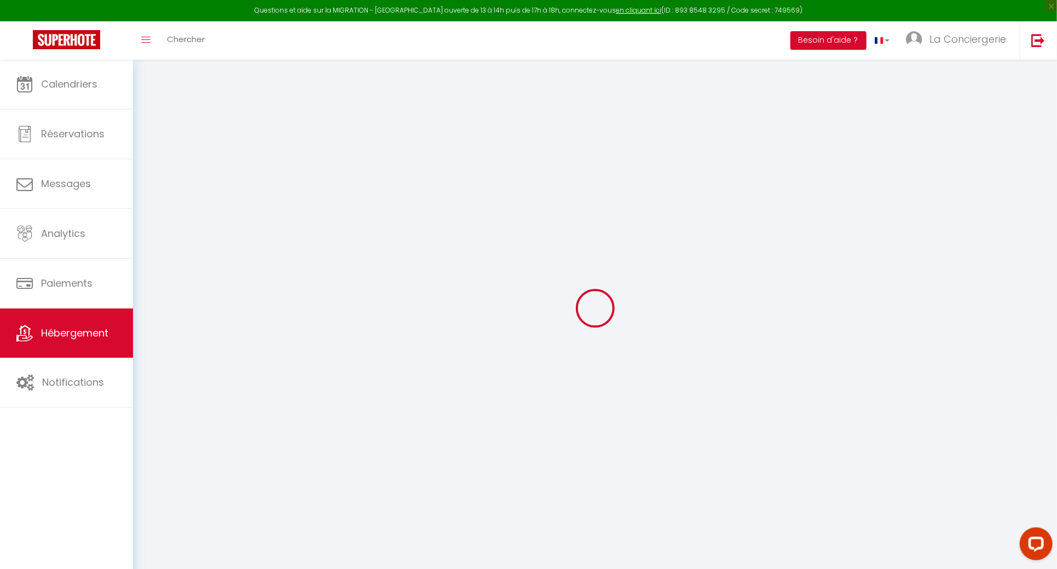
type input "3.2"
type input "300"
select select
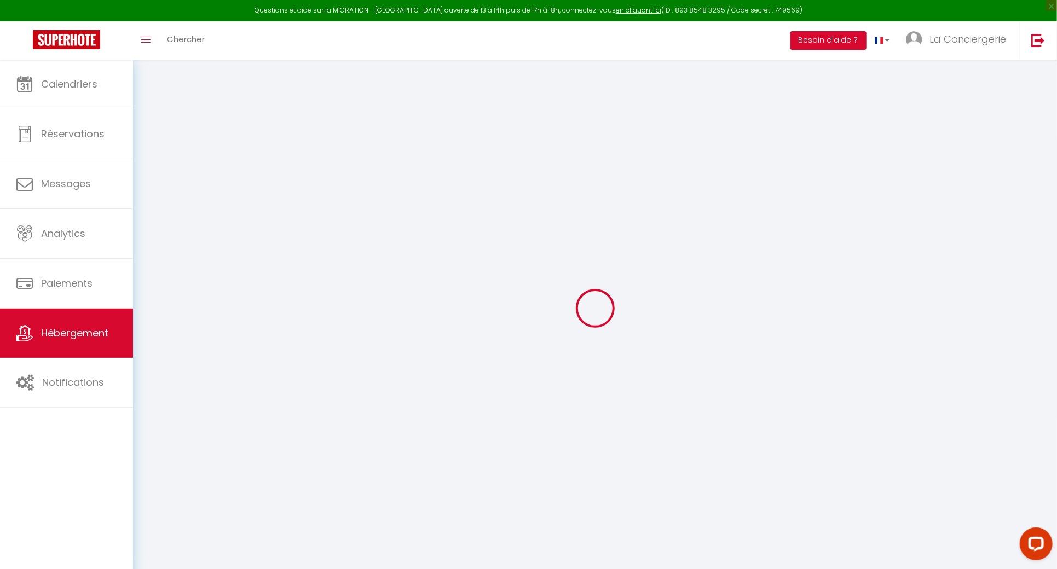
select select
type input "104 Avenue de Royat"
type input "63400"
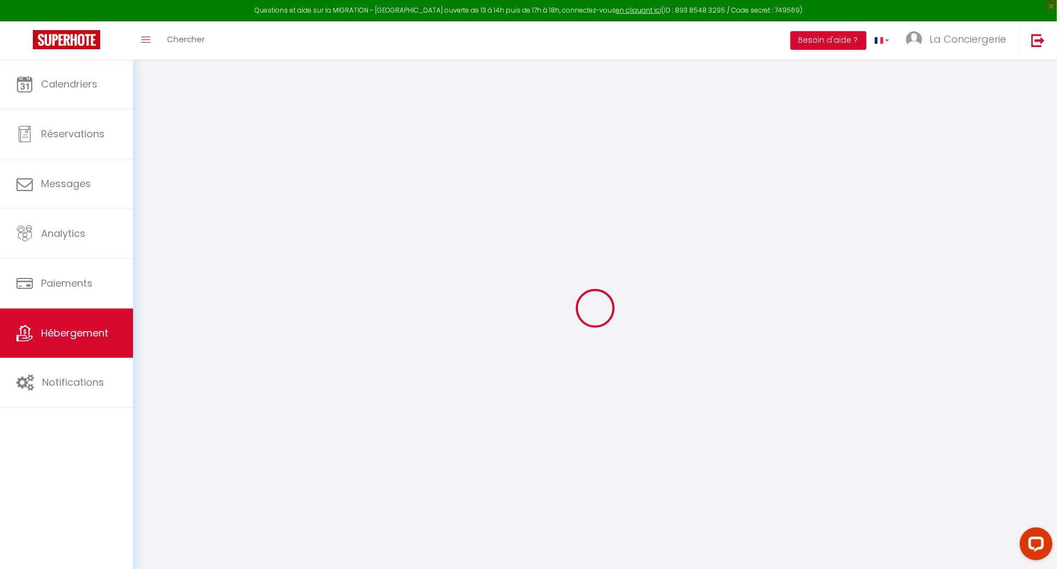
type input "Chamalières"
type input "laconciergeriedines63@gmail.com"
select select "15366"
checkbox input "false"
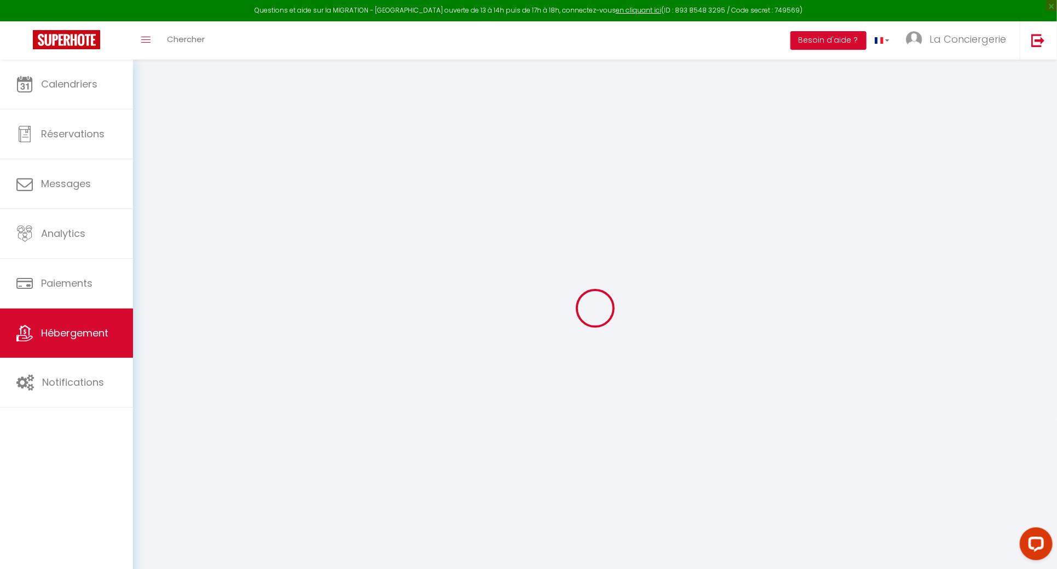
checkbox input "false"
radio input "true"
type input "55"
type input "0"
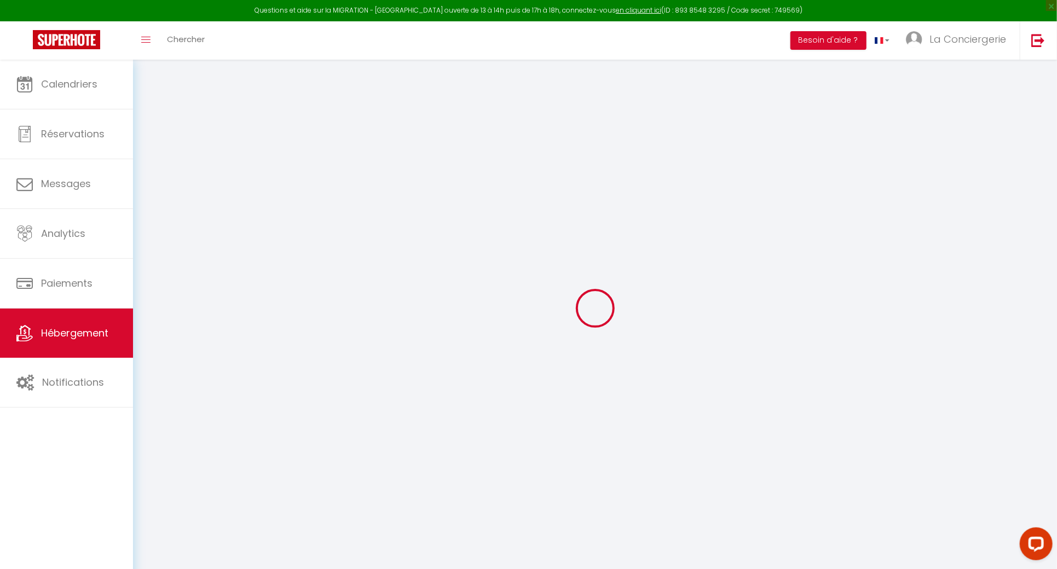
type input "0"
select select
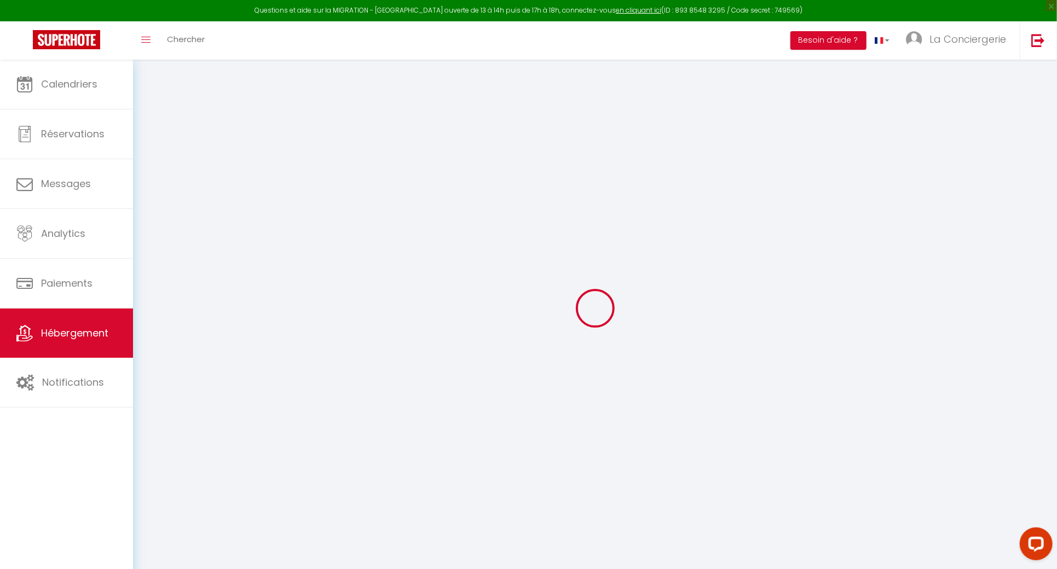
select select
checkbox input "false"
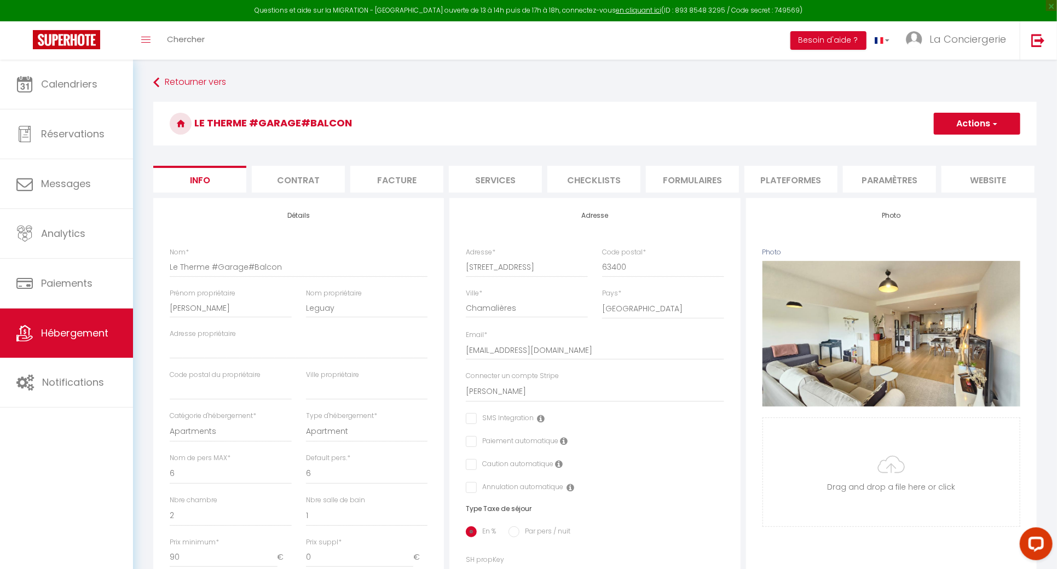
click at [632, 180] on li "Checklists" at bounding box center [594, 179] width 93 height 27
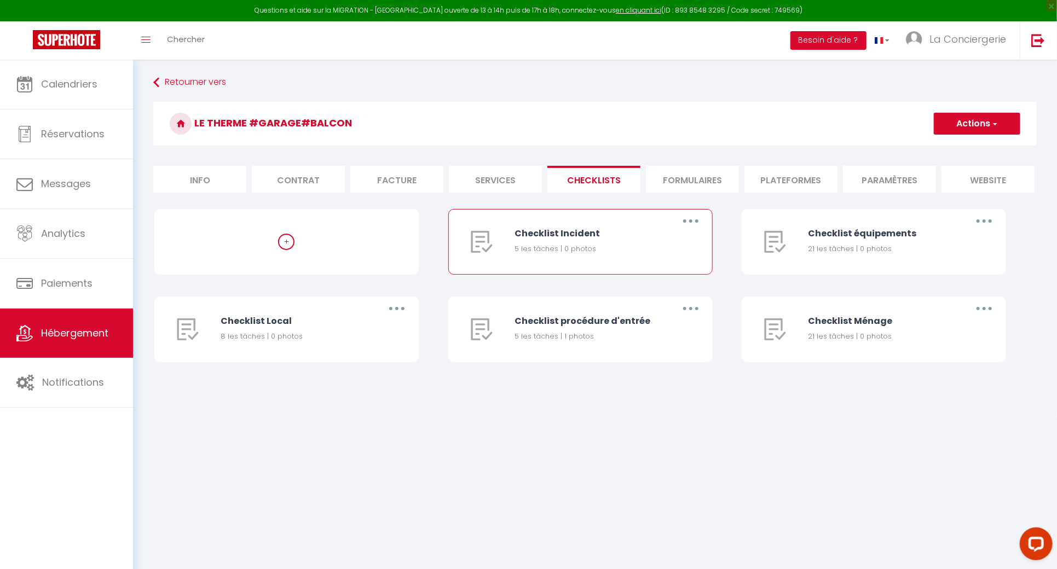
click at [697, 230] on button "button" at bounding box center [691, 221] width 31 height 18
click at [684, 269] on link "Dupliquer" at bounding box center [662, 266] width 81 height 19
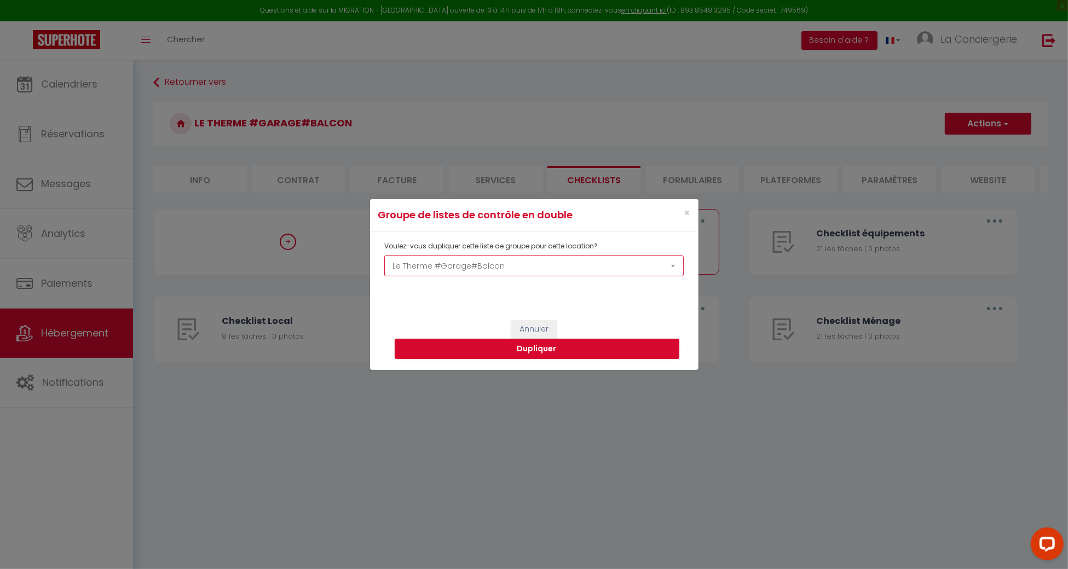
click at [551, 262] on select "Le Girod #Proche Centre#Confort Le Therme #Garage#Balcon Le Bon'abry #Balnéo#Te…" at bounding box center [533, 266] width 299 height 21
click at [384, 256] on select "Le Girod #Proche Centre#Confort Le Therme #Garage#Balcon Le Bon'abry #Balnéo#Te…" at bounding box center [533, 266] width 299 height 21
click at [529, 344] on button "Dupliquer" at bounding box center [537, 349] width 285 height 21
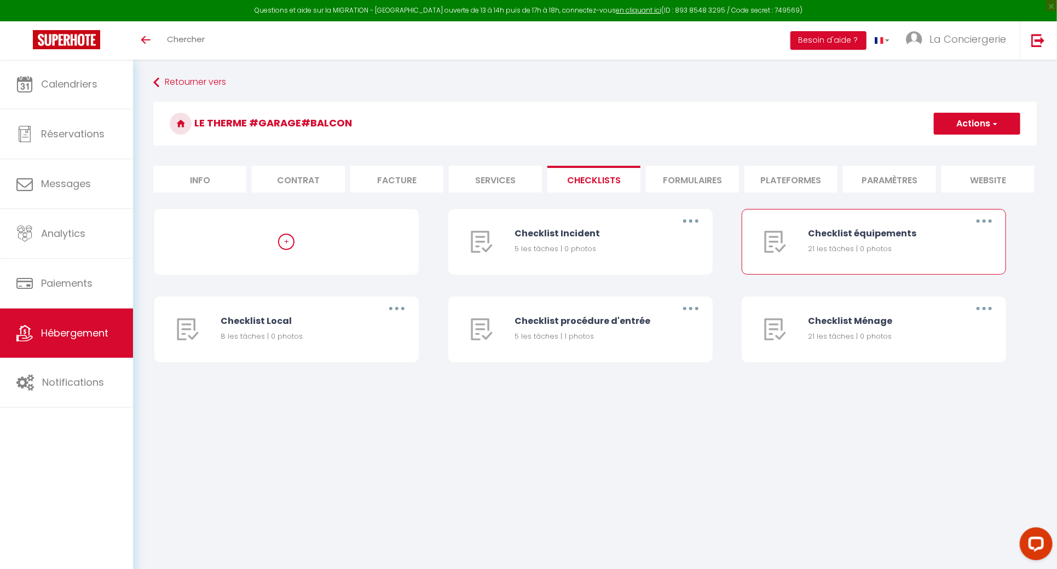
click at [998, 229] on button "button" at bounding box center [984, 221] width 31 height 18
click at [952, 275] on link "Dupliquer" at bounding box center [955, 266] width 81 height 19
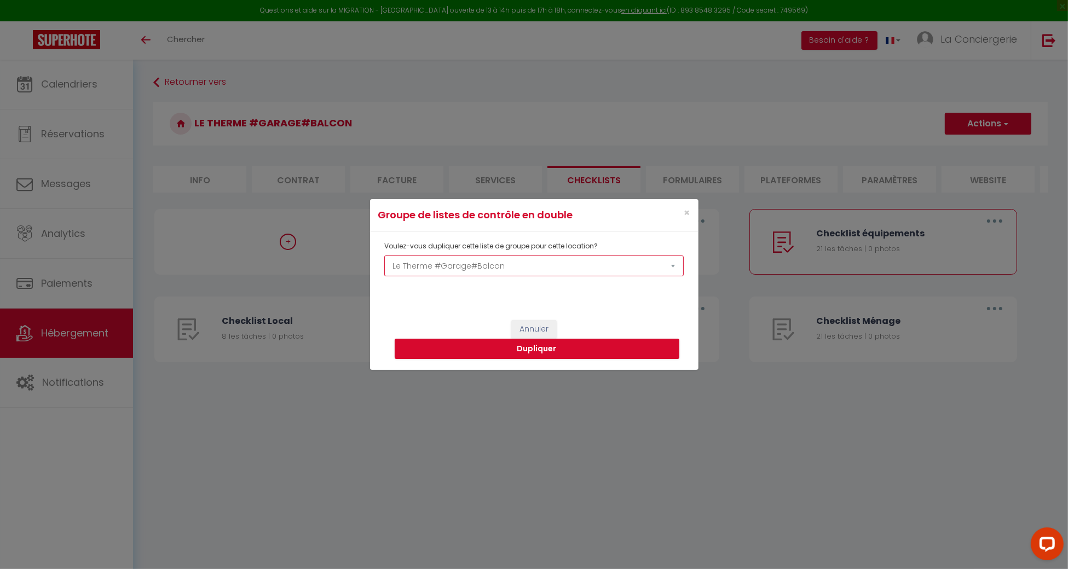
drag, startPoint x: 534, startPoint y: 267, endPoint x: 529, endPoint y: 257, distance: 11.0
click at [534, 267] on select "[PERSON_NAME] #Proche Centre#Confort Le Therme #Garage#Balcon Le Bon'abry #Baln…" at bounding box center [533, 266] width 299 height 21
select select "75279"
click at [384, 256] on select "[PERSON_NAME] #Proche Centre#Confort Le Therme #Garage#Balcon Le Bon'abry #Baln…" at bounding box center [533, 266] width 299 height 21
click at [508, 344] on button "Dupliquer" at bounding box center [537, 349] width 285 height 21
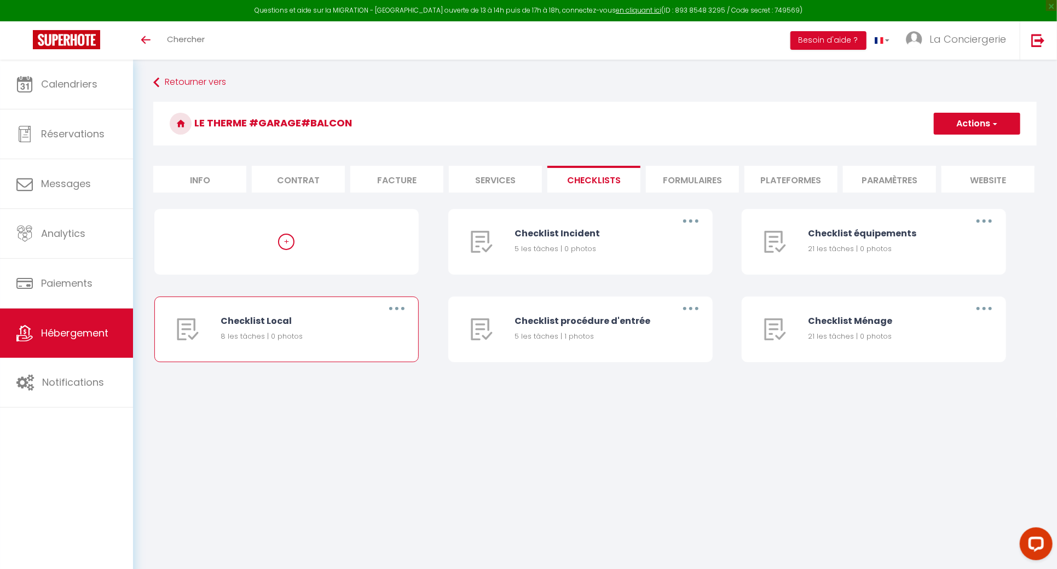
click at [389, 318] on button "button" at bounding box center [397, 309] width 31 height 18
click at [380, 355] on link "Dupliquer" at bounding box center [368, 353] width 81 height 19
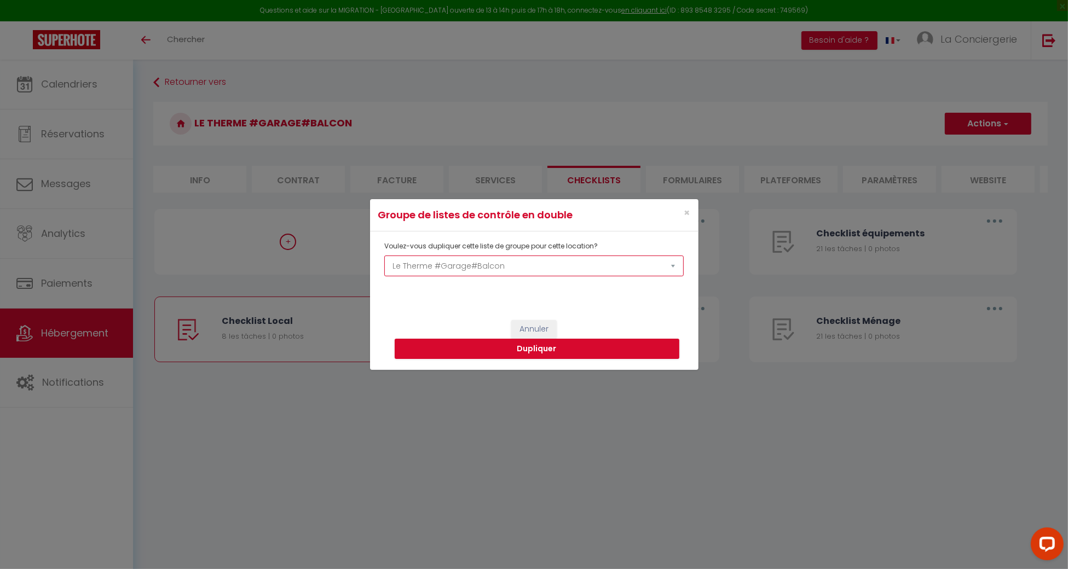
click at [573, 258] on select "[PERSON_NAME] #Proche Centre#Confort Le Therme #Garage#Balcon Le Bon'abry #Baln…" at bounding box center [533, 266] width 299 height 21
select select "75279"
click at [384, 256] on select "[PERSON_NAME] #Proche Centre#Confort Le Therme #Garage#Balcon Le Bon'abry #Baln…" at bounding box center [533, 266] width 299 height 21
click at [574, 355] on button "Dupliquer" at bounding box center [537, 349] width 285 height 21
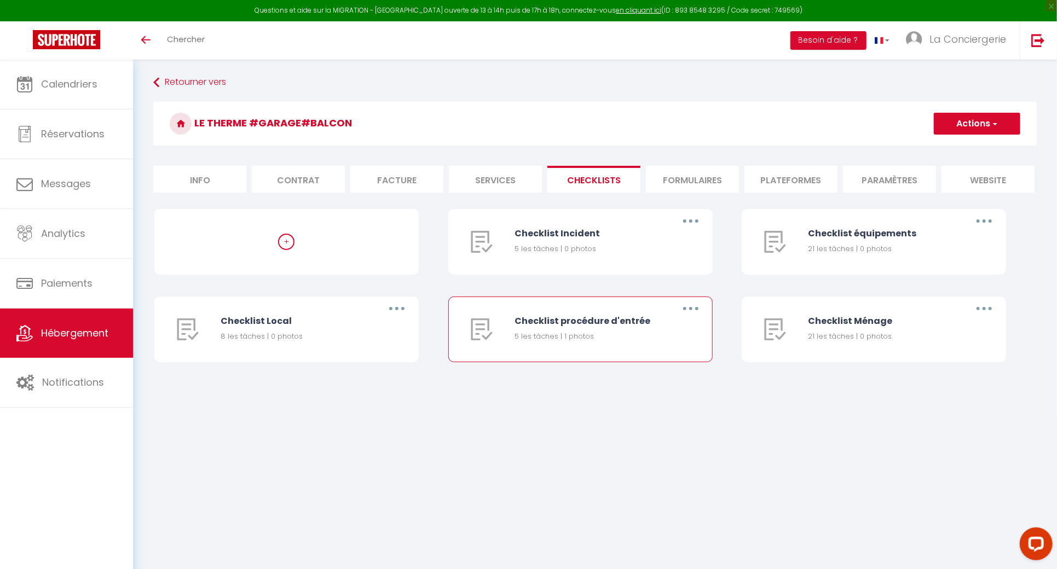
click at [701, 318] on button "button" at bounding box center [691, 309] width 31 height 18
click at [664, 362] on link "Dupliquer" at bounding box center [662, 353] width 81 height 19
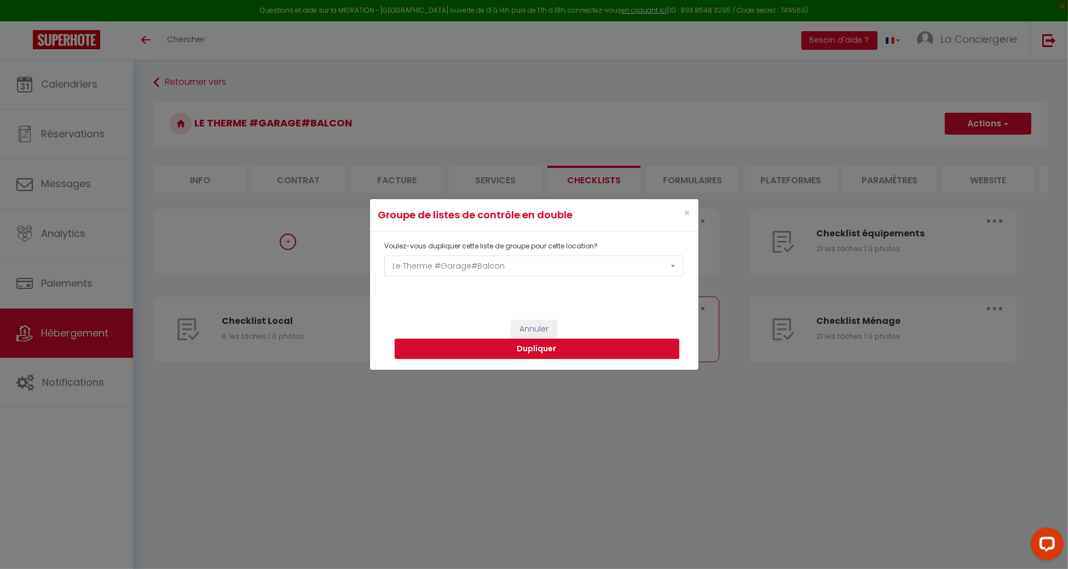
click at [569, 252] on div "Voulez-vous dupliquer cette liste de groupe pour cette location?" at bounding box center [533, 249] width 299 height 13
click at [517, 269] on select "[PERSON_NAME] #Proche Centre#Confort Le Therme #Garage#Balcon Le Bon'abry #Baln…" at bounding box center [533, 266] width 299 height 21
select select "75279"
click at [384, 256] on select "[PERSON_NAME] #Proche Centre#Confort Le Therme #Garage#Balcon Le Bon'abry #Baln…" at bounding box center [533, 266] width 299 height 21
click at [571, 353] on button "Dupliquer" at bounding box center [537, 349] width 285 height 21
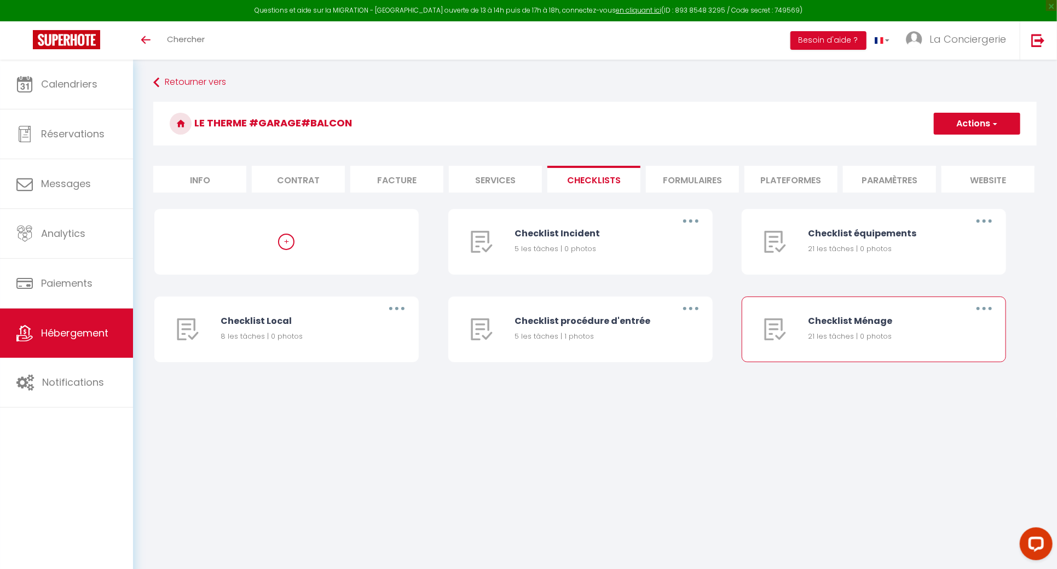
click at [990, 318] on button "button" at bounding box center [984, 309] width 31 height 18
click at [953, 361] on link "Dupliquer" at bounding box center [955, 353] width 81 height 19
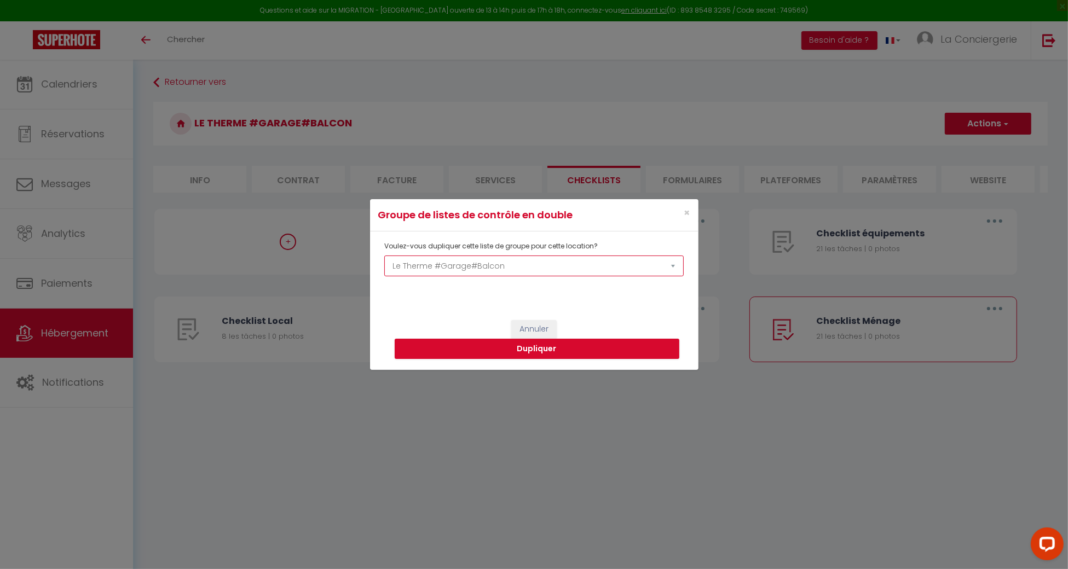
click at [437, 269] on select "Le Girod #Proche Centre#Confort Le Therme #Garage#Balcon Le Bon'abry #Balnéo#Te…" at bounding box center [533, 266] width 299 height 21
select select "75279"
click at [384, 256] on select "Le Girod #Proche Centre#Confort Le Therme #Garage#Balcon Le Bon'abry #Balnéo#Te…" at bounding box center [533, 266] width 299 height 21
click at [573, 342] on button "Dupliquer" at bounding box center [537, 349] width 285 height 21
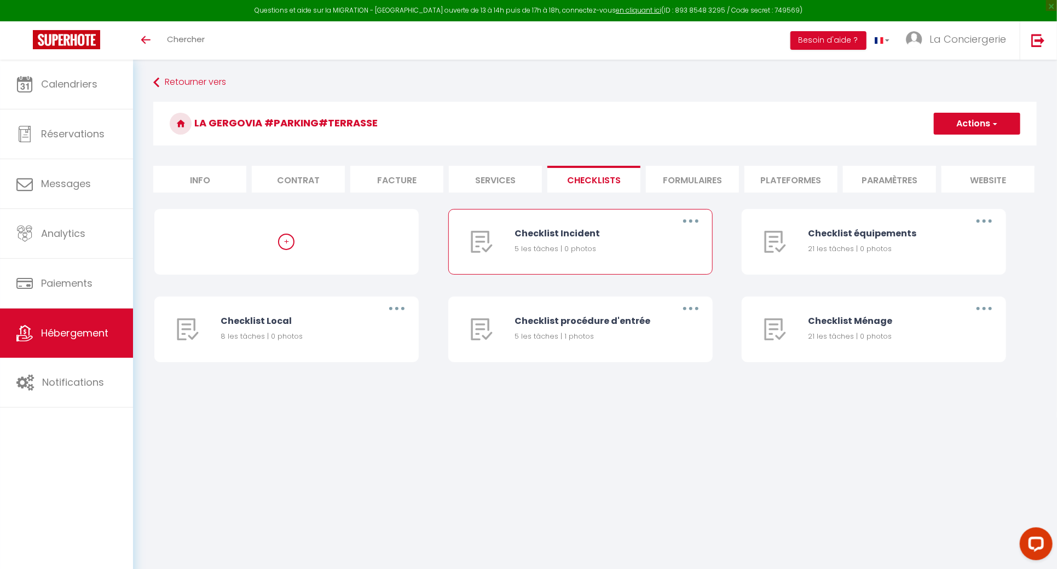
click at [681, 230] on button "button" at bounding box center [691, 221] width 31 height 18
click at [686, 255] on link "Editer" at bounding box center [662, 246] width 81 height 19
type input "Checklist Incident"
type input "Procédure à suivre en cas d'incident"
select select "2"
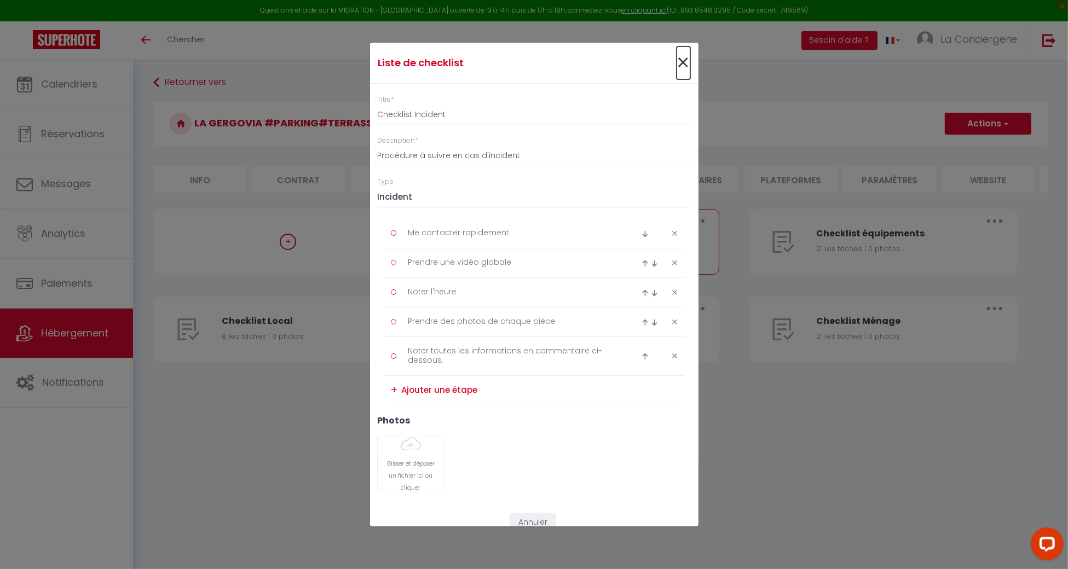
click at [677, 62] on span "×" at bounding box center [684, 63] width 14 height 33
type input "Checklist Incident"
type input "Procédure à suivre en cas d'incident"
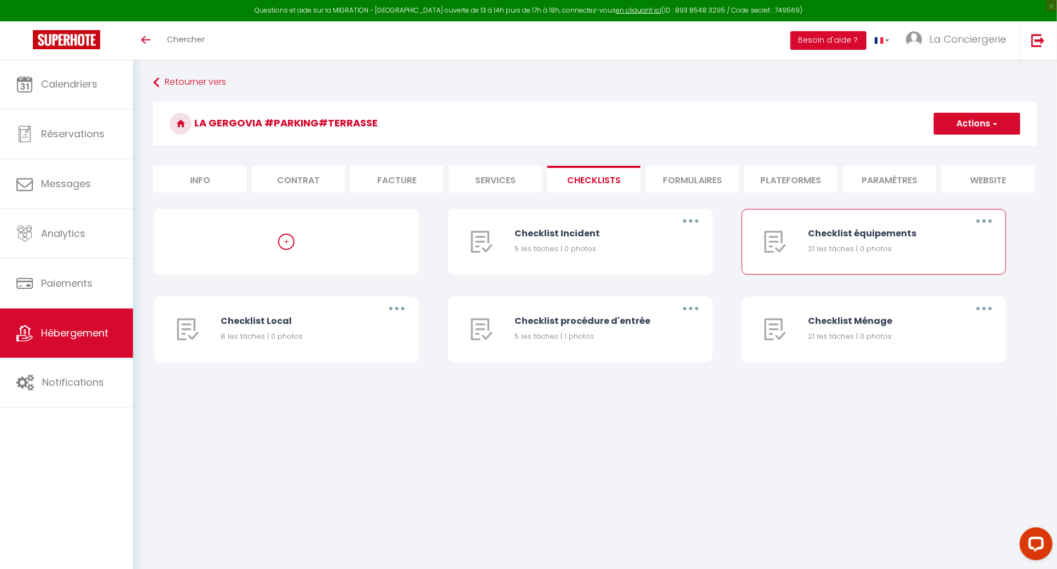
click at [999, 230] on button "button" at bounding box center [984, 221] width 31 height 18
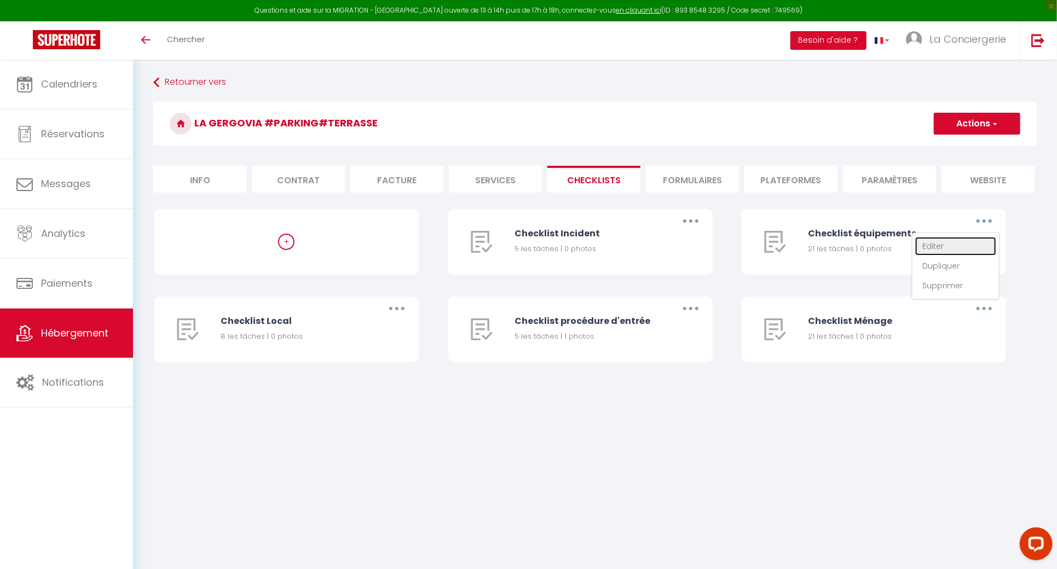
click at [983, 255] on link "Editer" at bounding box center [955, 246] width 81 height 19
type input "Checklist équipements"
type input "Equipements de base présent dans le logement"
type textarea "Papier toilette (1 rouleau)"
type textarea "Shampoing"
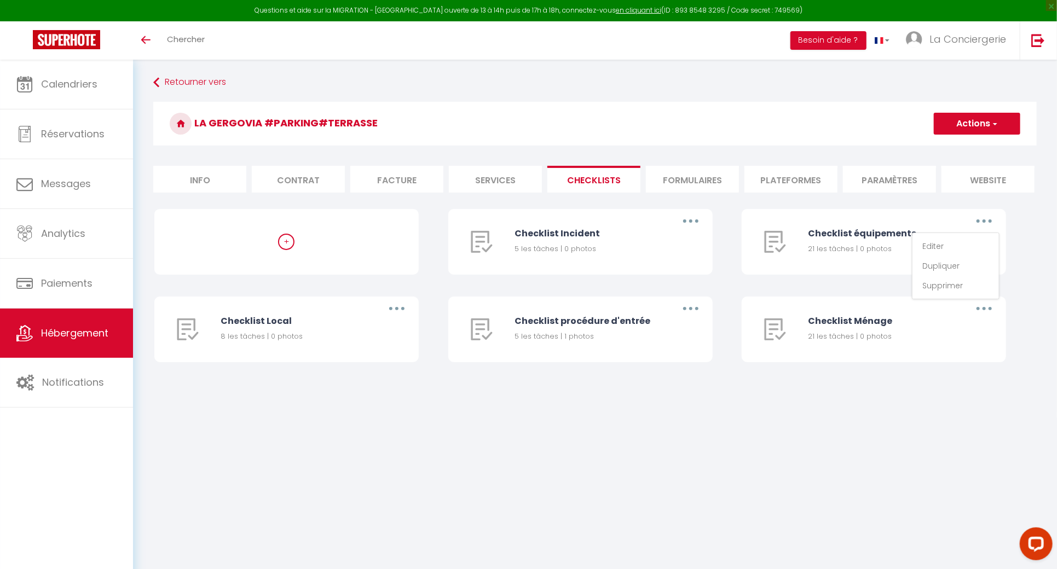
type textarea "Gel Douche"
type textarea "Nécessaire pour le ménage : plumeau + recharge, nettoyant sol, nettoyant vitres…"
type textarea "Savons pour les mains (ou distributeur plein)"
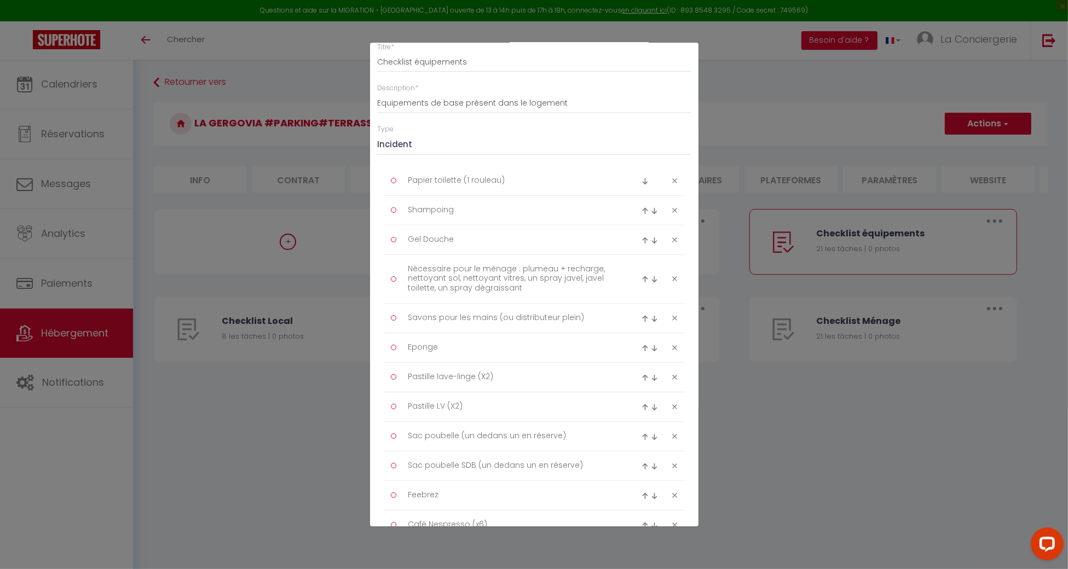
scroll to position [73, 0]
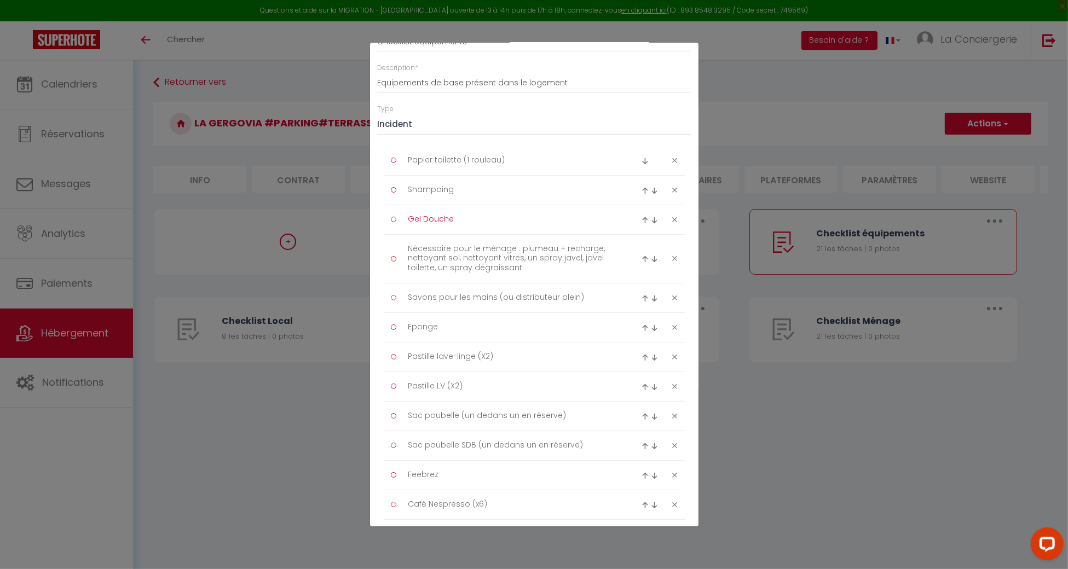
click at [516, 213] on textarea "Gel Douche" at bounding box center [512, 220] width 224 height 18
click at [672, 217] on icon at bounding box center [674, 220] width 5 height 8
type textarea "Nécessaire pour le ménage : plumeau + recharge, nettoyant sol, nettoyant vitres…"
type textarea "Savons pour les mains (ou distributeur plein)"
type textarea "Eponge"
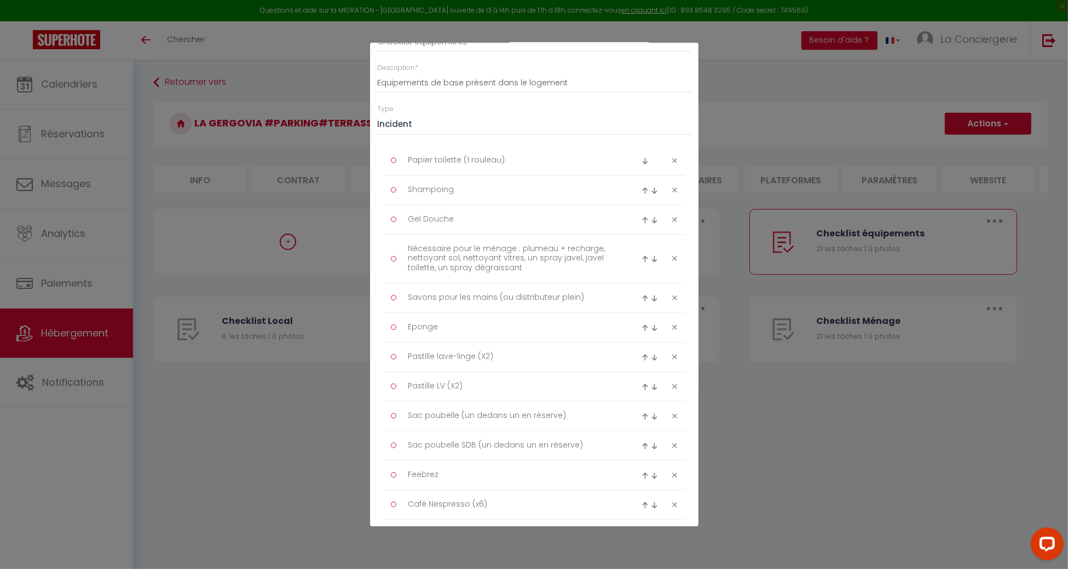
type textarea "Pastille lave-linge (X2)"
type textarea "Pastille LV (X2)"
type textarea "Sac poubelle (un dedans un en réserve)"
type textarea "Sac poubelle SDB (un dedans un en réserve)"
type textarea "Feebrez"
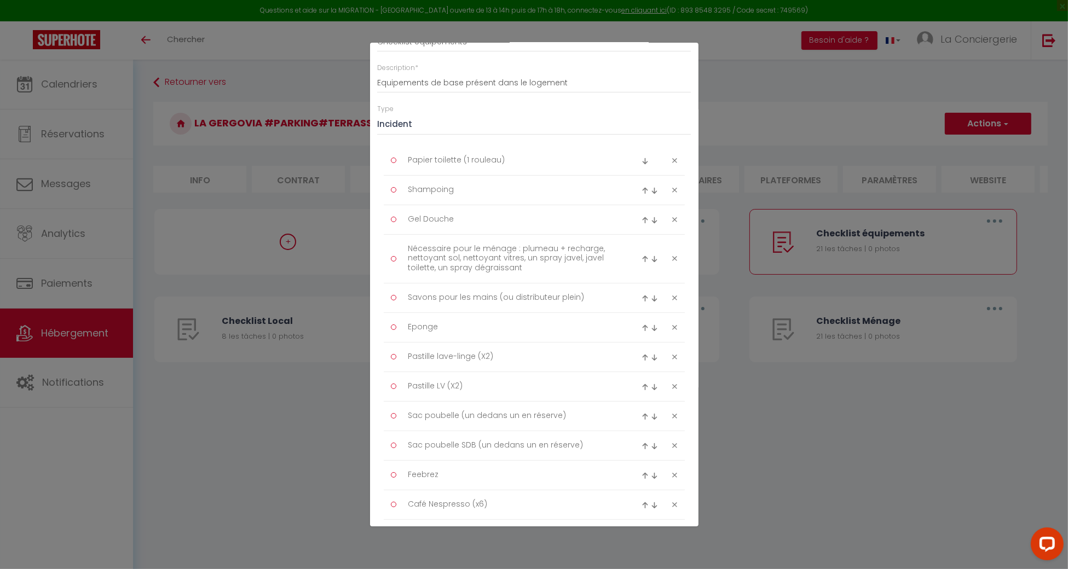
type textarea "Café Nespresso (x6)"
type textarea "Thé (X6)"
type textarea "Sucre (X6)"
type textarea "Liquide vaisselle"
type textarea "Huile"
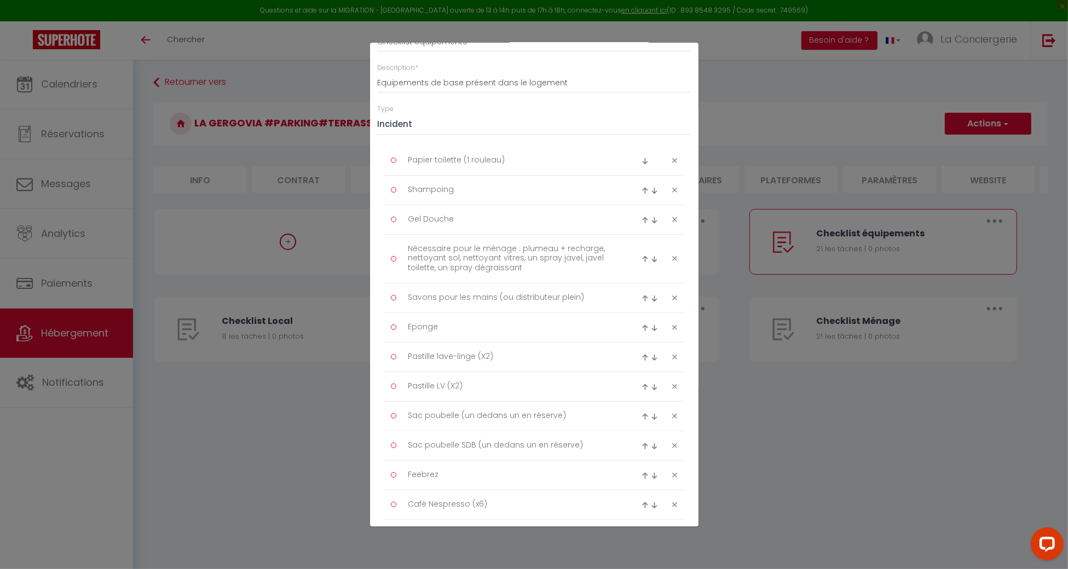
type textarea "Sel"
type textarea "Poivre"
type textarea "Attention : Veillez à transporter systématiquement une réserve même si une rése…"
type textarea "La réserve se situe dans une caisse grise dans la chambre."
type textarea "CODE CADENA : 3105"
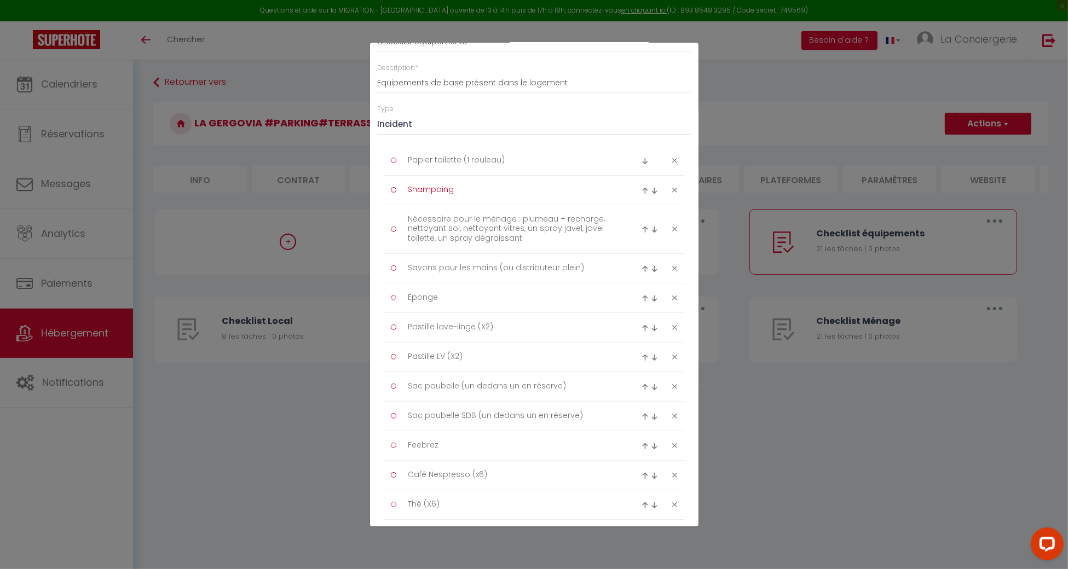
click at [504, 193] on textarea "Shampoing" at bounding box center [512, 190] width 224 height 18
click at [504, 192] on textarea "Shampoing" at bounding box center [512, 190] width 224 height 18
type textarea "Distributeur gel douche/shampoing plein"
click at [532, 232] on textarea "Nécessaire pour le ménage : plumeau + recharge, nettoyant sol, nettoyant vitres…" at bounding box center [512, 229] width 224 height 37
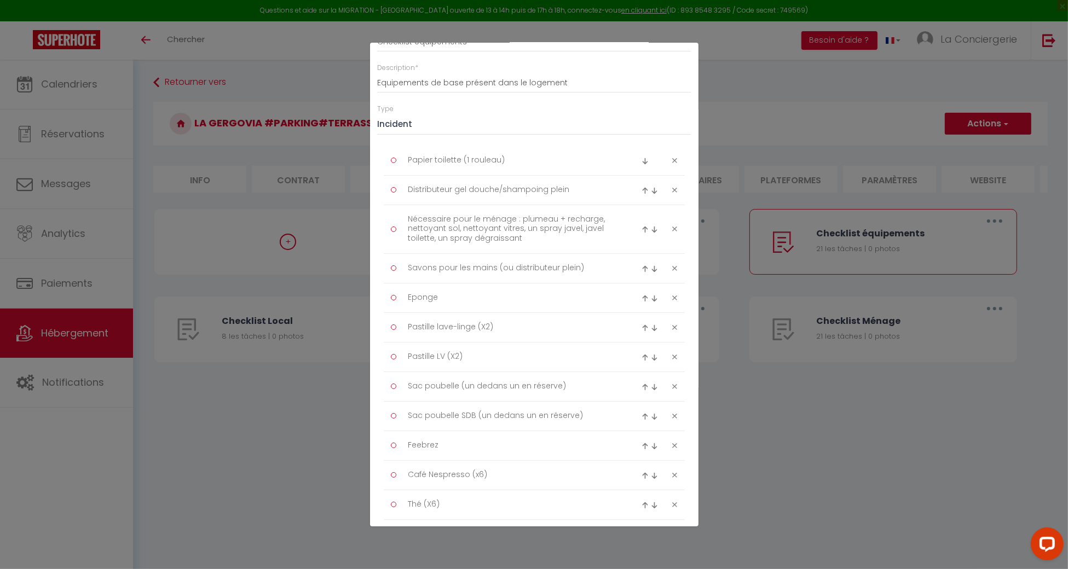
click at [534, 277] on li "Savons pour les mains (ou distributeur plein)" at bounding box center [534, 269] width 301 height 30
click at [535, 267] on textarea "Savons pour les mains (ou distributeur plein)" at bounding box center [512, 269] width 224 height 18
click at [438, 171] on li "Papier toilette (1 rouleau)" at bounding box center [534, 161] width 301 height 30
click at [443, 165] on textarea "Papier toilette (1 rouleau)" at bounding box center [512, 161] width 224 height 18
click at [502, 191] on textarea "Distributeur gel douche/shampoing plein" at bounding box center [512, 190] width 224 height 18
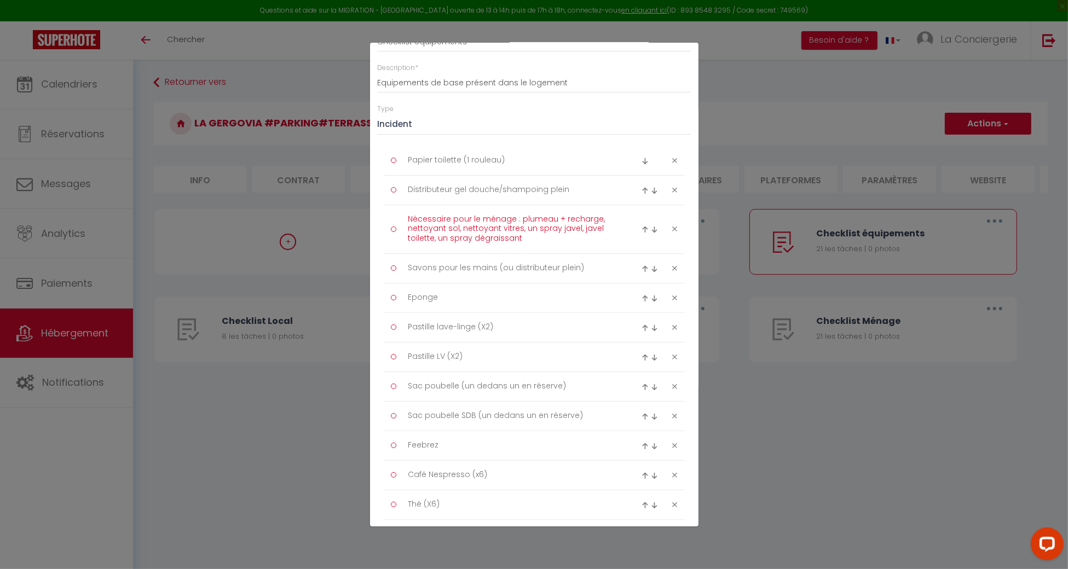
click at [510, 241] on textarea "Nécessaire pour le ménage : plumeau + recharge, nettoyant sol, nettoyant vitres…" at bounding box center [512, 229] width 224 height 37
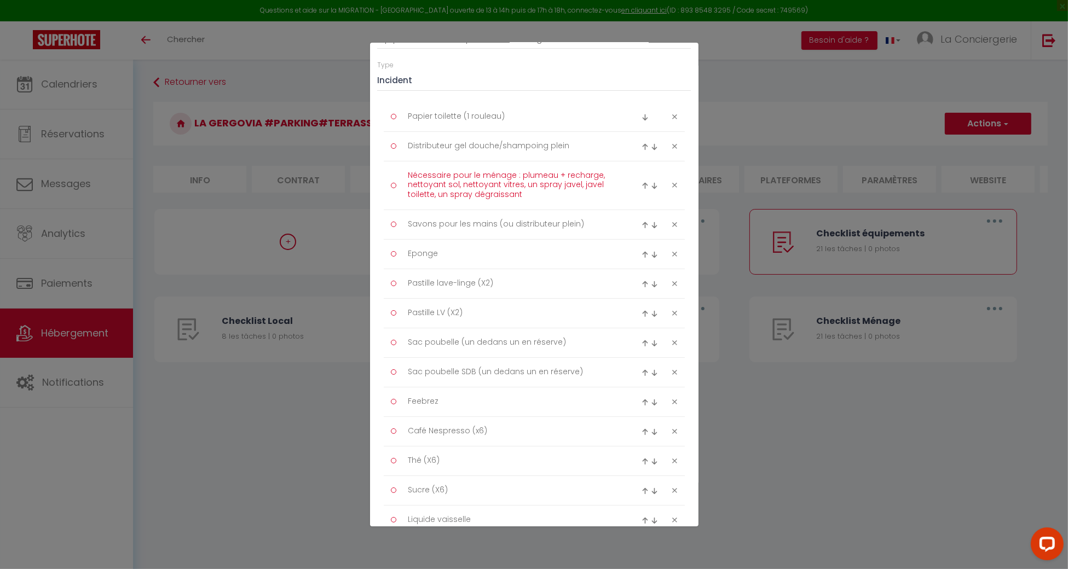
scroll to position [146, 0]
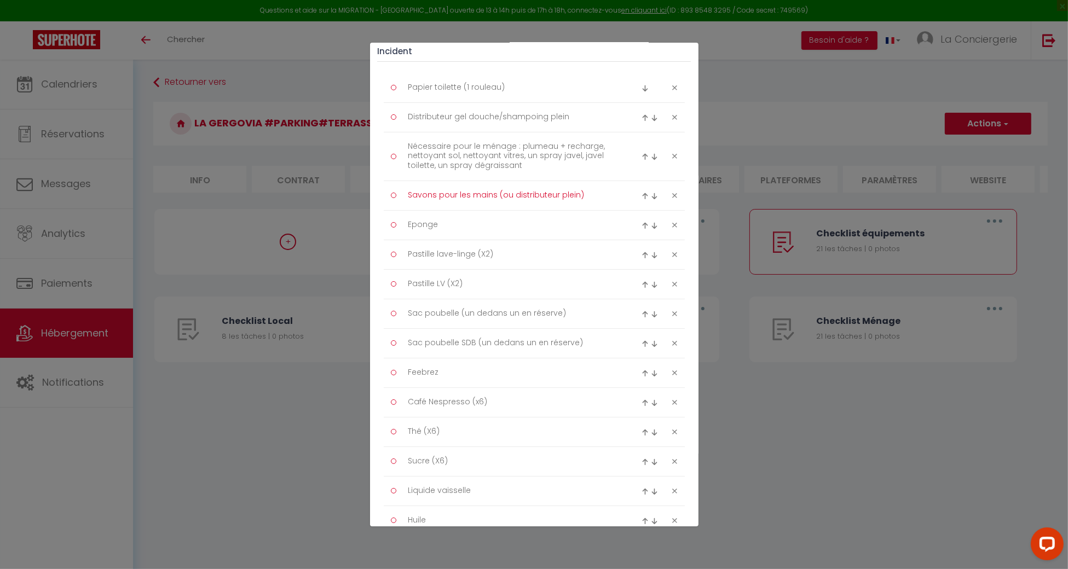
click at [567, 194] on textarea "Savons pour les mains (ou distributeur plein)" at bounding box center [512, 196] width 224 height 18
click at [537, 222] on textarea "Eponge" at bounding box center [512, 225] width 224 height 18
click at [494, 248] on textarea "Pastille lave-linge (X2)" at bounding box center [512, 255] width 224 height 18
click at [437, 275] on textarea "Pastille LV (X2)" at bounding box center [512, 284] width 224 height 18
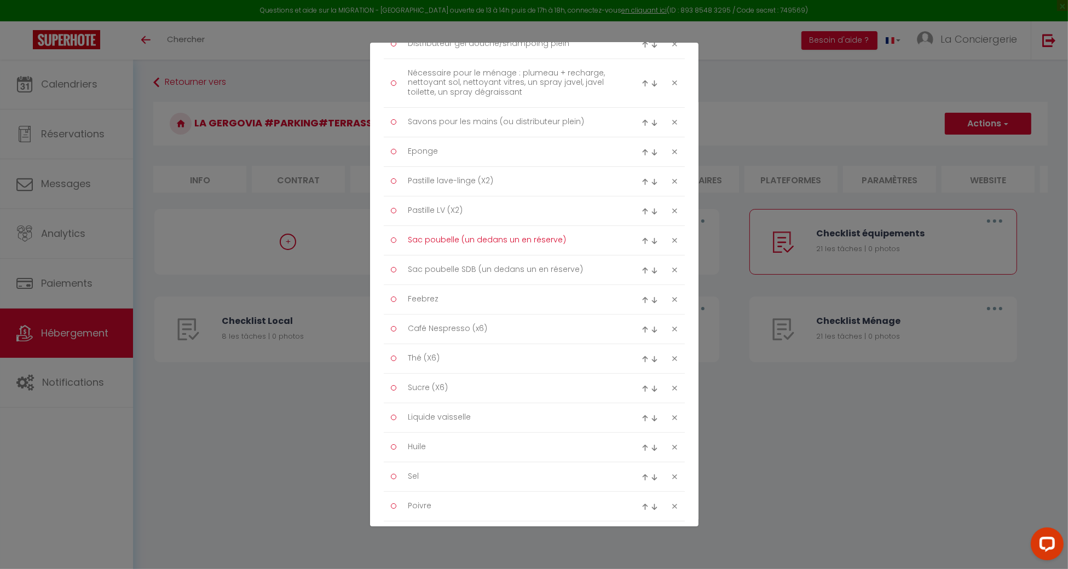
click at [570, 235] on textarea "Sac poubelle (un dedans un en réserve)" at bounding box center [512, 241] width 224 height 18
click at [582, 270] on textarea "Sac poubelle SDB (un dedans un en réserve)" at bounding box center [512, 270] width 224 height 18
click at [543, 291] on textarea "Feebrez" at bounding box center [512, 300] width 224 height 18
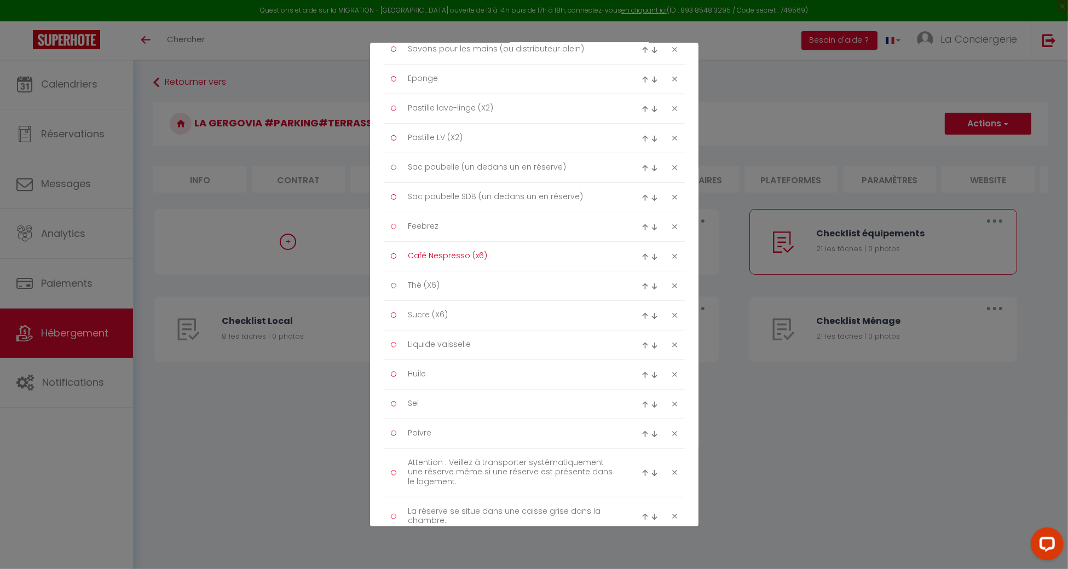
click at [482, 256] on textarea "Café Nespresso (x6)" at bounding box center [512, 256] width 224 height 18
click at [450, 255] on textarea "Café Nespresso (x6)" at bounding box center [512, 256] width 224 height 18
click at [469, 257] on textarea "Café Senseo (x6)" at bounding box center [512, 256] width 224 height 18
type textarea "Café Senseo (x7)"
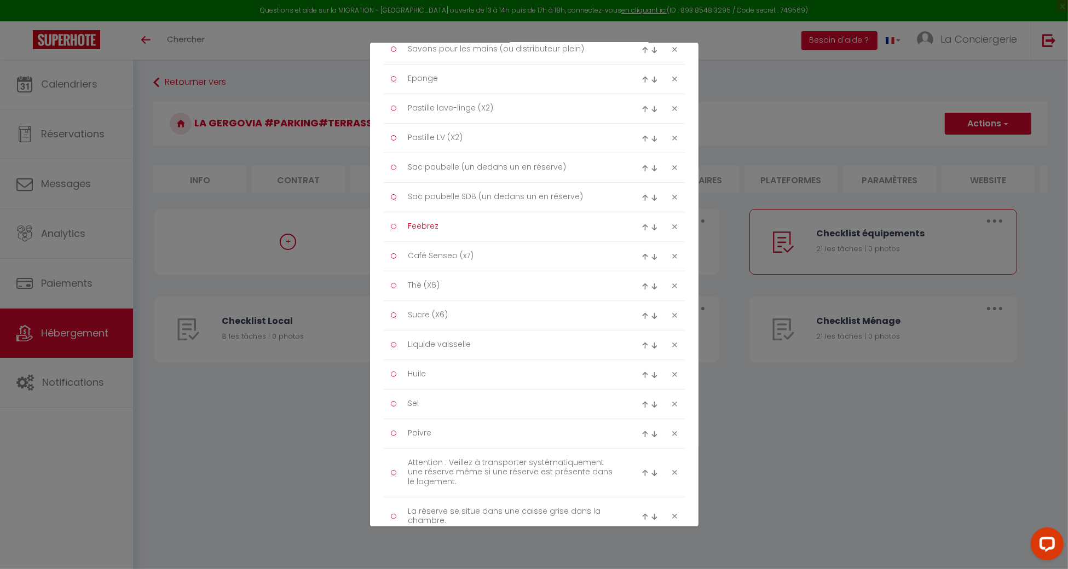
click at [477, 223] on textarea "Feebrez" at bounding box center [512, 227] width 224 height 18
click at [434, 285] on textarea "Thé (X6)" at bounding box center [512, 286] width 224 height 18
type textarea "Thé (X7)"
click at [442, 314] on textarea "Sucre (X6)" at bounding box center [512, 316] width 224 height 18
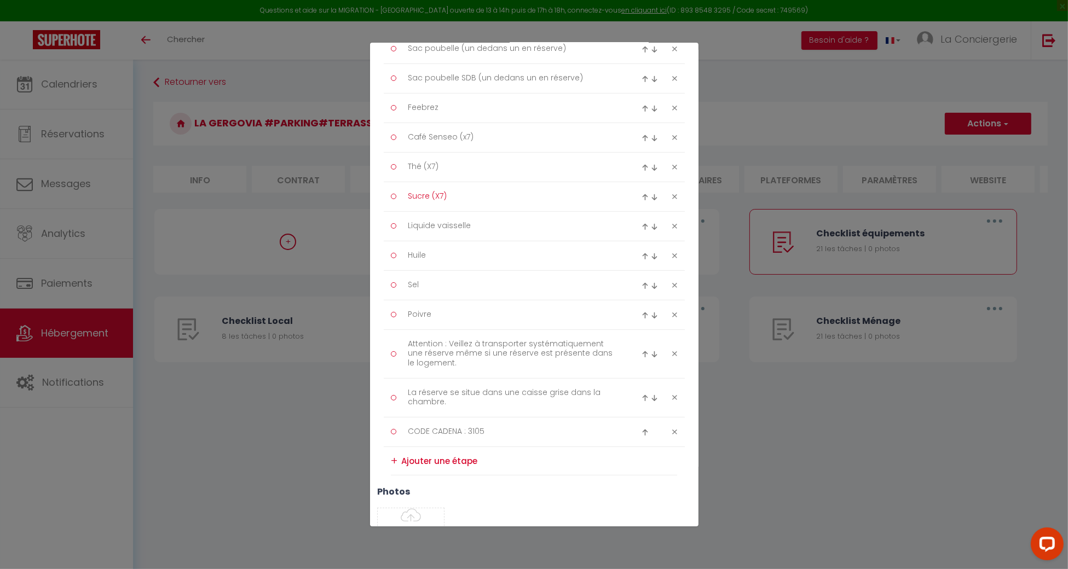
scroll to position [438, 0]
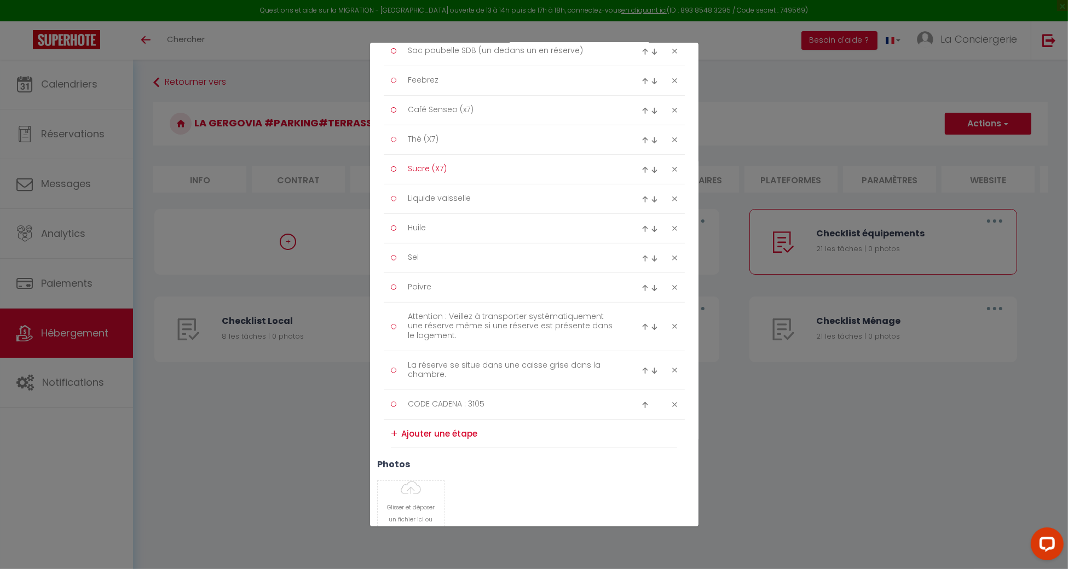
type textarea "Sucre (X7)"
click at [462, 331] on textarea "Attention : Veillez à transporter systématiquement une réserve même si une rése…" at bounding box center [512, 326] width 224 height 37
click at [476, 365] on textarea "La réserve se situe dans une caisse grise dans la chambre." at bounding box center [512, 370] width 224 height 27
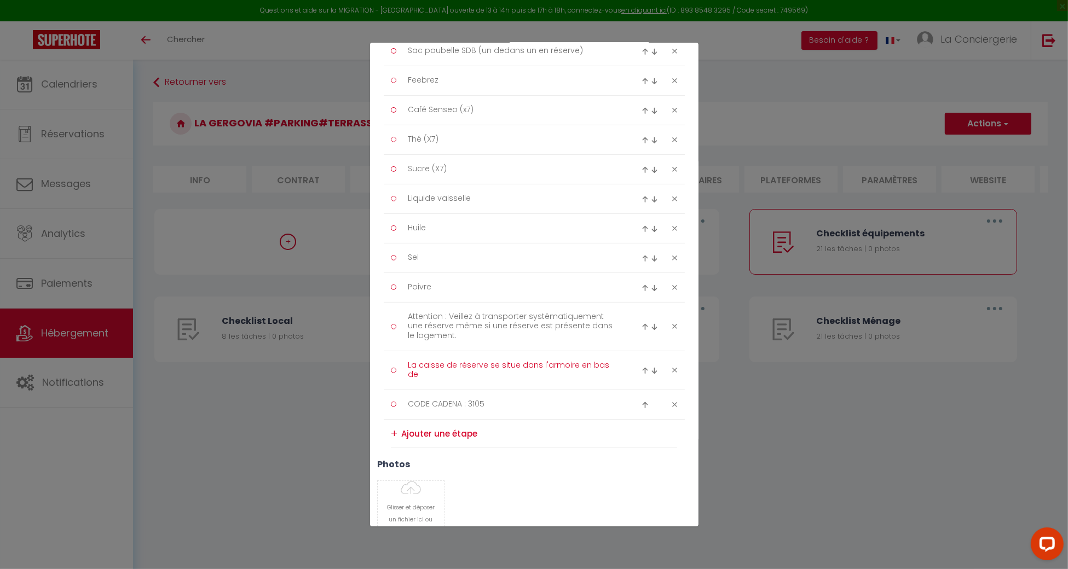
scroll to position [0, 0]
type textarea "La caisse de réserve se situe dans l'armoire en bas des escaliers"
click at [572, 492] on div "Glisser et déposer un fichier ici ou cliquer Ooops, something wrong happened. R…" at bounding box center [534, 508] width 329 height 55
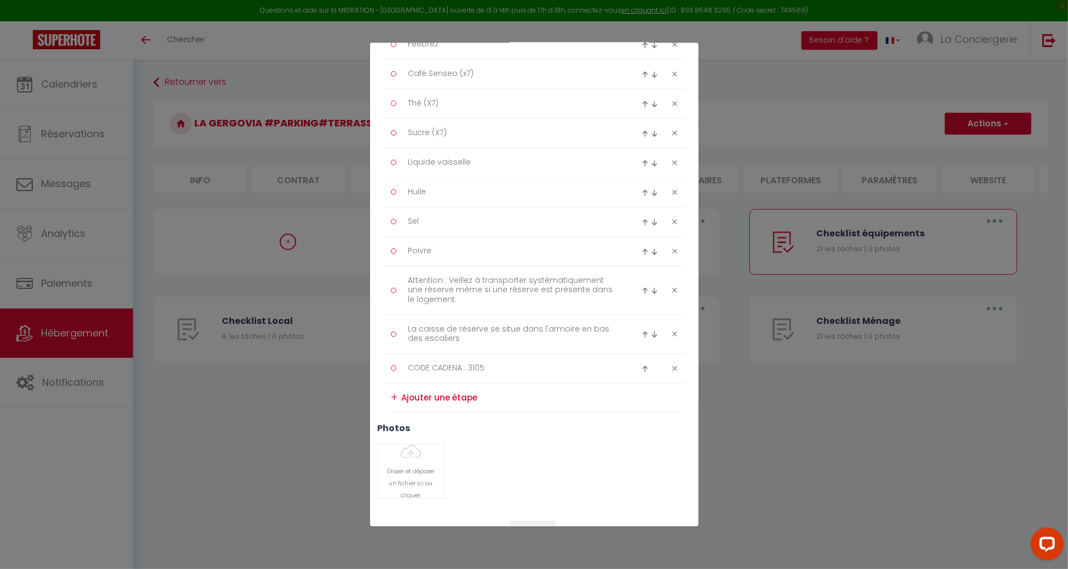
scroll to position [515, 0]
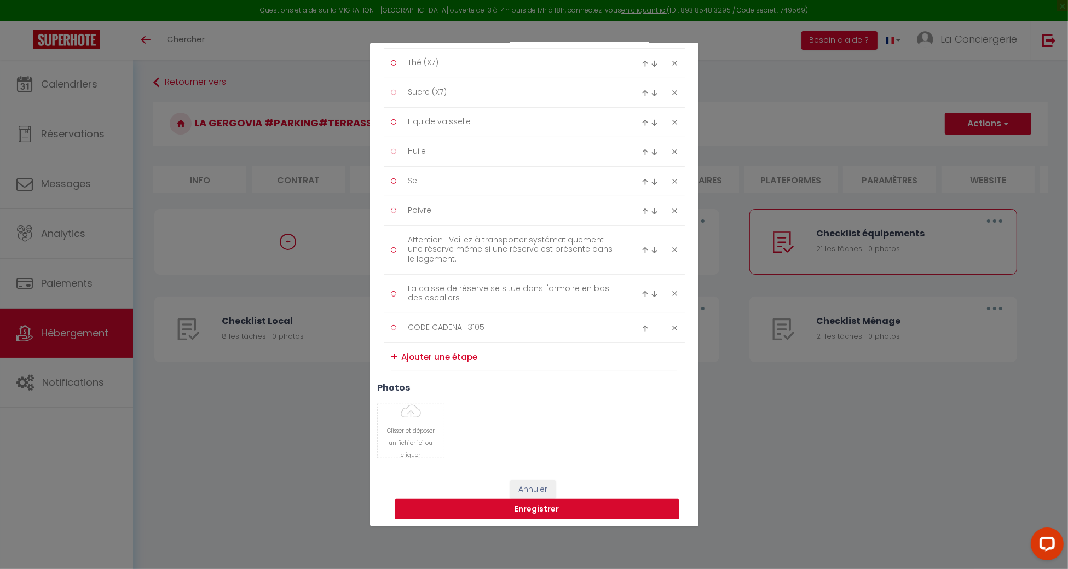
click at [571, 506] on button "Enregistrer" at bounding box center [537, 509] width 285 height 21
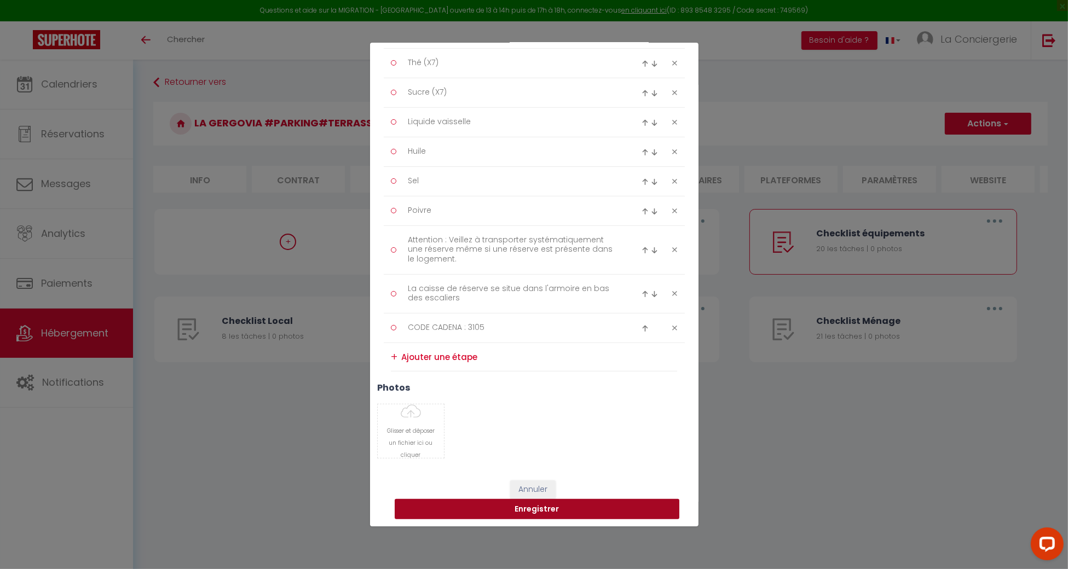
select select "4"
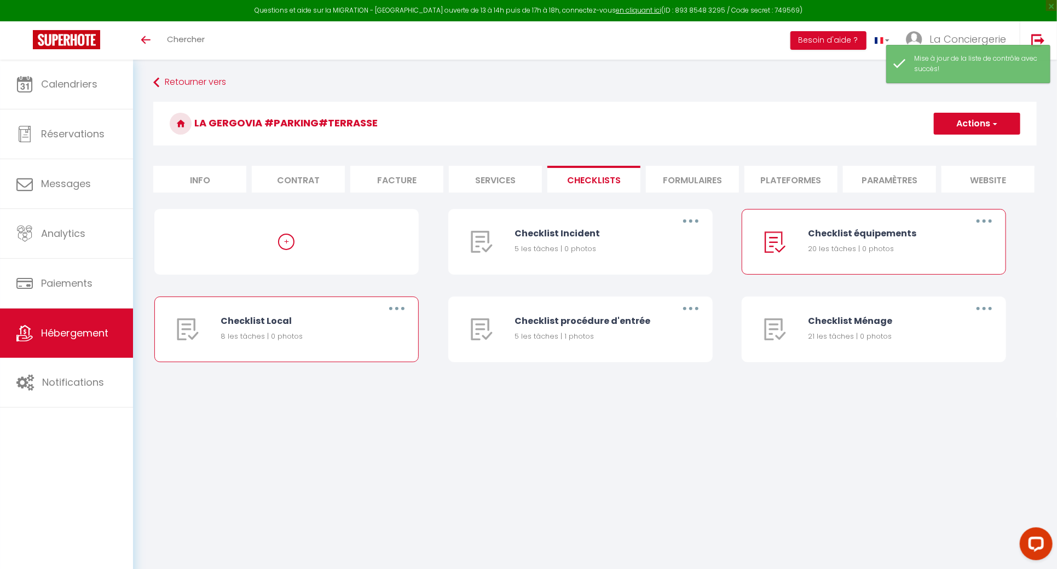
click at [402, 315] on button "button" at bounding box center [397, 309] width 31 height 18
click at [400, 343] on link "Editer" at bounding box center [368, 334] width 81 height 19
type input "Checklist Local"
type input "Linge/Equipements à prendre dans le local"
select select "1"
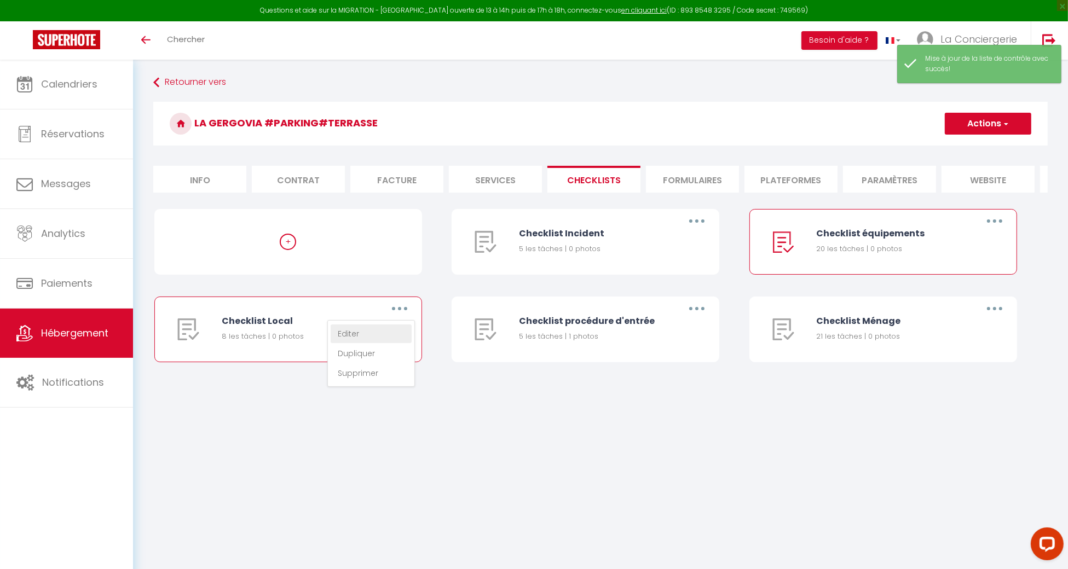
scroll to position [0, 0]
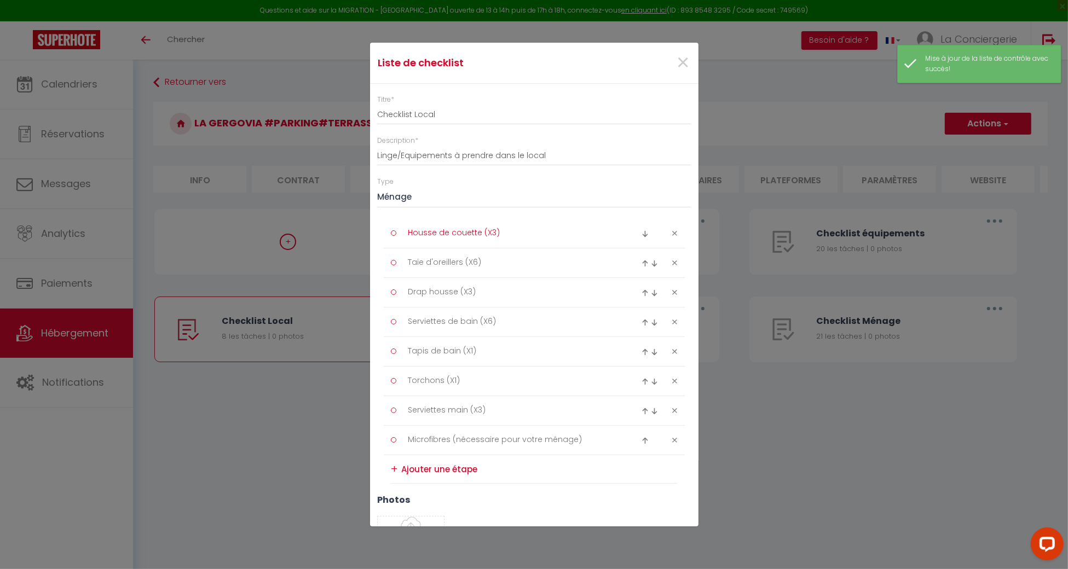
click at [516, 231] on textarea "Housse de couette (X3)" at bounding box center [512, 233] width 224 height 18
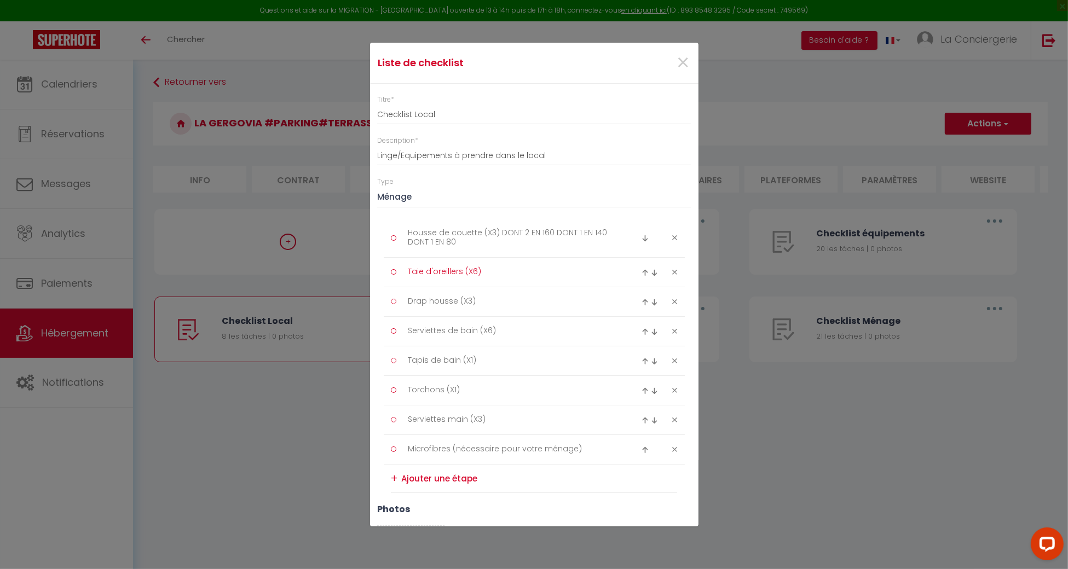
click at [531, 275] on textarea "Taie d'oreillers (X6)" at bounding box center [512, 272] width 224 height 18
click at [476, 248] on textarea "Housse de couette (X3) DONT 2 EN 160 DONT 1 EN 140 DONT 1 EN 80" at bounding box center [512, 237] width 224 height 27
click at [493, 234] on textarea "Housse de couette (X3) DONT 2 EN 160 DONT 1 EN 140 DONT 1 EN 80" at bounding box center [512, 237] width 224 height 27
type textarea "Housse de couette (X4) DONT 2 EN 160 DONT 1 EN 140 DONT 1 EN 80"
click at [498, 269] on textarea "Taie d'oreillers (X6)" at bounding box center [512, 272] width 224 height 18
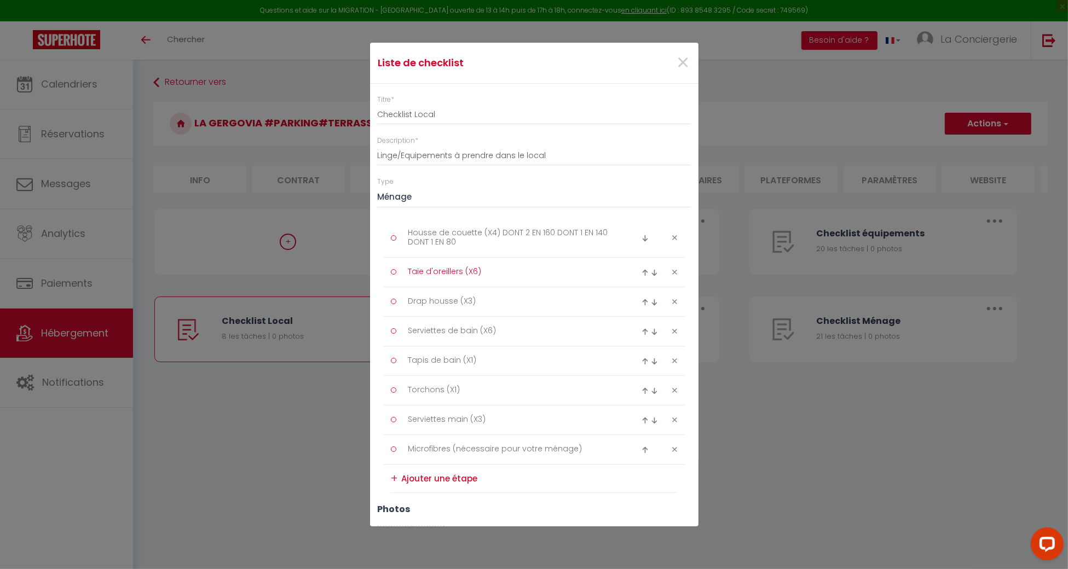
click at [473, 275] on textarea "Taie d'oreillers (X6)" at bounding box center [512, 272] width 224 height 18
click at [474, 273] on textarea "Taie d'oreillers (X6)" at bounding box center [512, 272] width 224 height 18
type textarea "Taie d'oreillers (X7)"
click at [469, 303] on textarea "Drap housse (X3)" at bounding box center [512, 302] width 224 height 18
type textarea "Drap housse (X4)"
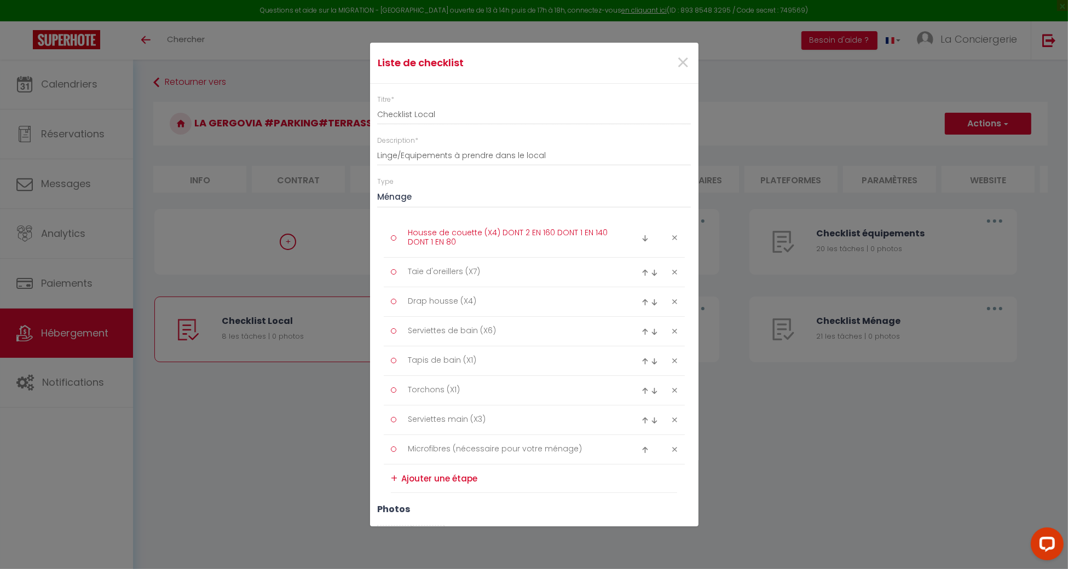
drag, startPoint x: 608, startPoint y: 236, endPoint x: 500, endPoint y: 236, distance: 107.3
click at [500, 236] on textarea "Housse de couette (X4) DONT 2 EN 160 DONT 1 EN 140 DONT 1 EN 80" at bounding box center [512, 237] width 224 height 27
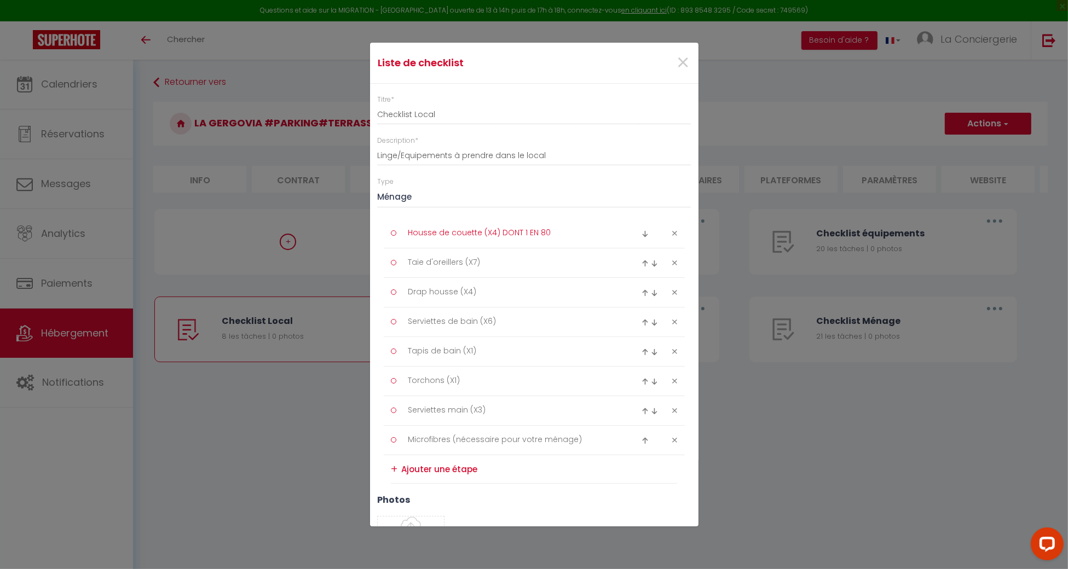
type textarea "Housse de couette (X4) DONT 1 EN 80"
click at [522, 284] on textarea "Drap housse (X4)" at bounding box center [512, 293] width 224 height 18
paste textarea "DONT 2 EN 160 DONT 1 EN 140"
type textarea "Drap housse (X4) DONT 2 EN 160 DONT 1 EN 140"
click at [552, 241] on textarea "Housse de couette (X4) DONT 1 EN 80" at bounding box center [512, 233] width 224 height 18
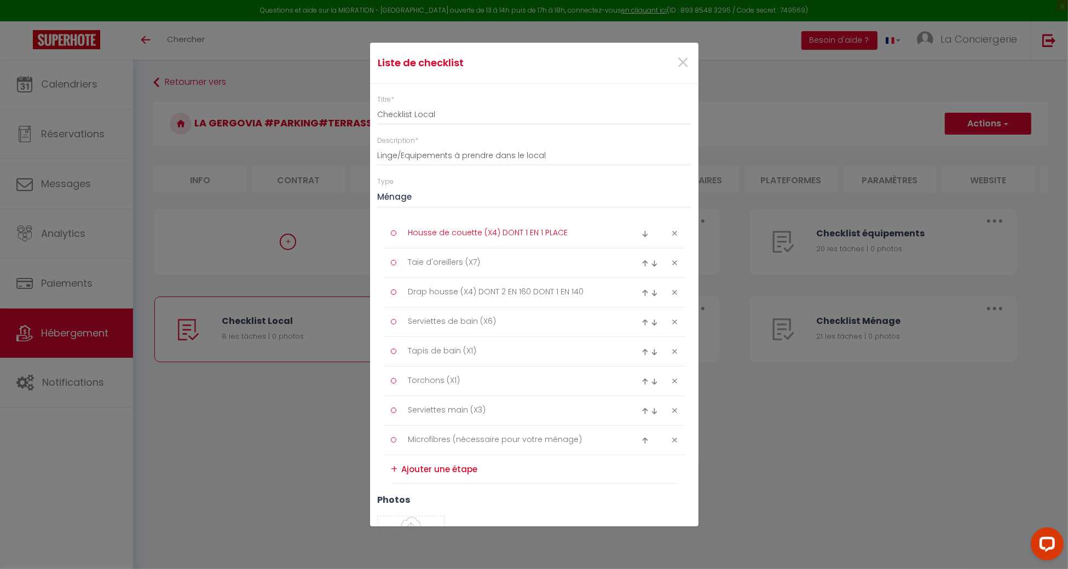
type textarea "Housse de couette (X4) DONT 1 EN 1 PLACE"
click at [552, 252] on li "Taie d'oreillers (X7)" at bounding box center [534, 264] width 301 height 30
click at [552, 257] on textarea "Taie d'oreillers (X7)" at bounding box center [512, 263] width 224 height 18
click at [543, 290] on textarea "Drap housse (X4) DONT 2 EN 160 DONT 1 EN 140" at bounding box center [512, 293] width 224 height 18
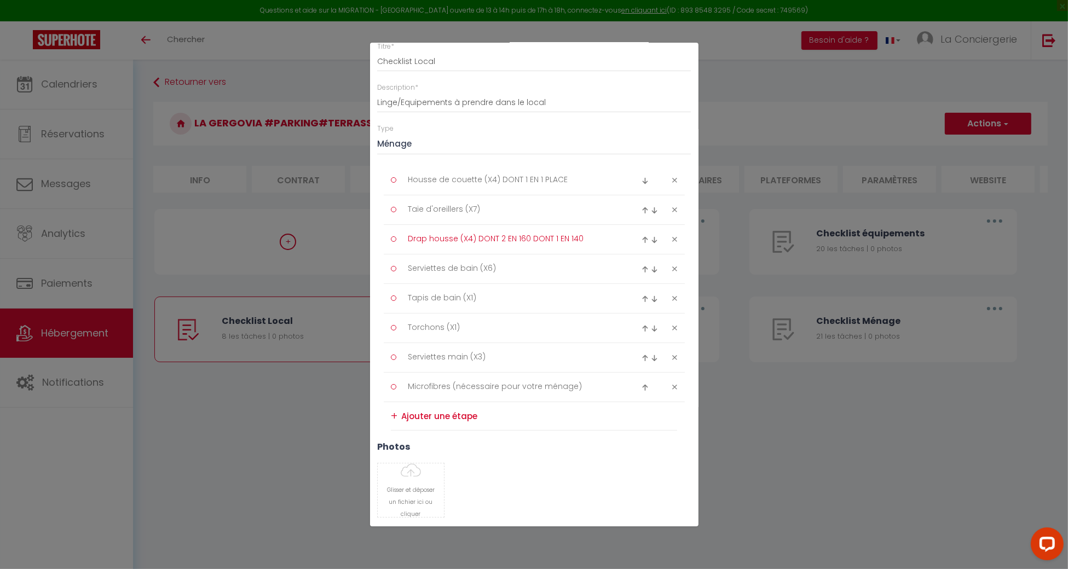
scroll to position [73, 0]
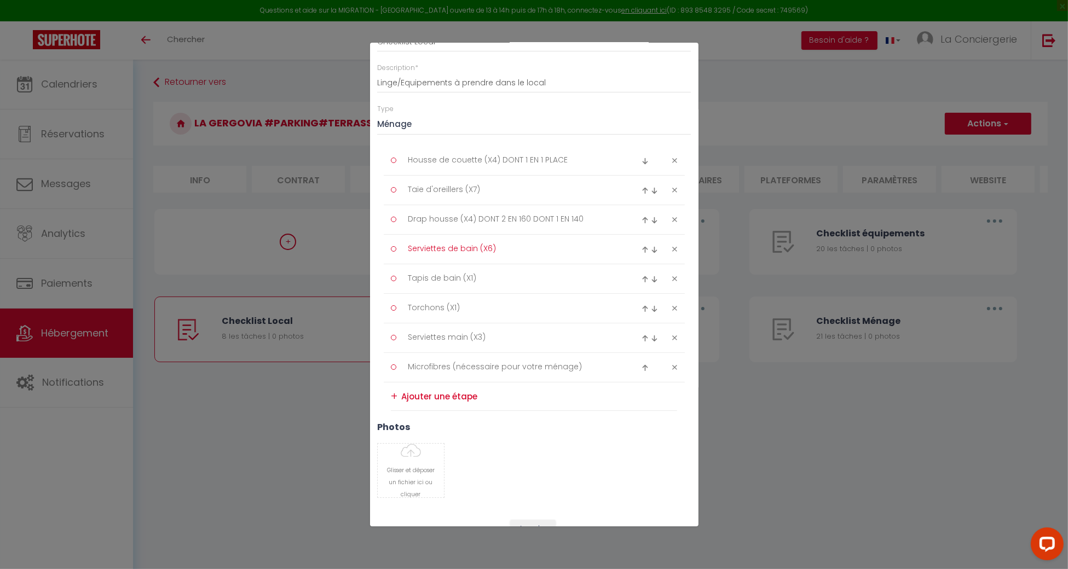
click at [539, 241] on textarea "Serviettes de bain (X6)" at bounding box center [512, 249] width 224 height 18
click at [582, 220] on textarea "Drap housse (X4) DONT 2 EN 160 DONT 1 EN 140" at bounding box center [512, 220] width 224 height 18
type textarea "Drap housse (X4) DONT 2 EN 160 DONT 1 EN 140 DONT 1 EN 80"
click at [536, 245] on li "Serviettes de bain (X6)" at bounding box center [534, 259] width 301 height 30
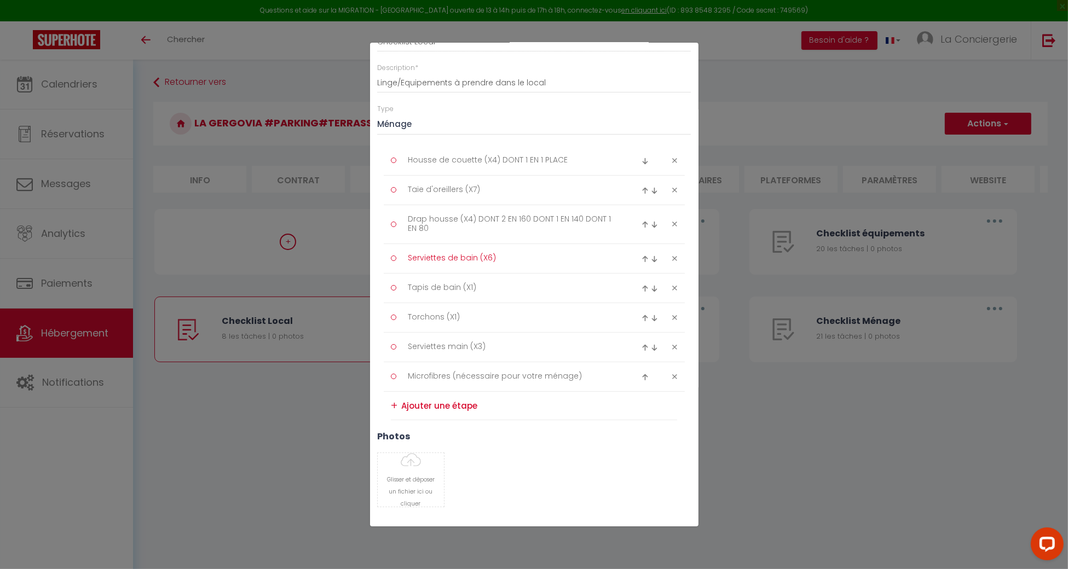
click at [490, 260] on textarea "Serviettes de bain (X6)" at bounding box center [512, 259] width 224 height 18
type textarea "Serviettes de bain (X7)"
click at [471, 283] on textarea "Tapis de bain (X1)" at bounding box center [512, 288] width 224 height 18
type textarea "Tapis de bain (X2)"
click at [483, 325] on textarea "Torchons (X1)" at bounding box center [512, 318] width 224 height 18
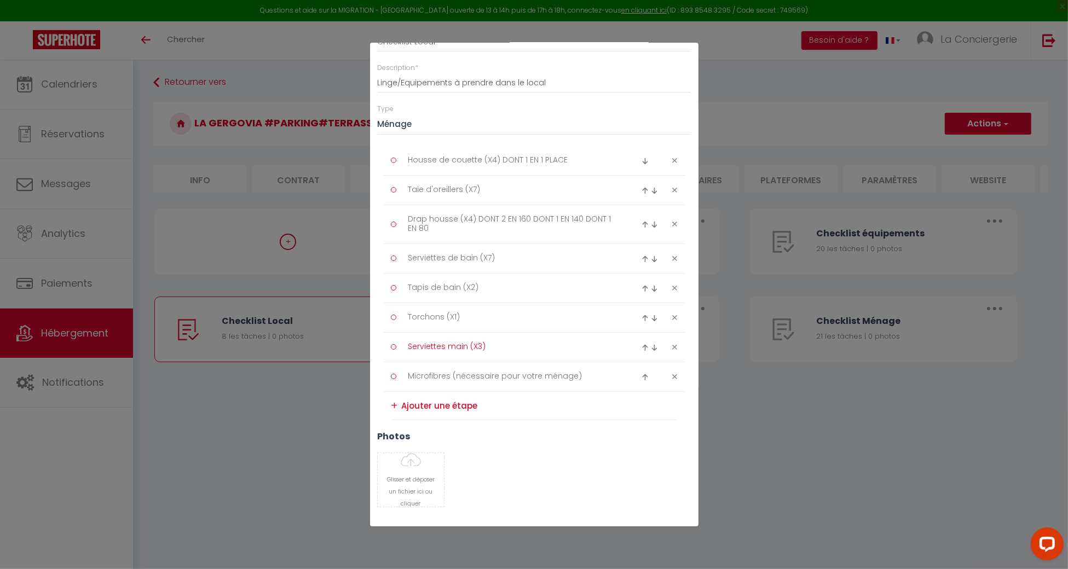
click at [487, 349] on textarea "Serviettes main (X3)" at bounding box center [512, 347] width 224 height 18
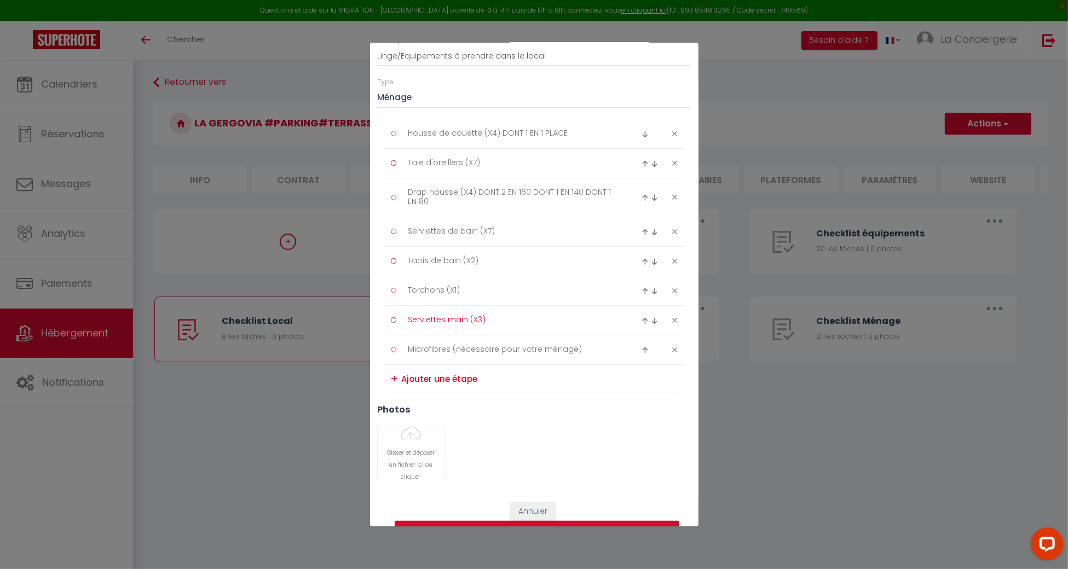
scroll to position [124, 0]
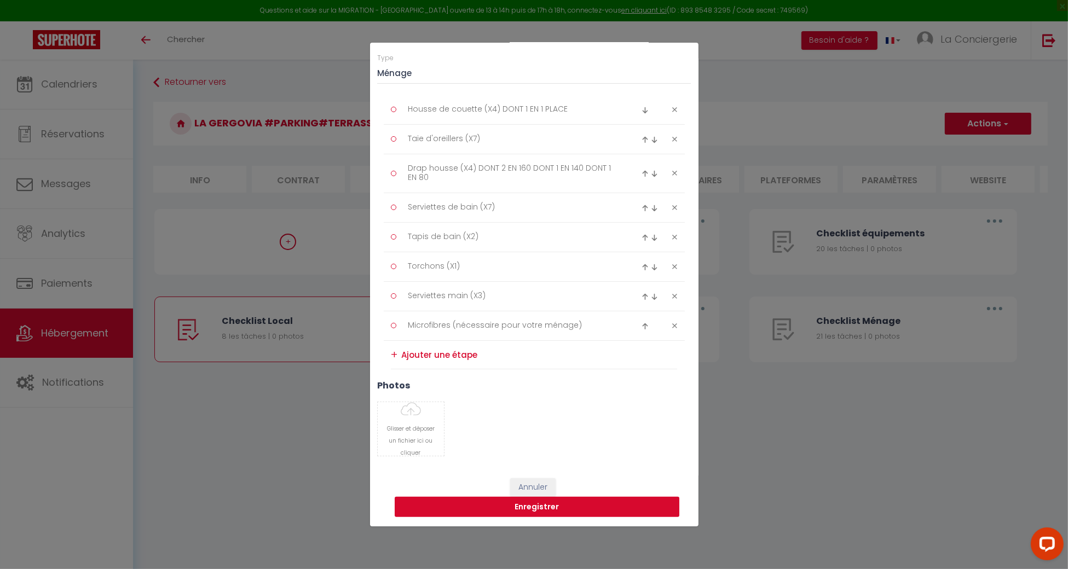
click at [562, 504] on button "Enregistrer" at bounding box center [537, 507] width 285 height 21
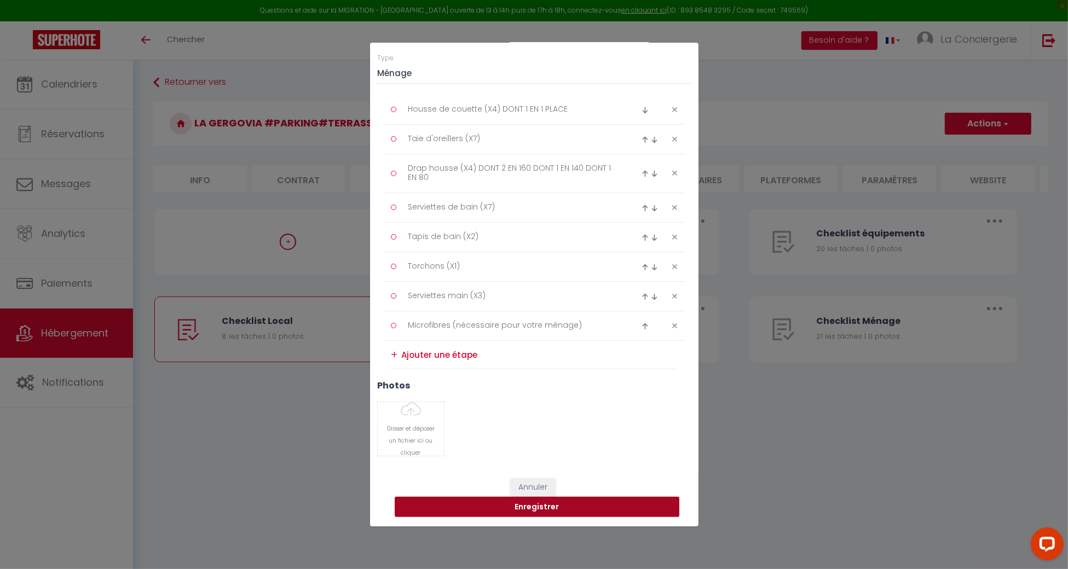
select select "4"
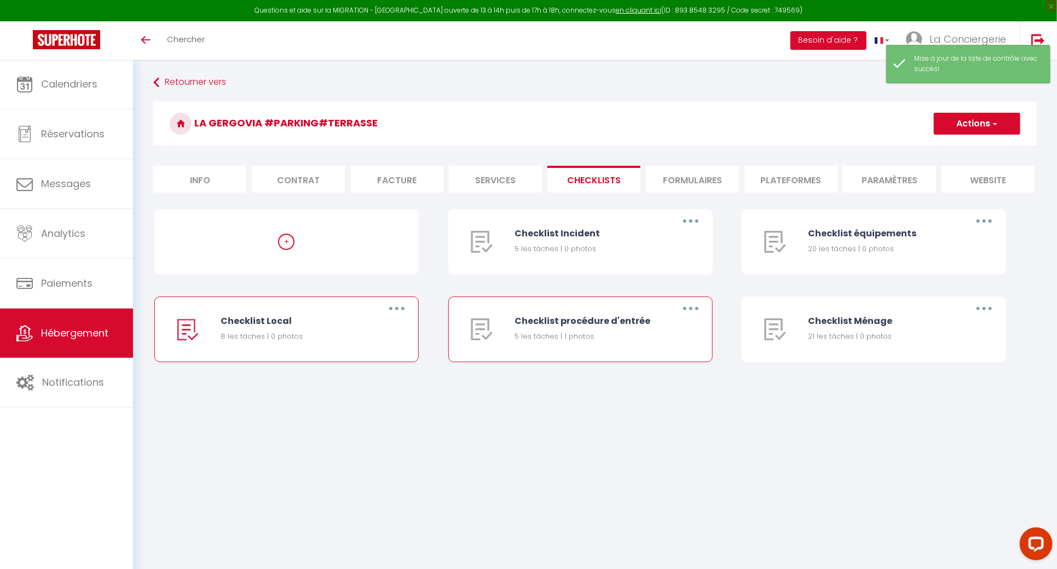
click at [694, 314] on button "button" at bounding box center [691, 309] width 31 height 18
click at [664, 339] on link "Editer" at bounding box center [662, 334] width 81 height 19
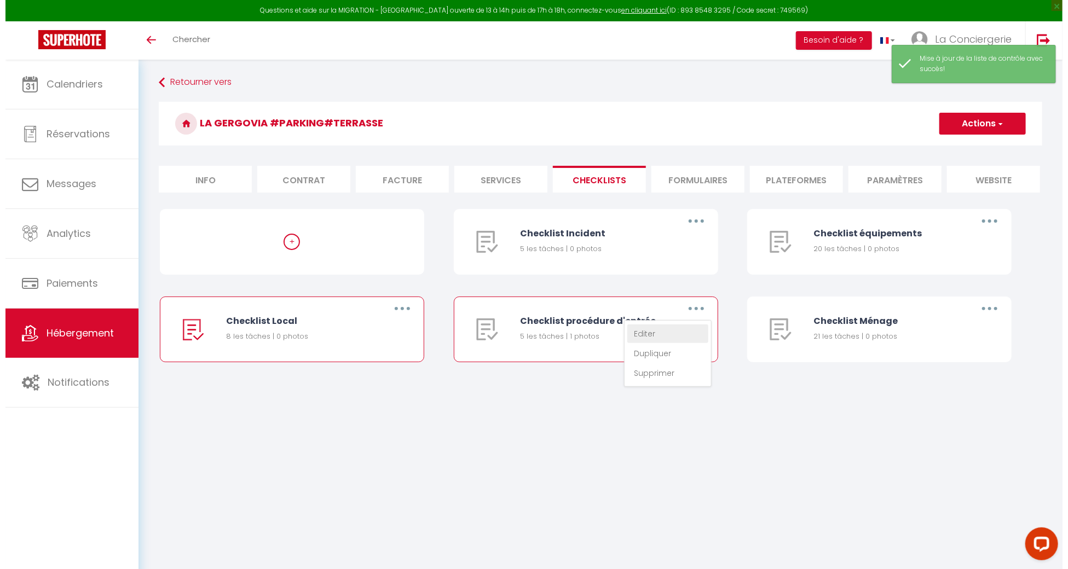
type input "Checklist procédure d'entrée"
type input "Comment rentrer dans le logement"
select select "3"
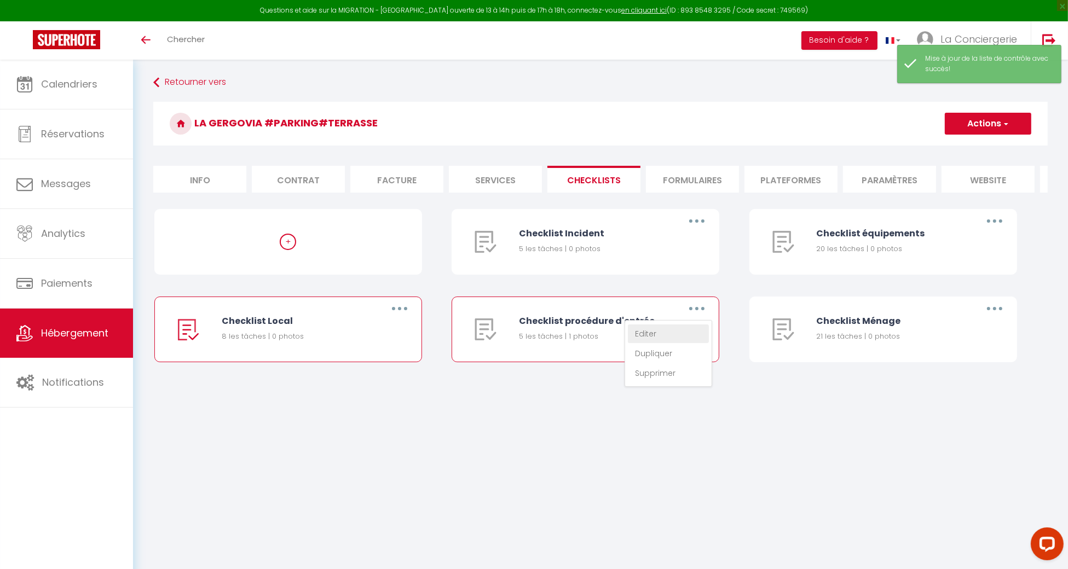
scroll to position [0, 0]
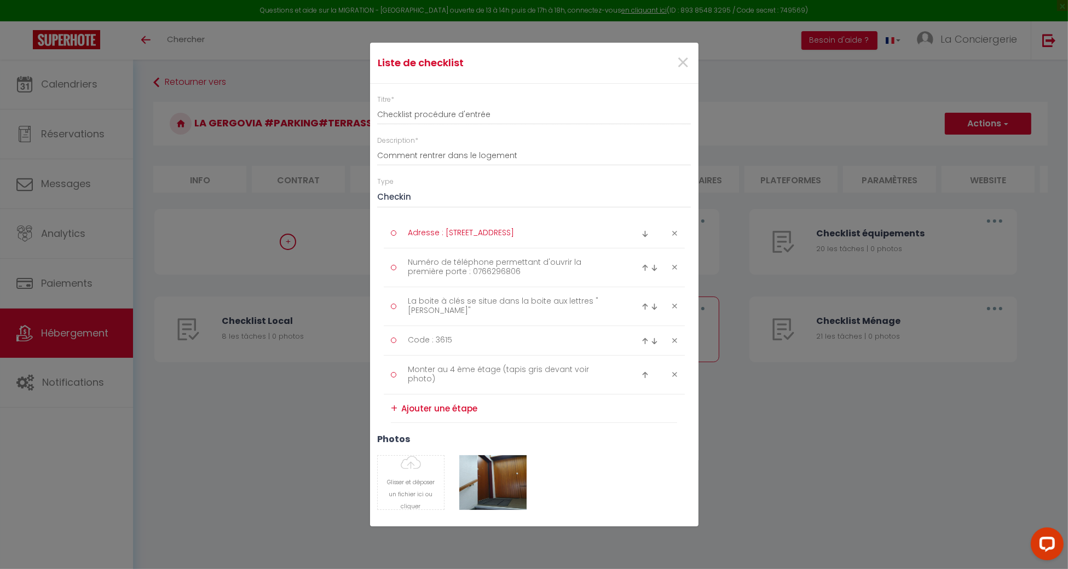
click at [496, 233] on textarea "Adresse : [STREET_ADDRESS]" at bounding box center [512, 233] width 224 height 18
drag, startPoint x: 525, startPoint y: 234, endPoint x: 444, endPoint y: 238, distance: 81.1
click at [444, 238] on textarea "Adresse : [STREET_ADDRESS]" at bounding box center [512, 233] width 224 height 18
type textarea "Adresse : [STREET_ADDRESS]"
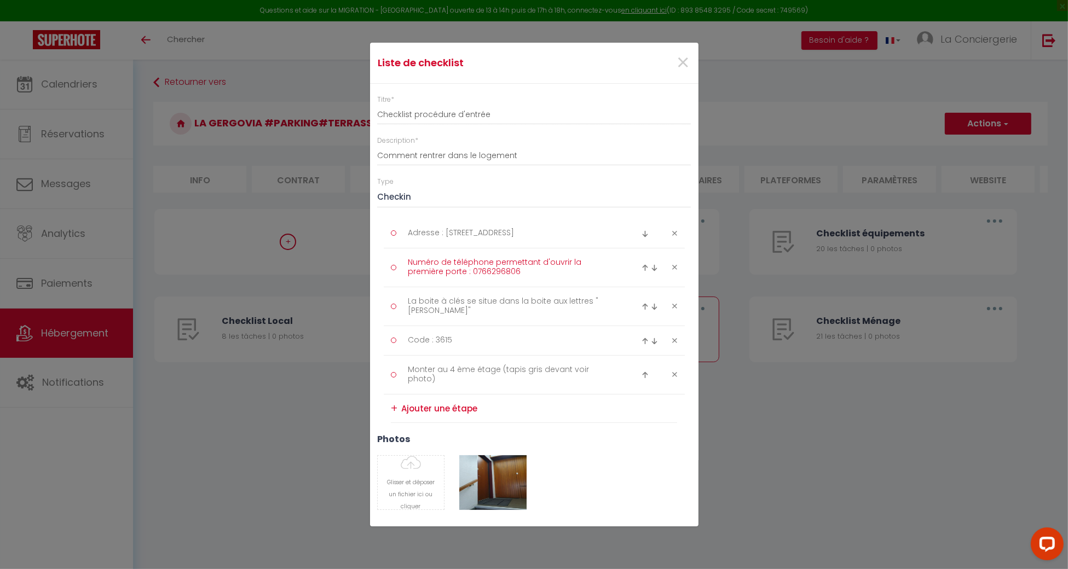
click at [554, 264] on textarea "Numéro de téléphone permettant d'ouvrir la première porte : 0766296806" at bounding box center [512, 267] width 224 height 27
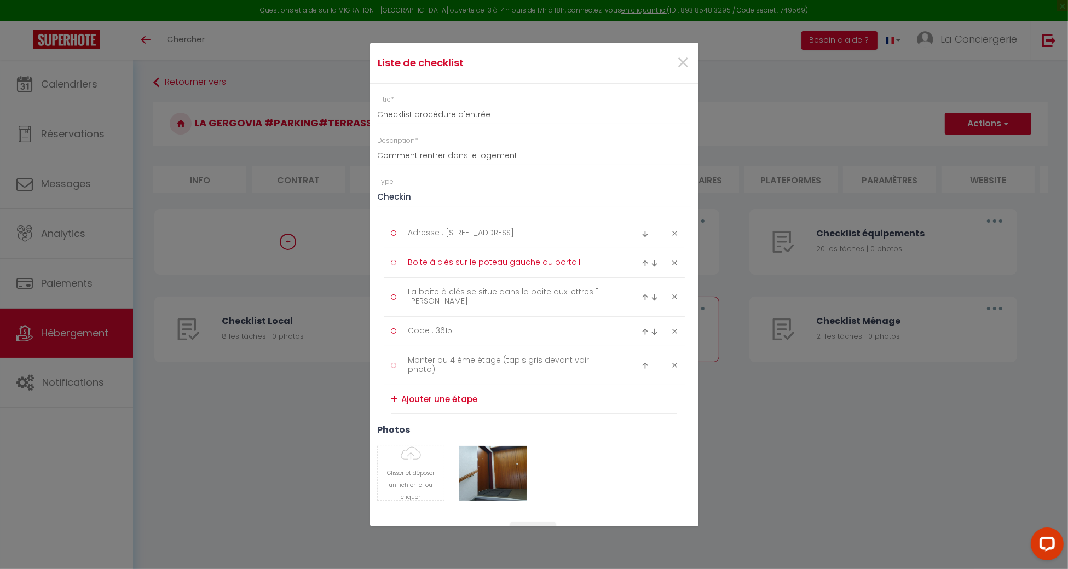
type textarea "Boite à clés sur le poteau gauche du portail"
click at [672, 296] on icon at bounding box center [674, 297] width 5 height 8
type textarea "Code : 3615"
type textarea "Monter au 4 ème étage (tapis gris devant voir photo)"
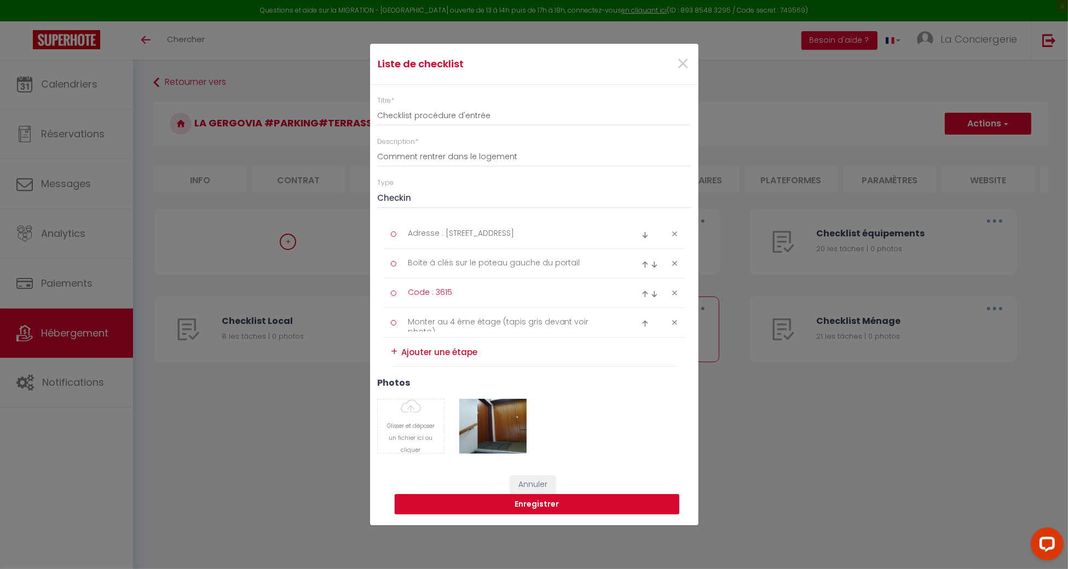
click at [496, 296] on textarea "Code : 3615" at bounding box center [512, 293] width 224 height 18
click at [506, 290] on textarea "Code :" at bounding box center [512, 293] width 224 height 18
type textarea "Code : 1321"
click at [673, 324] on icon at bounding box center [674, 323] width 5 height 8
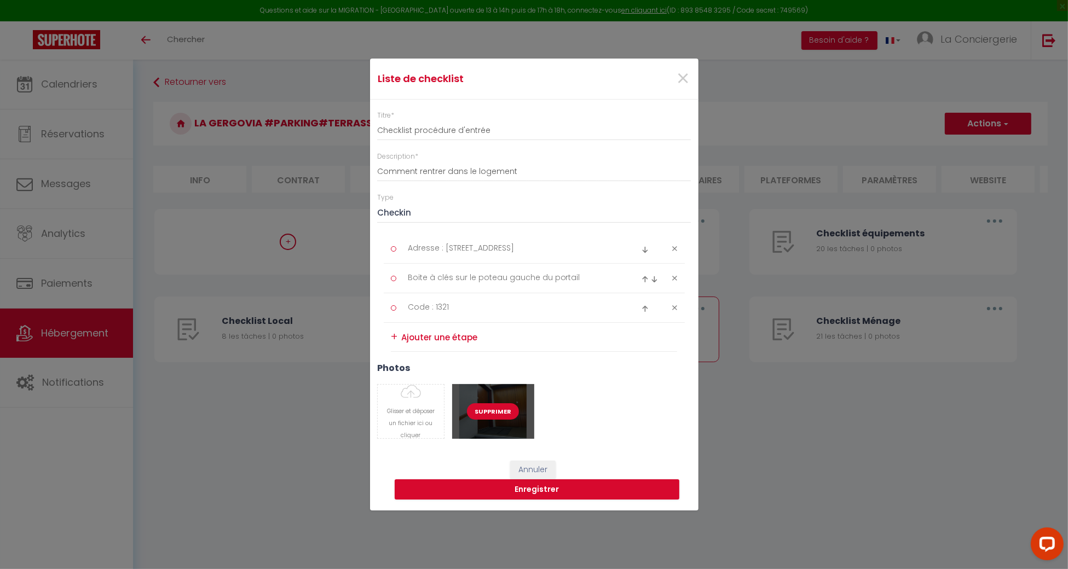
click at [494, 410] on button "Supprimer" at bounding box center [493, 412] width 52 height 16
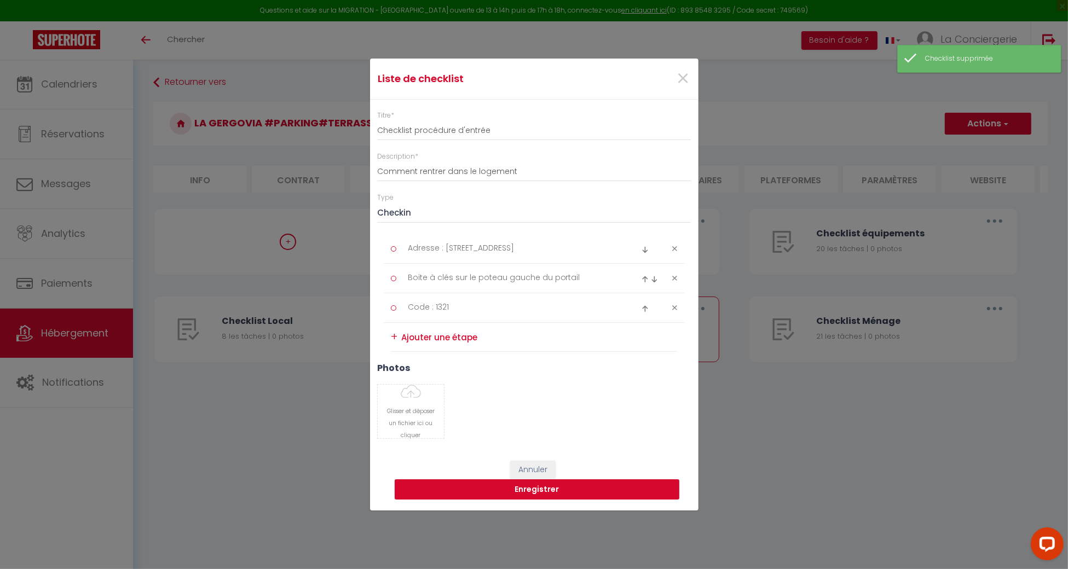
click at [563, 488] on button "Enregistrer" at bounding box center [537, 490] width 285 height 21
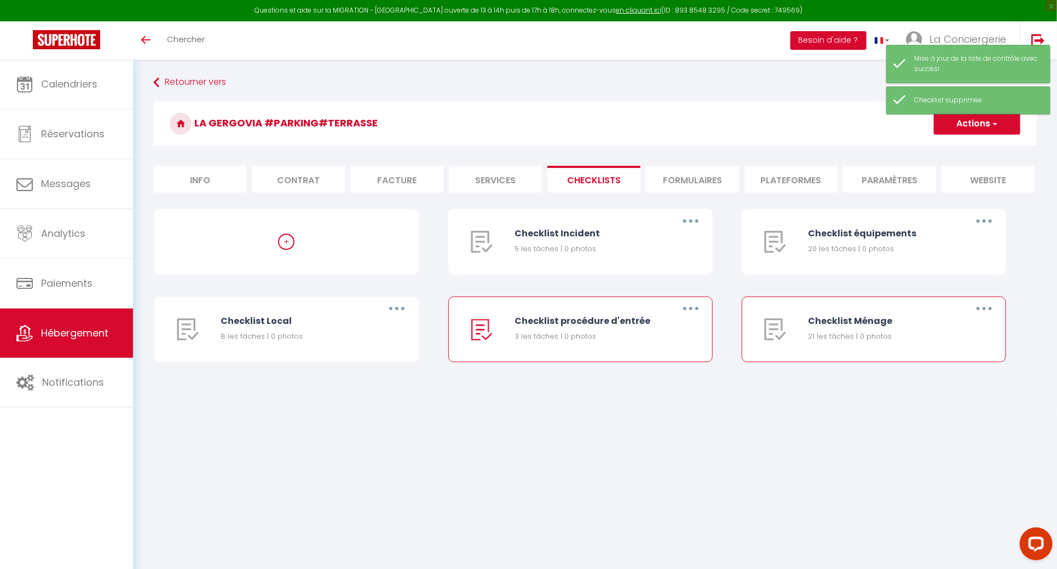
click at [986, 315] on button "button" at bounding box center [984, 309] width 31 height 18
click at [969, 343] on link "Editer" at bounding box center [955, 334] width 81 height 19
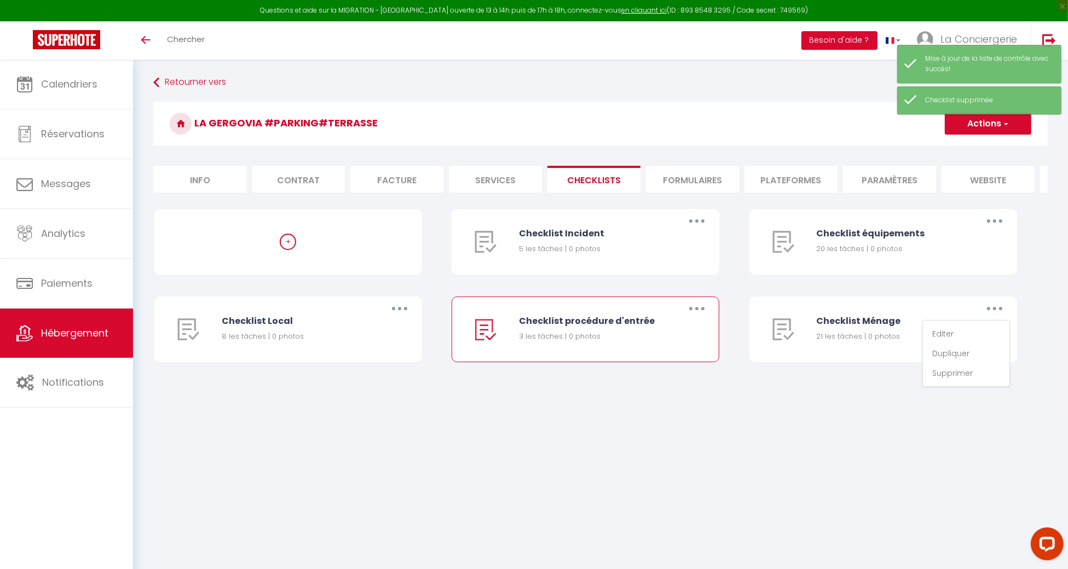
type input "Checklist Ménage"
type input "Ménage"
select select "1"
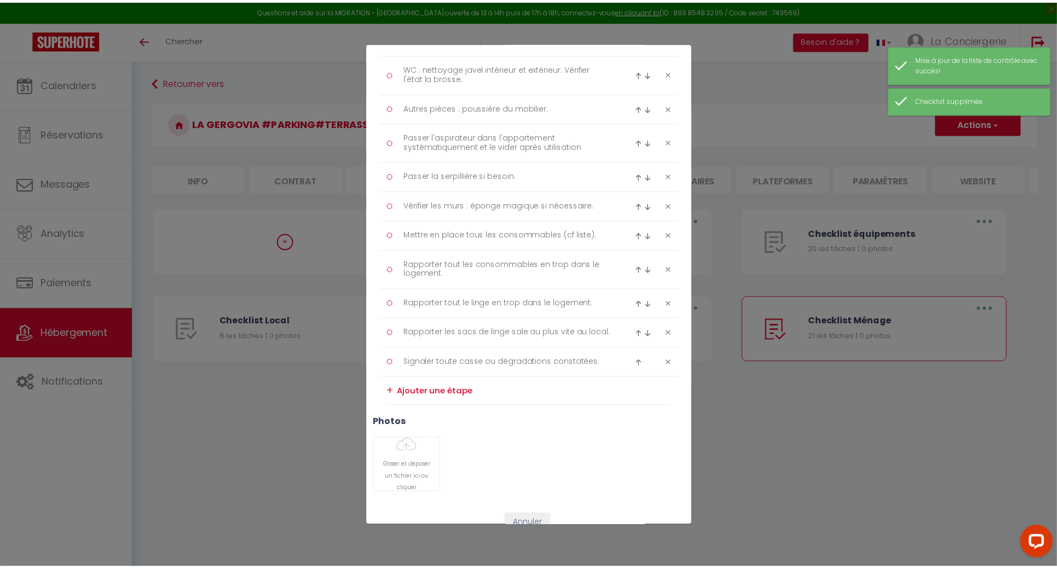
scroll to position [676, 0]
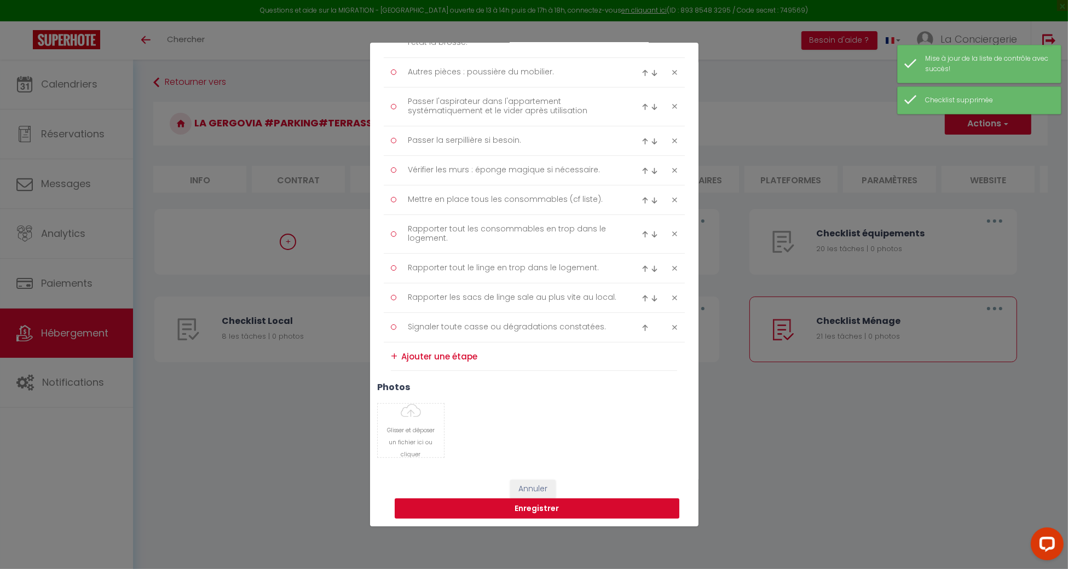
click at [592, 508] on button "Enregistrer" at bounding box center [537, 509] width 285 height 21
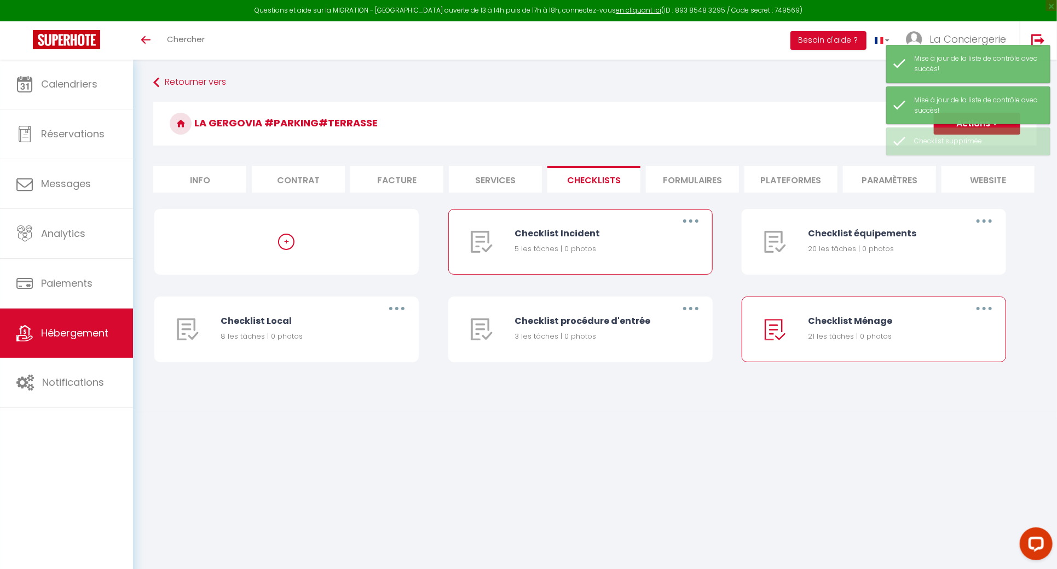
click at [698, 230] on button "button" at bounding box center [691, 221] width 31 height 18
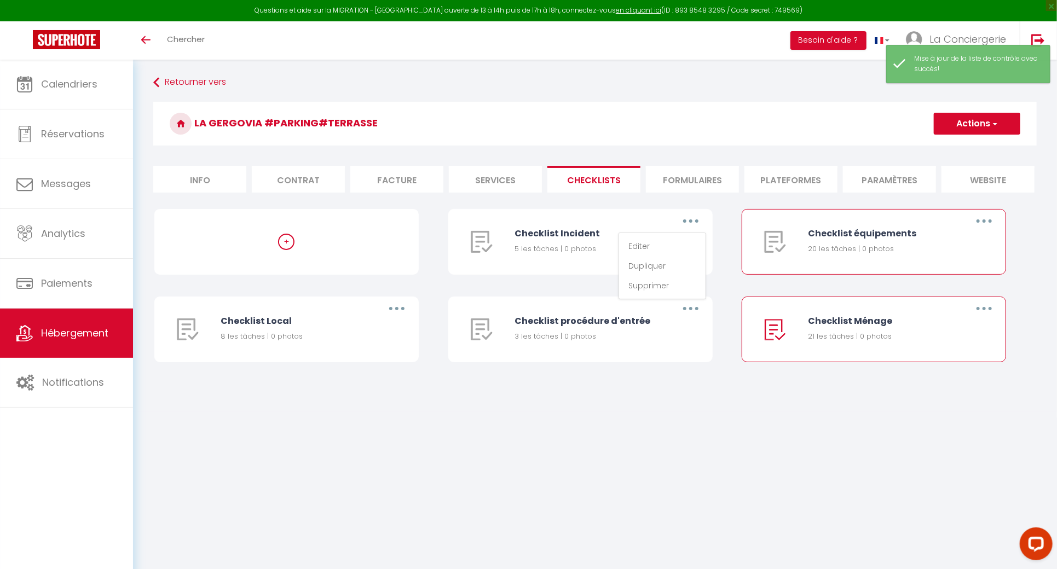
click at [990, 230] on button "button" at bounding box center [984, 221] width 31 height 18
click at [974, 246] on div "Editer Dupliquer Supprimer" at bounding box center [956, 266] width 88 height 67
click at [976, 230] on button "button" at bounding box center [984, 221] width 31 height 18
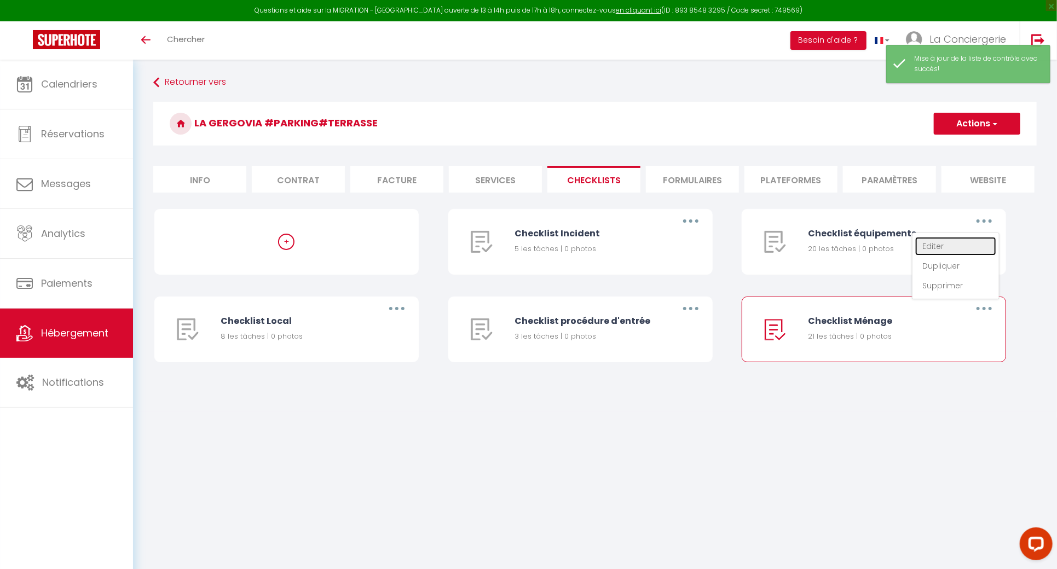
click at [974, 256] on link "Editer" at bounding box center [955, 246] width 81 height 19
type input "Checklist équipements"
type input "Equipements de base présent dans le logement"
select select "3"
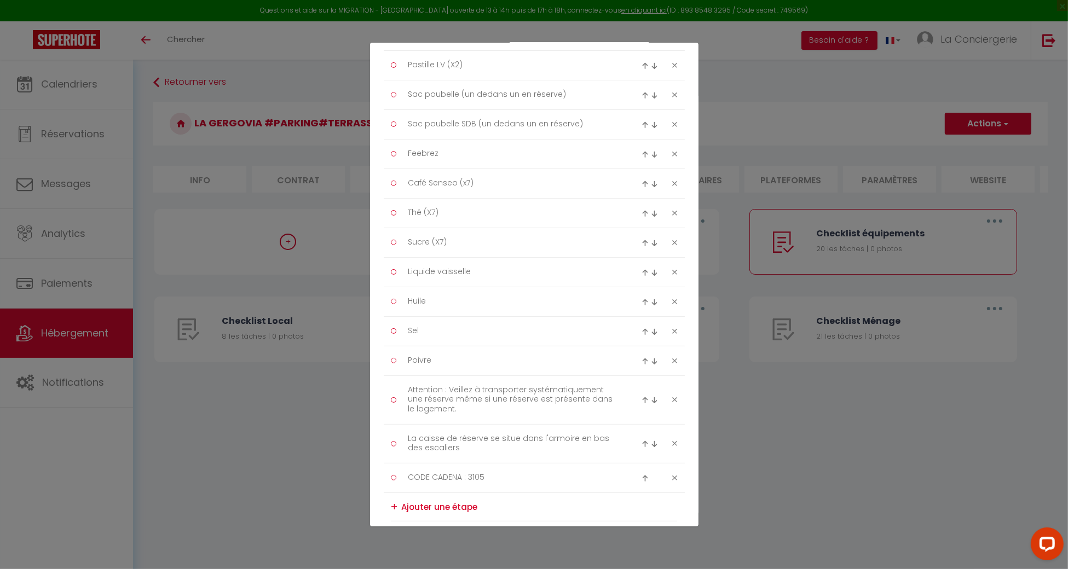
scroll to position [511, 0]
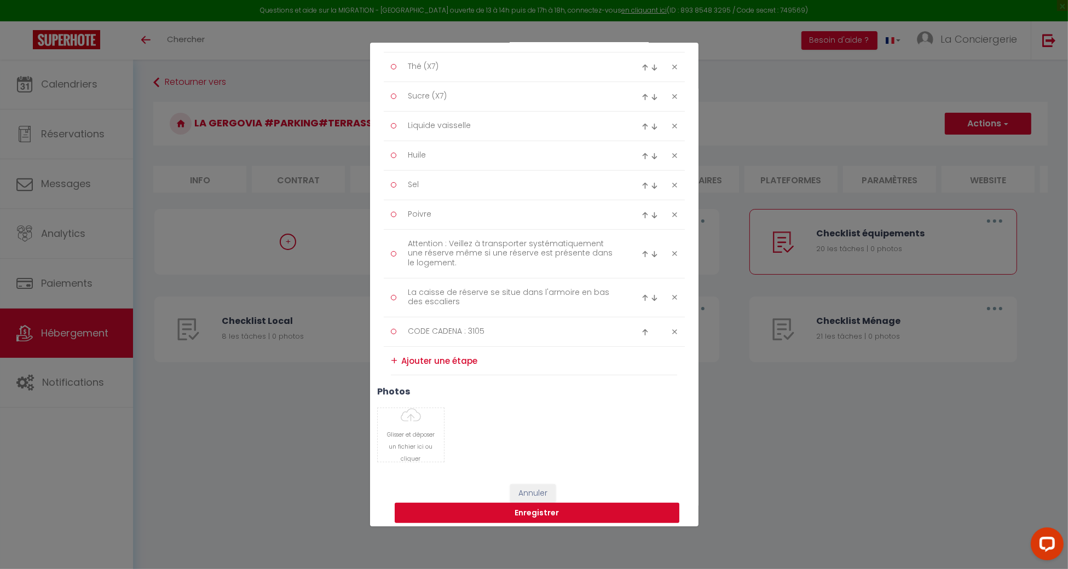
click at [544, 509] on button "Enregistrer" at bounding box center [537, 513] width 285 height 21
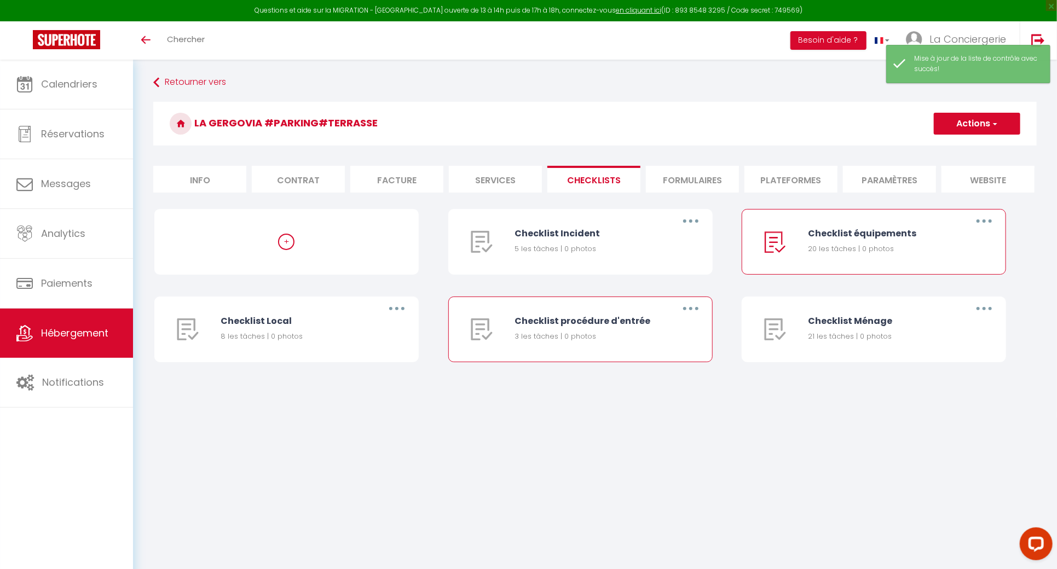
click at [686, 318] on button "button" at bounding box center [691, 309] width 31 height 18
click at [683, 339] on link "Editer" at bounding box center [662, 334] width 81 height 19
type input "Checklist procédure d'entrée"
type input "Comment rentrer dans le logement"
select select "3"
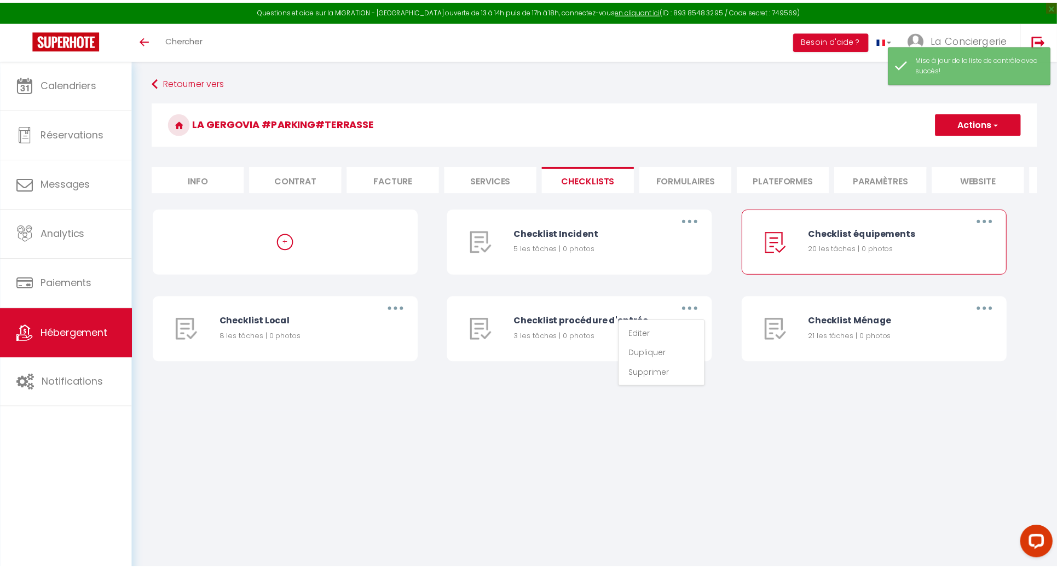
scroll to position [0, 0]
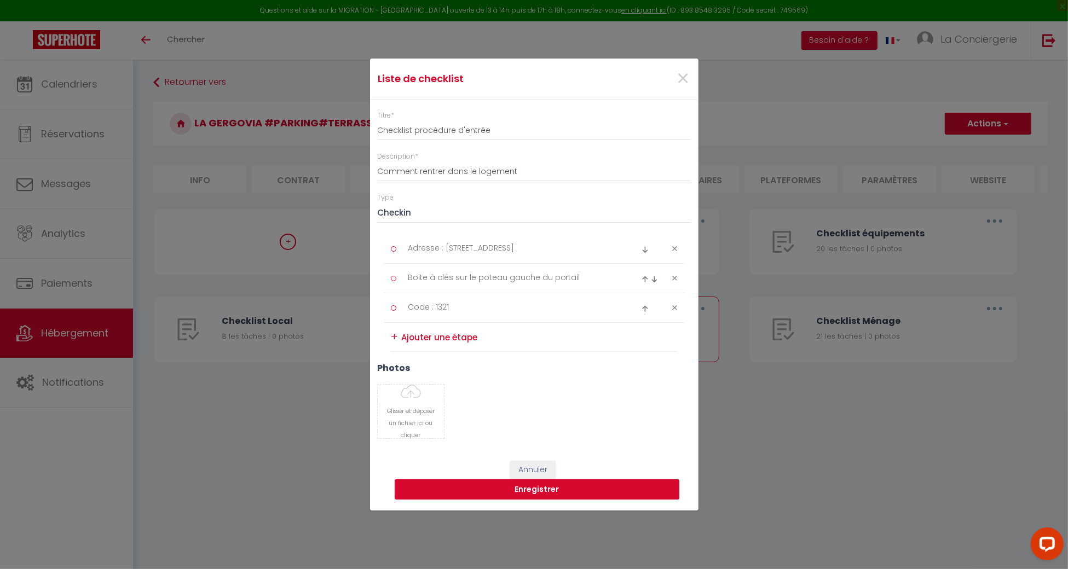
click at [543, 489] on button "Enregistrer" at bounding box center [537, 490] width 285 height 21
